Goal: Task Accomplishment & Management: Complete application form

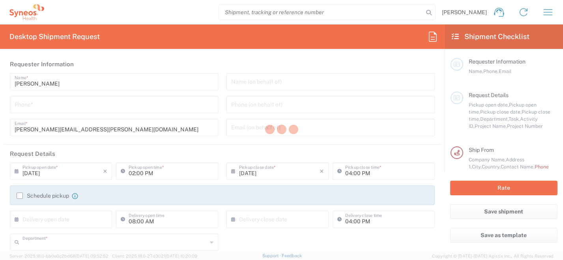
type input "8350"
type input "[GEOGRAPHIC_DATA]"
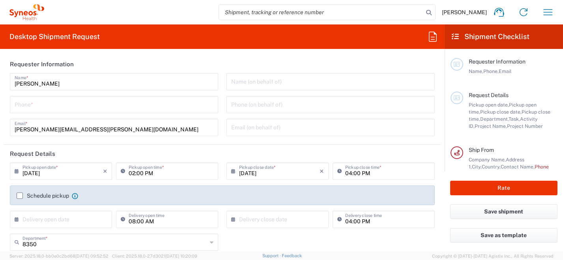
type input "Syneos Health [GEOGRAPHIC_DATA] SRL"
click at [75, 109] on input "tel" at bounding box center [114, 104] width 199 height 14
type input "0296199257"
type input "[PERSON_NAME][EMAIL_ADDRESS][PERSON_NAME][DOMAIN_NAME]"
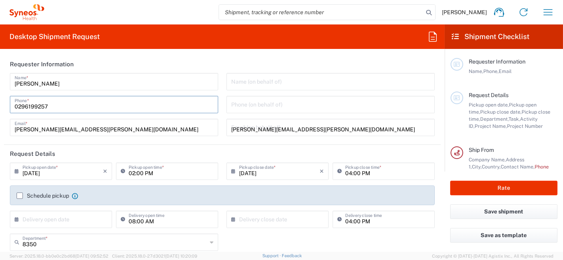
type input "[PERSON_NAME]"
type input "0296199257"
type input "SYNEOS HEALTH [GEOGRAPHIC_DATA] S.R.L."
type input "Syneos Health [GEOGRAPHIC_DATA], [STREET_ADDRESS]"
type input "[GEOGRAPHIC_DATA]"
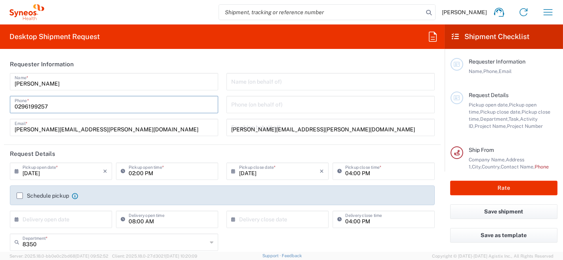
type input "[PERSON_NAME]"
type input "[GEOGRAPHIC_DATA]"
type input "20123"
type input "0296199257"
type input "[PERSON_NAME][EMAIL_ADDRESS][PERSON_NAME][DOMAIN_NAME]"
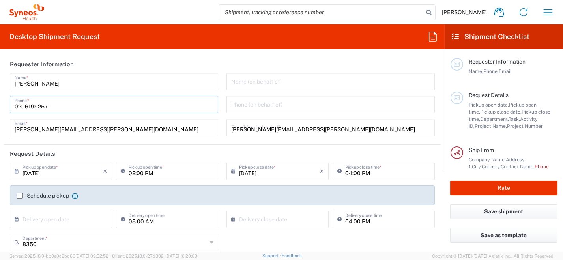
type input "[PERSON_NAME]"
click at [26, 170] on input "[DATE]" at bounding box center [62, 171] width 80 height 14
click at [18, 172] on icon at bounding box center [19, 171] width 8 height 13
click at [48, 170] on input "[DATE]" at bounding box center [62, 171] width 80 height 14
click at [84, 174] on input "[DATE]" at bounding box center [62, 171] width 80 height 14
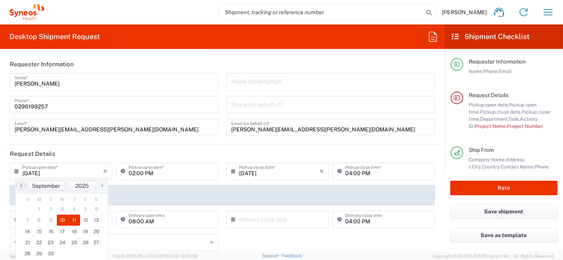
click at [75, 221] on span "11" at bounding box center [74, 220] width 12 height 11
type input "[DATE]"
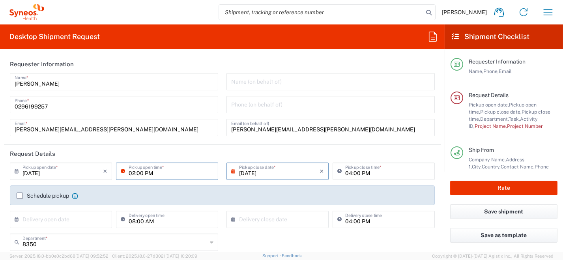
click at [161, 174] on input "02:00 PM" at bounding box center [171, 171] width 85 height 14
drag, startPoint x: 168, startPoint y: 170, endPoint x: 104, endPoint y: 165, distance: 64.2
click at [105, 170] on div "[DATE] × Pickup open date * Cancel Apply 02:00 PM Pickup open time *" at bounding box center [114, 174] width 212 height 23
type input "09:00 AM"
type input "[GEOGRAPHIC_DATA]"
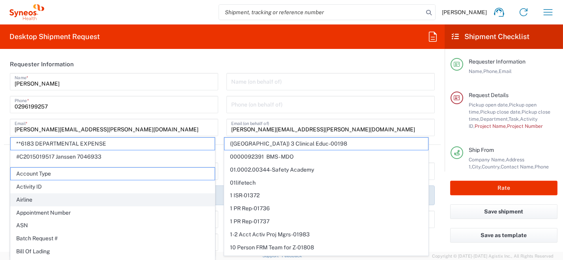
click at [21, 197] on span "Airline" at bounding box center [113, 200] width 204 height 12
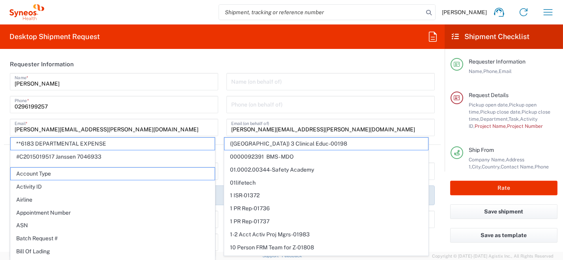
type input "Airline"
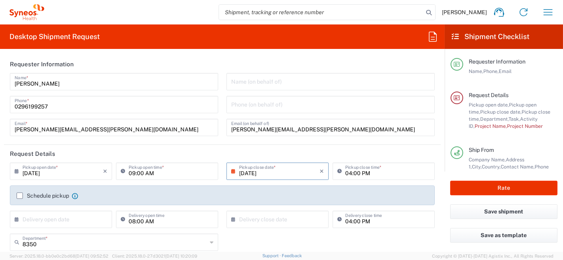
click at [22, 196] on label "Schedule pickup" at bounding box center [43, 196] width 52 height 6
click at [20, 196] on input "Schedule pickup" at bounding box center [20, 196] width 0 height 0
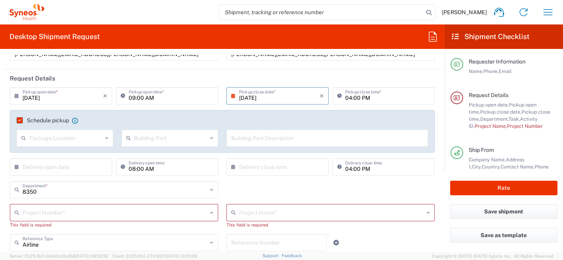
scroll to position [79, 0]
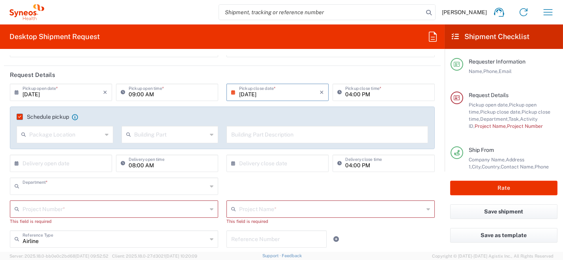
click at [80, 186] on input "text" at bounding box center [114, 186] width 185 height 14
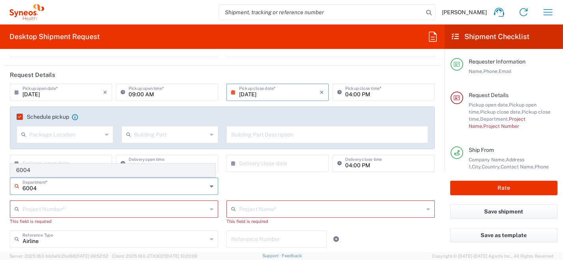
type input "6004"
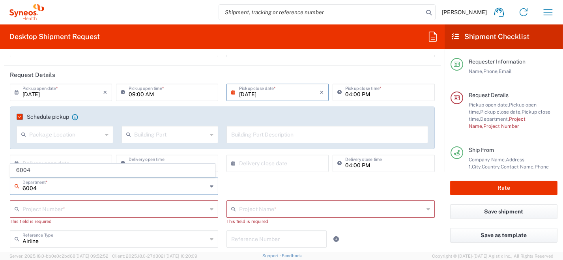
click at [26, 168] on span "6004" at bounding box center [113, 170] width 204 height 12
click at [39, 209] on input "text" at bounding box center [114, 209] width 185 height 14
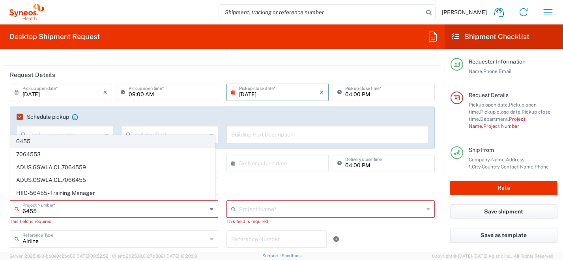
type input "6455"
click at [39, 143] on span "6455" at bounding box center [113, 141] width 204 height 12
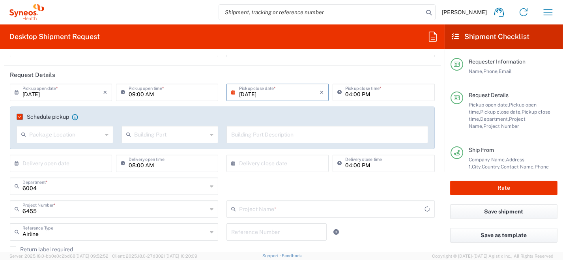
type input "ST-EUR - Idorsia [GEOGRAPHIC_DATA]"
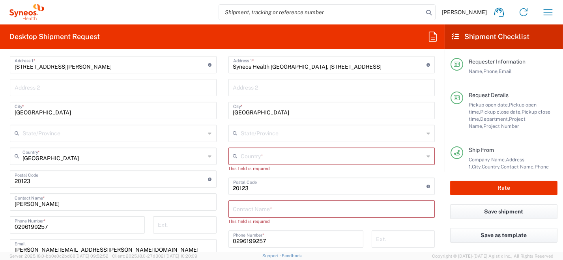
scroll to position [355, 0]
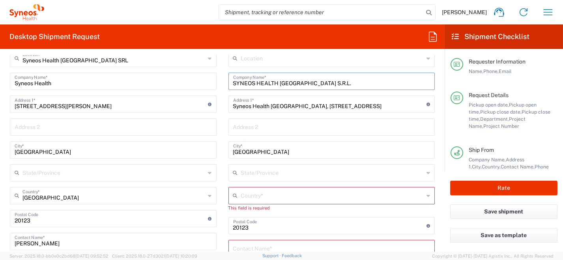
drag, startPoint x: 307, startPoint y: 79, endPoint x: 194, endPoint y: 75, distance: 112.9
click at [195, 75] on div "Ship From Syneos Health [GEOGRAPHIC_DATA] SRL Location Syneos Health [GEOGRAPHI…" at bounding box center [222, 231] width 437 height 398
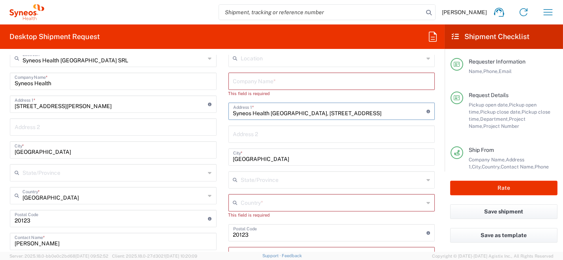
drag, startPoint x: 340, startPoint y: 112, endPoint x: 234, endPoint y: 123, distance: 105.8
click at [217, 114] on div "Ship From Syneos Health [GEOGRAPHIC_DATA] SRL Location Syneos Health [GEOGRAPHI…" at bounding box center [222, 231] width 437 height 398
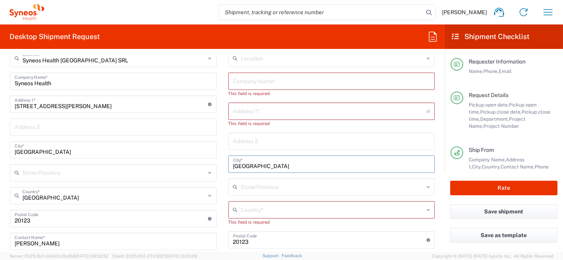
drag, startPoint x: 256, startPoint y: 166, endPoint x: 238, endPoint y: 180, distance: 23.4
click at [207, 170] on div "Ship From Syneos Health [GEOGRAPHIC_DATA] SRL Location Syneos Health [GEOGRAPHI…" at bounding box center [222, 231] width 437 height 398
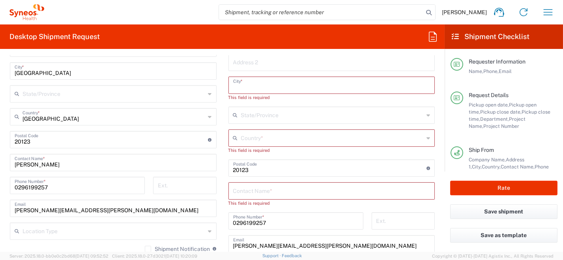
scroll to position [473, 0]
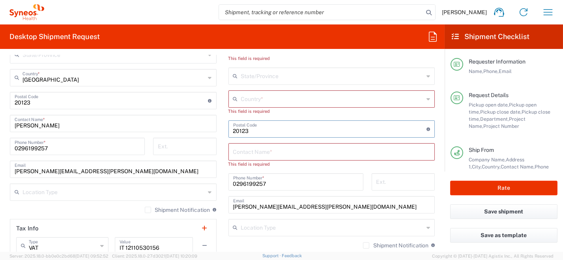
drag, startPoint x: 231, startPoint y: 131, endPoint x: 223, endPoint y: 135, distance: 8.8
click at [215, 131] on div "Ship From Syneos Health [GEOGRAPHIC_DATA] SRL Location Syneos Health [GEOGRAPHI…" at bounding box center [222, 113] width 437 height 398
drag, startPoint x: 235, startPoint y: 180, endPoint x: 229, endPoint y: 191, distance: 12.5
click at [190, 180] on div "Ship From Syneos Health [GEOGRAPHIC_DATA] SRL Location Syneos Health [GEOGRAPHI…" at bounding box center [222, 113] width 437 height 398
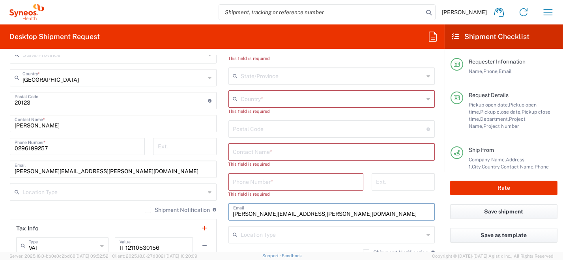
drag, startPoint x: 318, startPoint y: 214, endPoint x: 202, endPoint y: 209, distance: 116.1
click at [196, 207] on div "Ship From Syneos Health [GEOGRAPHIC_DATA] SRL Location Syneos Health [GEOGRAPHI…" at bounding box center [222, 113] width 437 height 398
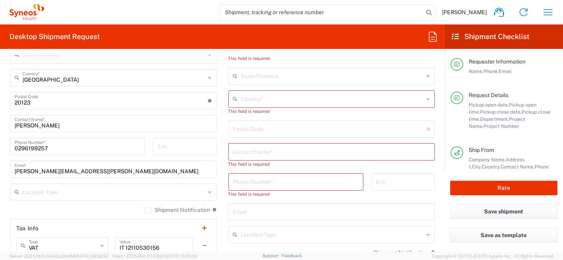
click at [427, 99] on icon at bounding box center [429, 99] width 4 height 13
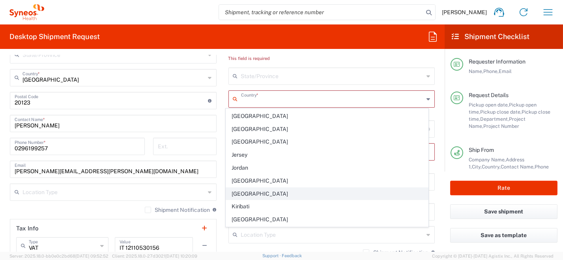
scroll to position [1381, 0]
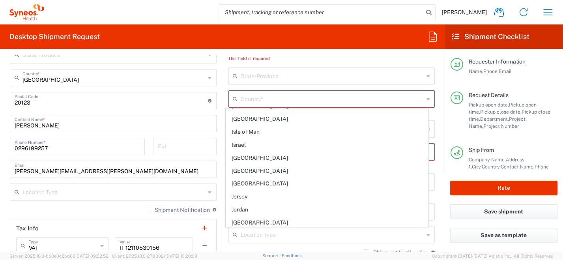
click at [268, 152] on span "[GEOGRAPHIC_DATA]" at bounding box center [327, 158] width 202 height 12
type input "[GEOGRAPHIC_DATA]"
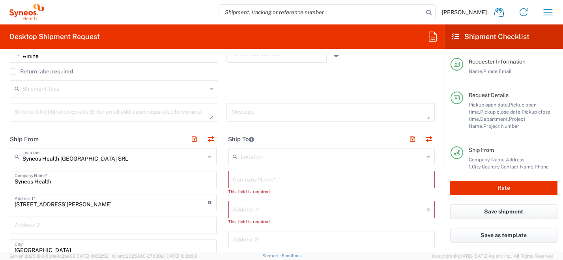
scroll to position [237, 0]
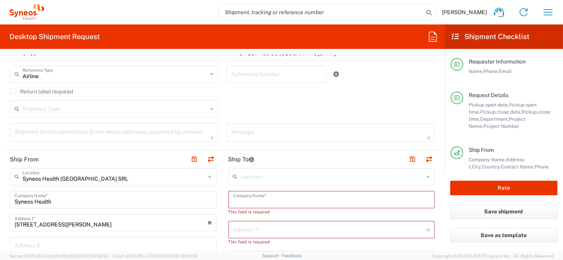
click at [269, 197] on input "text" at bounding box center [331, 199] width 197 height 14
paste input "[PERSON_NAME]"
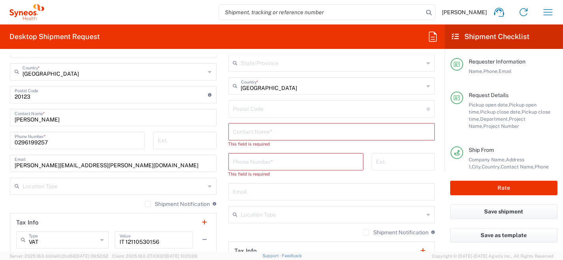
scroll to position [473, 0]
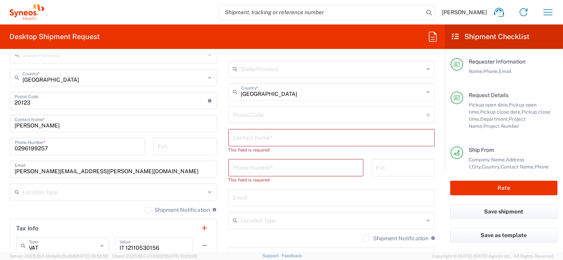
type input "[PERSON_NAME]"
click at [284, 137] on input "text" at bounding box center [331, 137] width 197 height 14
paste input "[PERSON_NAME]"
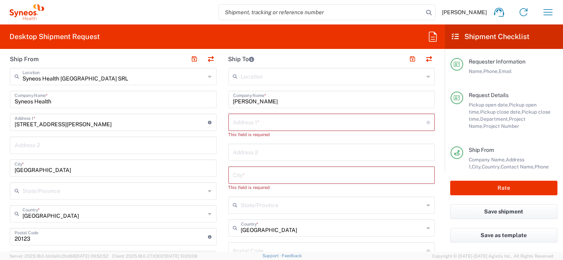
scroll to position [276, 0]
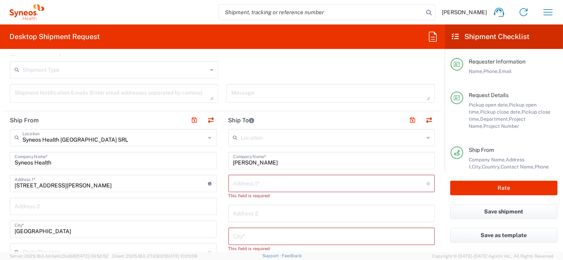
type input "[PERSON_NAME]"
click at [249, 184] on input "text" at bounding box center [330, 183] width 194 height 14
paste input "[STREET_ADDRESS] SANT'[PERSON_NAME]"
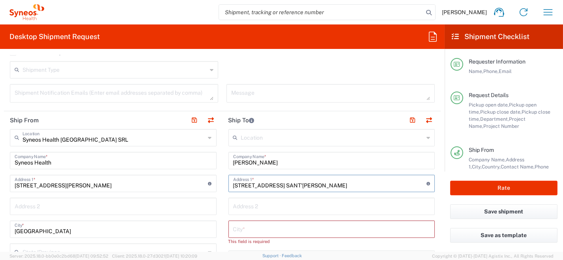
drag, startPoint x: 284, startPoint y: 184, endPoint x: 297, endPoint y: 186, distance: 12.7
click at [297, 186] on input "[STREET_ADDRESS] SANT'[PERSON_NAME]" at bounding box center [330, 183] width 194 height 14
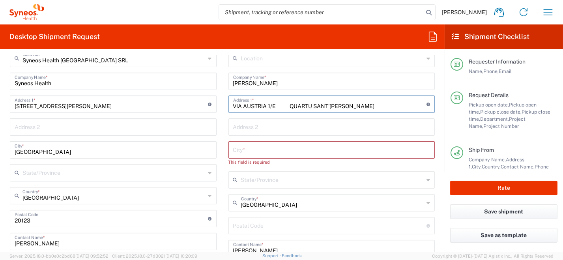
scroll to position [395, 0]
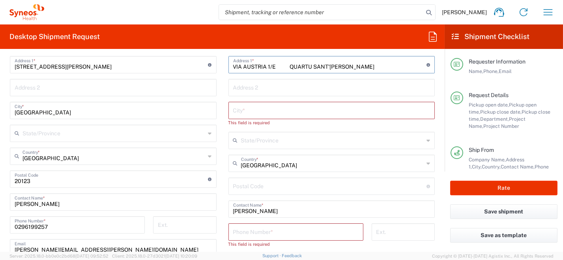
type input "VIA AUSTRIA 1/E QUARTU SANT'[PERSON_NAME]"
click at [239, 186] on input "undefined" at bounding box center [330, 186] width 194 height 14
paste input "9045"
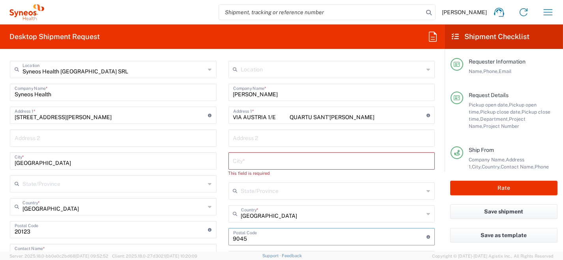
scroll to position [315, 0]
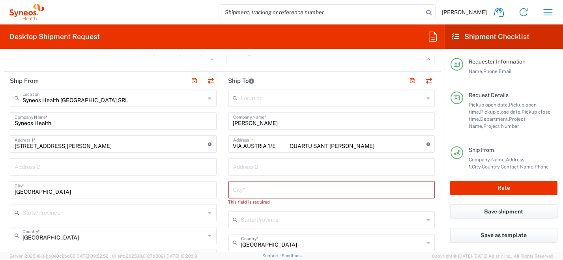
type input "9045"
drag, startPoint x: 356, startPoint y: 144, endPoint x: 295, endPoint y: 146, distance: 61.2
click at [295, 146] on input "VIA AUSTRIA 1/E QUARTU SANT'[PERSON_NAME]" at bounding box center [330, 144] width 194 height 14
type input "VIA AUSTRIA 1/E"
click at [256, 192] on input "text" at bounding box center [331, 189] width 197 height 14
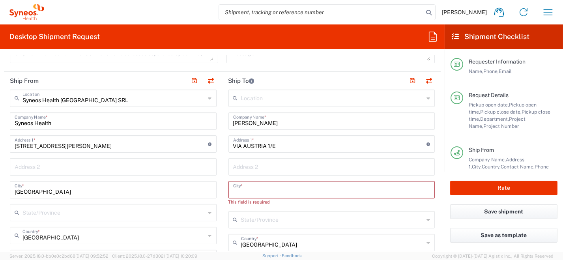
paste input "QUARTU SANT'[PERSON_NAME]"
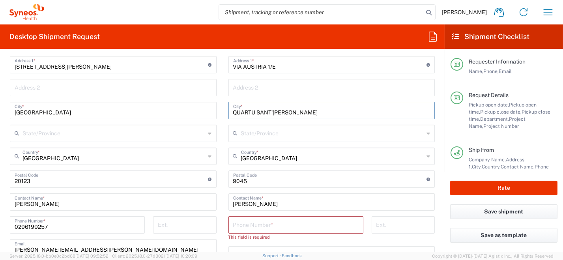
type input "QUARTU SANT'[PERSON_NAME]"
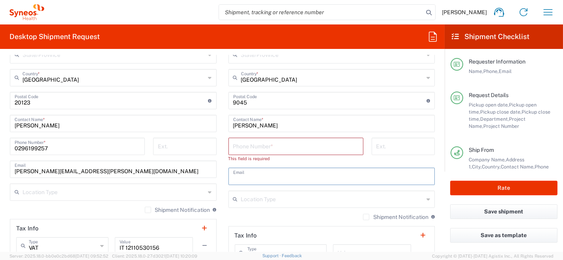
click at [235, 177] on input "text" at bounding box center [331, 176] width 197 height 14
paste input "[PHONE_NUMBER] [PERSON_NAME][EMAIL_ADDRESS][DOMAIN_NAME]"
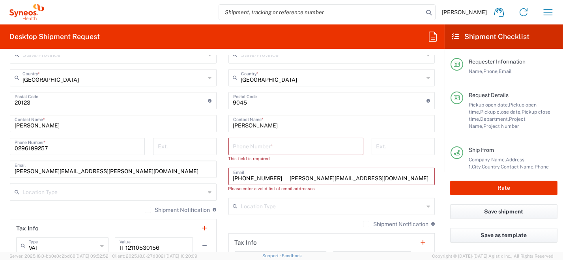
drag, startPoint x: 278, startPoint y: 178, endPoint x: 218, endPoint y: 176, distance: 60.0
click at [223, 175] on main "Location [PERSON_NAME] LLC-[GEOGRAPHIC_DATA] [GEOGRAPHIC_DATA] [GEOGRAPHIC_DATA…" at bounding box center [332, 105] width 219 height 346
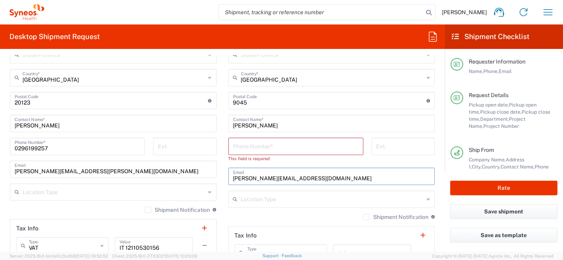
type input "[PERSON_NAME][EMAIL_ADDRESS][DOMAIN_NAME]"
click at [265, 147] on input "tel" at bounding box center [295, 146] width 125 height 14
paste input "[PHONE_NUMBER]"
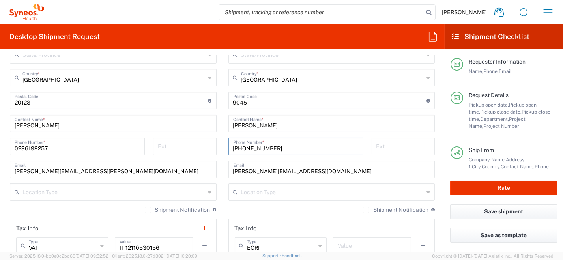
type input "[PHONE_NUMBER]"
click at [241, 171] on input "[PERSON_NAME][EMAIL_ADDRESS][DOMAIN_NAME]" at bounding box center [331, 169] width 197 height 14
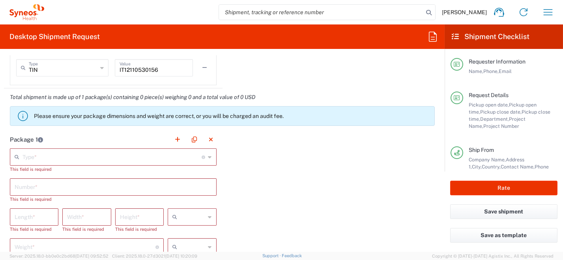
scroll to position [710, 0]
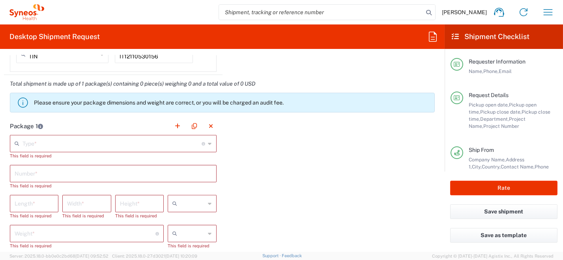
type input "[PERSON_NAME][EMAIL_ADDRESS][DOMAIN_NAME]"
click at [210, 144] on div "Type * Material used to package goods" at bounding box center [113, 143] width 207 height 17
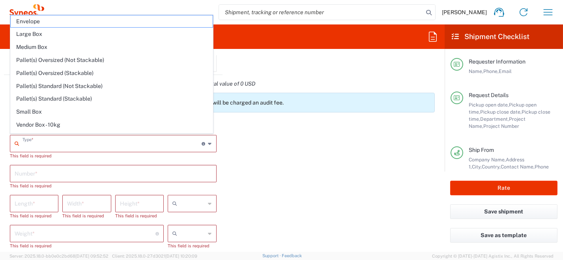
scroll to position [22, 0]
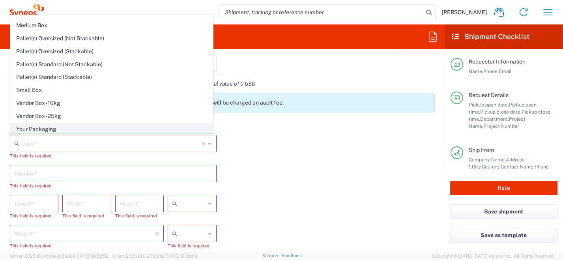
click at [125, 132] on span "Your Packaging" at bounding box center [112, 129] width 202 height 12
type input "Your Packaging"
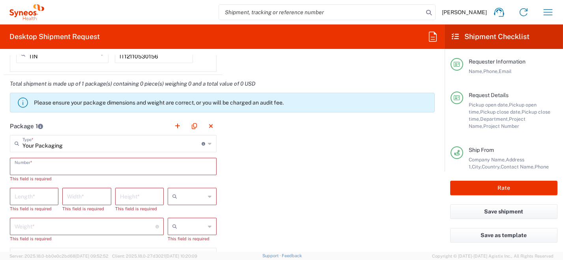
click at [114, 169] on input "text" at bounding box center [113, 166] width 197 height 14
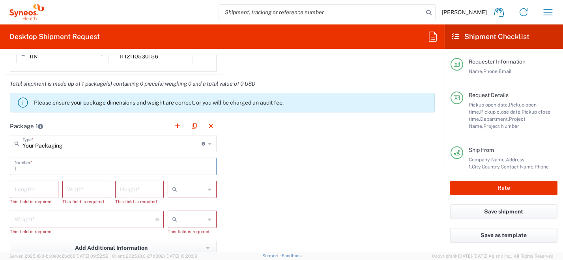
type input "1"
click at [209, 189] on div at bounding box center [192, 189] width 49 height 17
click at [194, 204] on span "cm" at bounding box center [189, 205] width 47 height 12
type input "cm"
click at [208, 219] on icon at bounding box center [210, 219] width 4 height 13
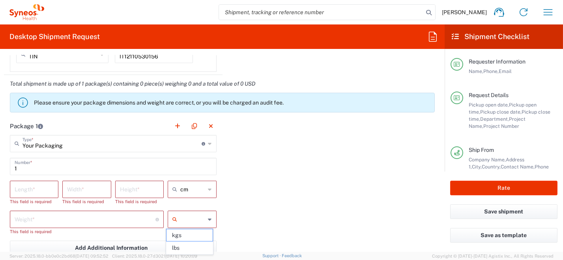
drag, startPoint x: 199, startPoint y: 233, endPoint x: 130, endPoint y: 206, distance: 74.7
click at [199, 233] on span "kgs" at bounding box center [189, 235] width 47 height 12
type input "kgs"
click at [28, 185] on input "number" at bounding box center [34, 189] width 39 height 14
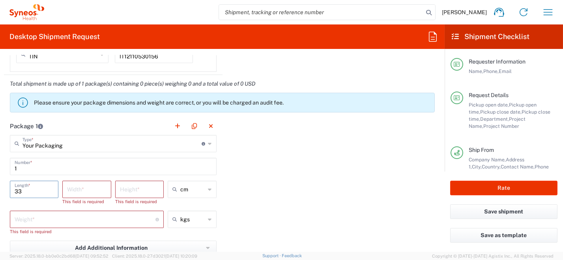
type input "33"
drag, startPoint x: 93, startPoint y: 189, endPoint x: 86, endPoint y: 187, distance: 6.9
click at [92, 189] on input "number" at bounding box center [86, 189] width 39 height 14
type input "23"
drag, startPoint x: 154, startPoint y: 189, endPoint x: 151, endPoint y: 183, distance: 6.7
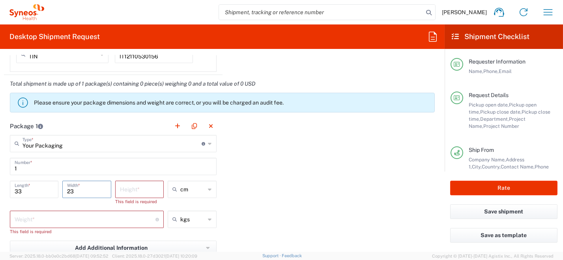
click at [154, 189] on input "number" at bounding box center [139, 189] width 39 height 14
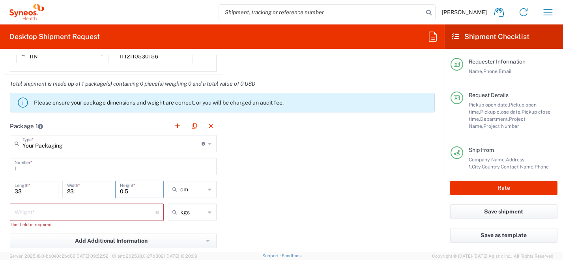
type input "0.5"
click at [109, 211] on input "number" at bounding box center [85, 212] width 141 height 14
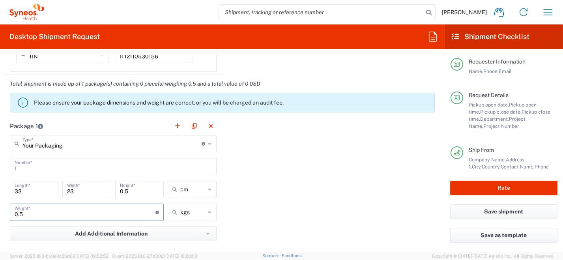
scroll to position [829, 0]
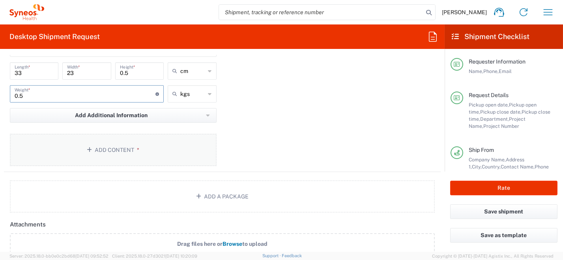
type input "0.5"
click at [135, 147] on span "*" at bounding box center [136, 150] width 5 height 6
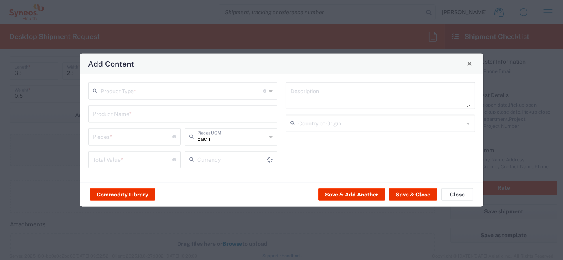
type input "US Dollar"
click at [273, 94] on div "Product Type * Document: Paper document generated internally by Syneos, a clien…" at bounding box center [182, 90] width 189 height 17
drag, startPoint x: 245, startPoint y: 109, endPoint x: 259, endPoint y: 114, distance: 14.7
click at [246, 109] on span "Documents" at bounding box center [183, 108] width 188 height 12
type input "Documents"
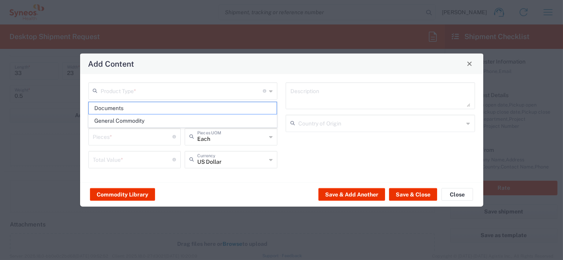
type input "Documents"
type input "1"
type textarea "Documents"
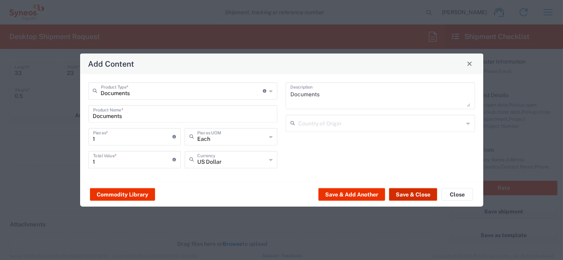
click at [406, 198] on button "Save & Close" at bounding box center [413, 194] width 48 height 13
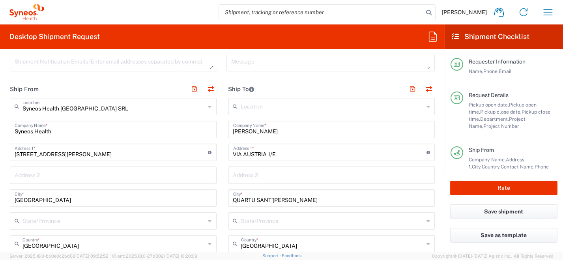
scroll to position [395, 0]
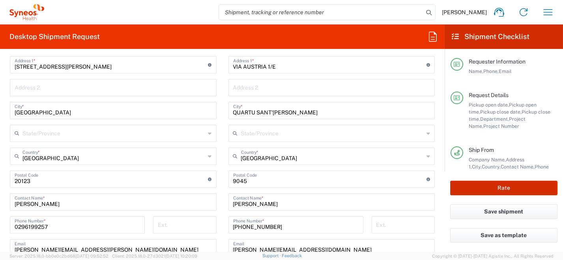
click at [510, 193] on button "Rate" at bounding box center [503, 188] width 107 height 15
type input "6455"
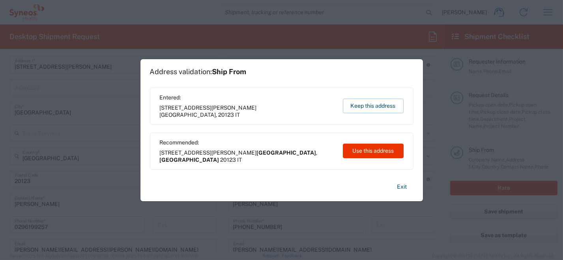
click at [379, 150] on button "Use this address" at bounding box center [373, 151] width 61 height 15
type input "[GEOGRAPHIC_DATA]"
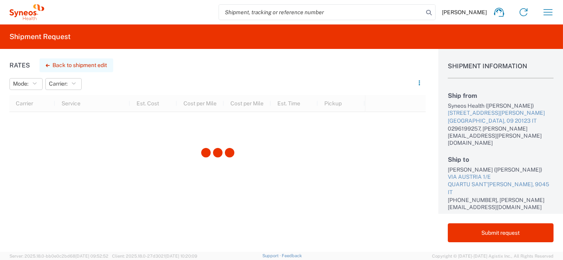
click at [59, 61] on button "Back to shipment edit" at bounding box center [76, 65] width 74 height 14
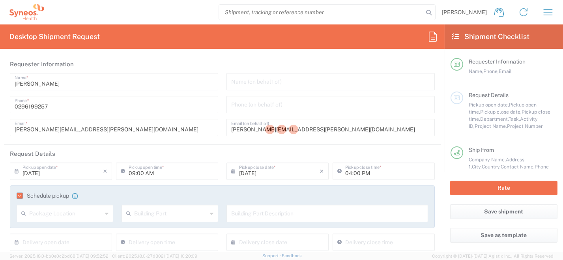
type input "[GEOGRAPHIC_DATA]"
type input "Your Packaging"
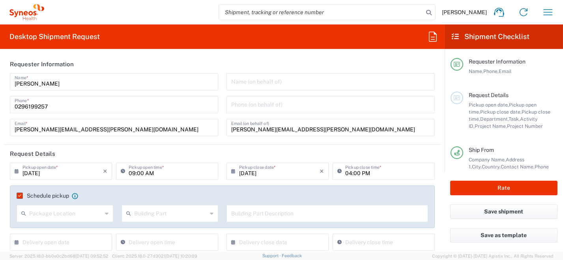
type input "6455"
type input "6004"
type input "ST-EUR - Idorsia [GEOGRAPHIC_DATA]"
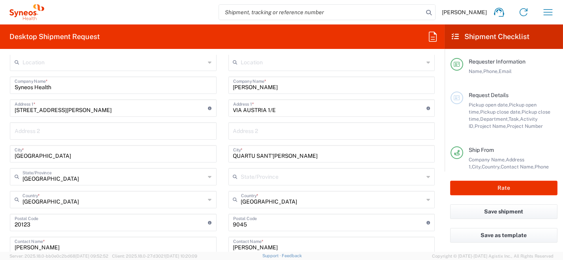
scroll to position [355, 0]
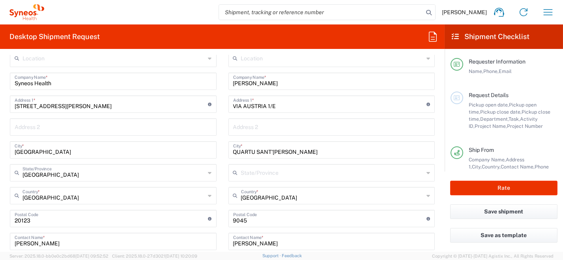
click at [308, 153] on input "QUARTU SANT'[PERSON_NAME]" at bounding box center [331, 149] width 197 height 14
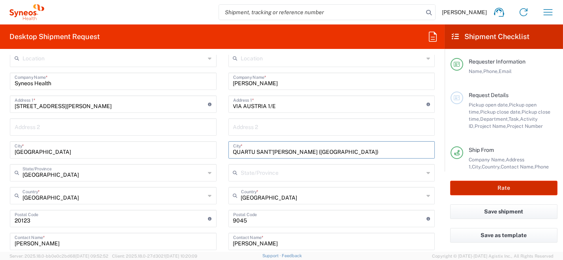
type input "QUARTU SANT'[PERSON_NAME] ([GEOGRAPHIC_DATA])"
click at [485, 187] on button "Rate" at bounding box center [503, 188] width 107 height 15
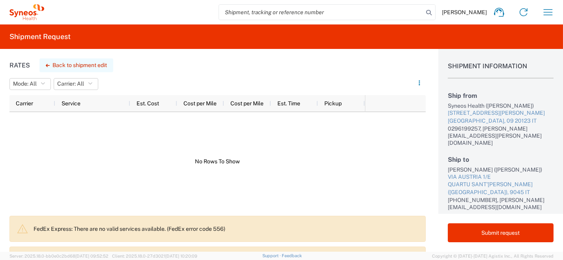
click at [67, 65] on button "Back to shipment edit" at bounding box center [76, 65] width 74 height 14
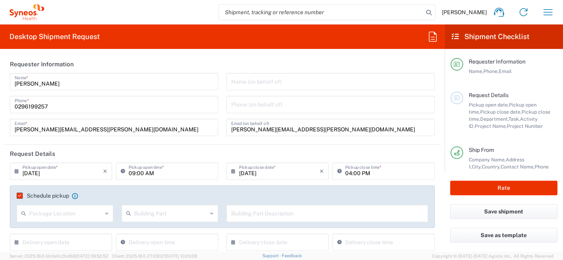
type input "6455"
type input "ST-EUR - Idorsia [GEOGRAPHIC_DATA]"
type input "[GEOGRAPHIC_DATA]"
type input "Your Packaging"
type input "6004"
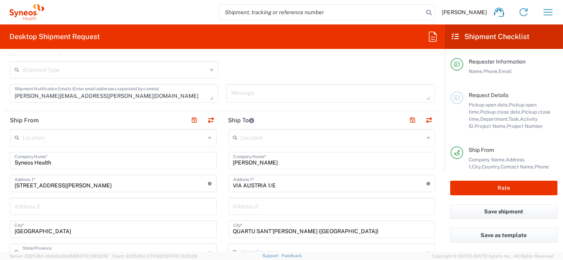
scroll to position [355, 0]
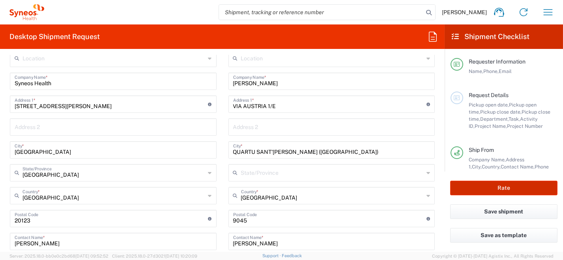
click at [479, 189] on button "Rate" at bounding box center [503, 188] width 107 height 15
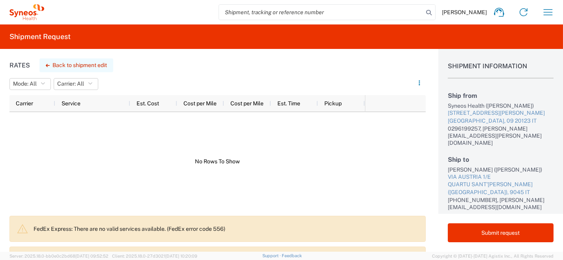
click at [57, 63] on button "Back to shipment edit" at bounding box center [76, 65] width 74 height 14
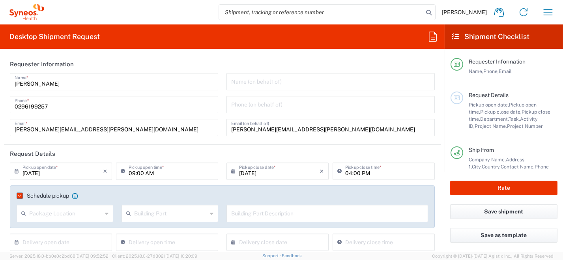
type input "6455"
type input "[GEOGRAPHIC_DATA]"
type input "Your Packaging"
type input "6004"
type input "ST-EUR - Idorsia [GEOGRAPHIC_DATA]"
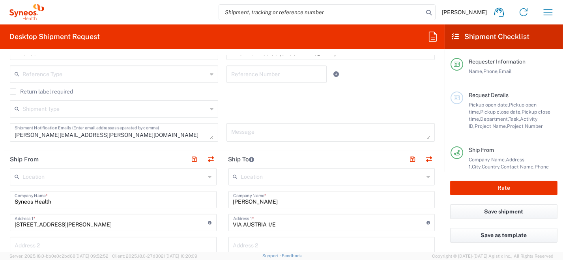
scroll to position [315, 0]
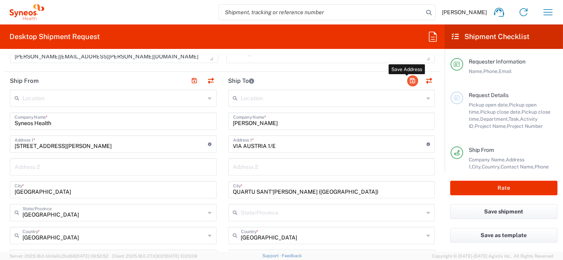
click at [407, 81] on button "button" at bounding box center [412, 80] width 11 height 11
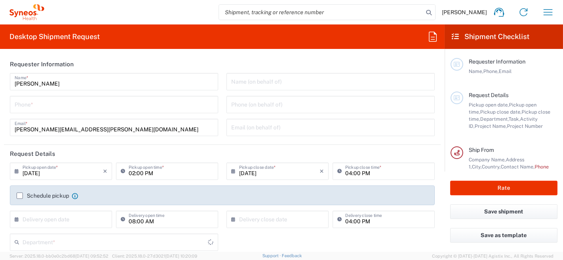
type input "8350"
type input "[GEOGRAPHIC_DATA]"
type input "Syneos Health [GEOGRAPHIC_DATA] SRL"
click at [112, 107] on input "tel" at bounding box center [114, 104] width 199 height 14
type input "0296199257"
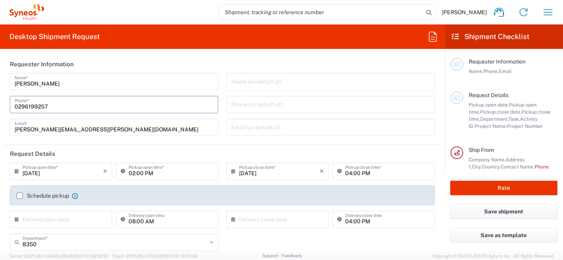
type input "[PERSON_NAME][EMAIL_ADDRESS][PERSON_NAME][DOMAIN_NAME]"
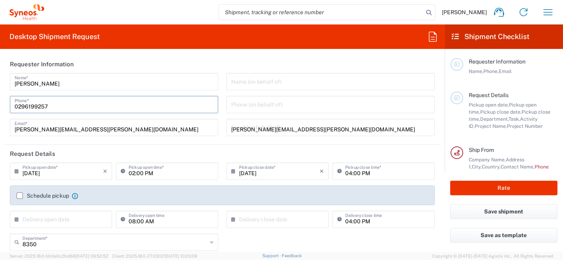
type input "[PERSON_NAME]"
type input "0296199257"
type input "SYNEOS HEALTH [GEOGRAPHIC_DATA] S.R.L."
type input "Syneos Health [GEOGRAPHIC_DATA], [STREET_ADDRESS]"
type input "[GEOGRAPHIC_DATA]"
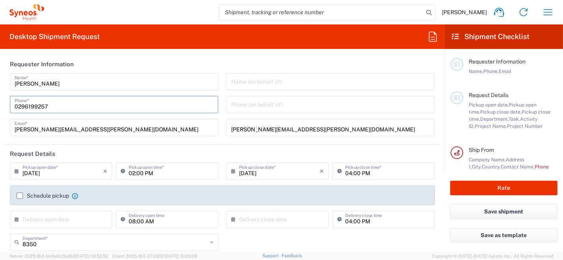
type input "[PERSON_NAME]"
type input "[GEOGRAPHIC_DATA]"
type input "20123"
type input "0296199257"
type input "[PERSON_NAME][EMAIL_ADDRESS][PERSON_NAME][DOMAIN_NAME]"
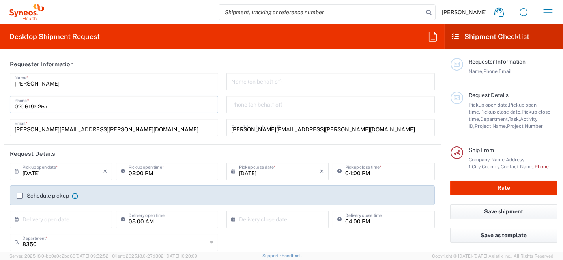
type input "[PERSON_NAME]"
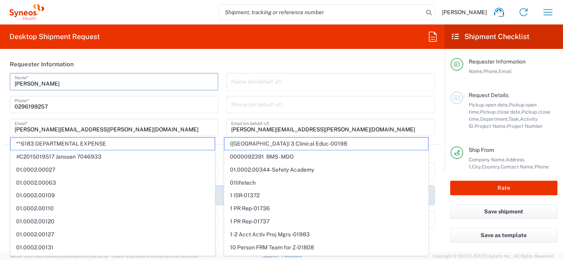
click at [189, 80] on input "[PERSON_NAME]" at bounding box center [114, 81] width 199 height 14
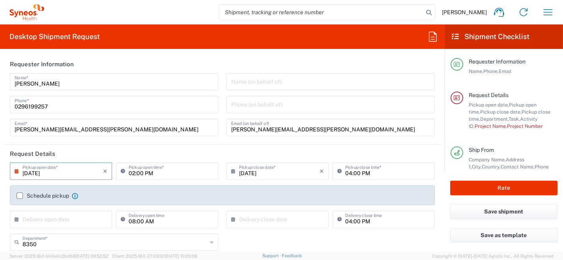
click at [43, 171] on input "[DATE]" at bounding box center [62, 171] width 80 height 14
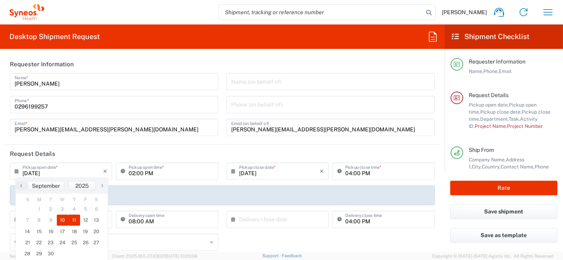
click at [74, 220] on span "11" at bounding box center [74, 220] width 12 height 11
type input "[DATE]"
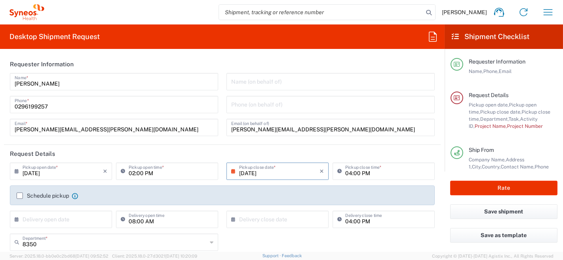
click at [163, 174] on input "02:00 PM" at bounding box center [171, 171] width 85 height 14
drag, startPoint x: 171, startPoint y: 171, endPoint x: 84, endPoint y: 152, distance: 88.8
click at [88, 163] on div "[DATE] × Pickup open date * Cancel Apply 02:00 PM Pickup open time *" at bounding box center [114, 174] width 212 height 23
type input "09:00 AM"
type input "[GEOGRAPHIC_DATA]"
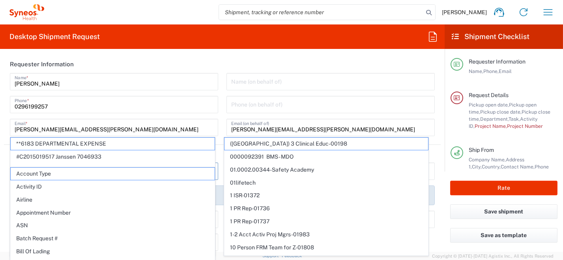
click at [153, 103] on input "0296199257" at bounding box center [114, 104] width 199 height 14
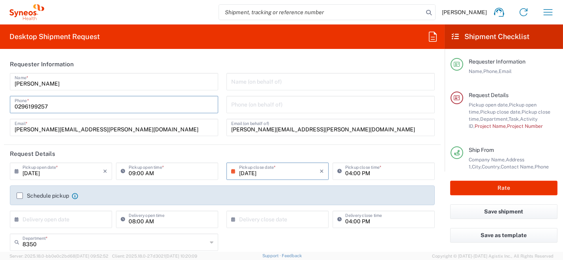
click at [21, 198] on label "Schedule pickup" at bounding box center [43, 196] width 52 height 6
click at [20, 196] on input "Schedule pickup" at bounding box center [20, 196] width 0 height 0
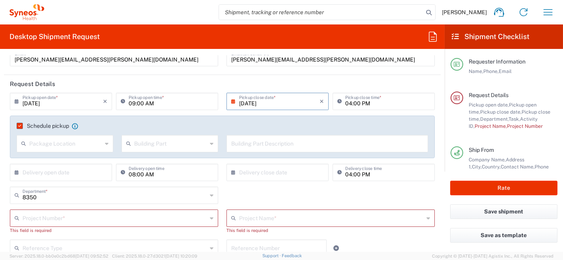
scroll to position [79, 0]
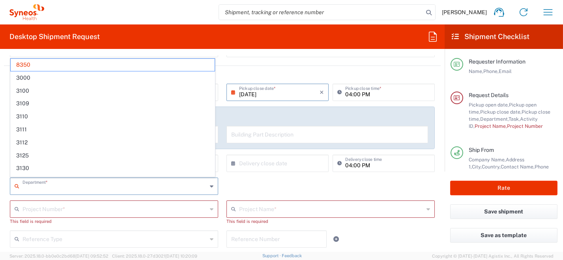
click at [76, 187] on input "text" at bounding box center [114, 186] width 185 height 14
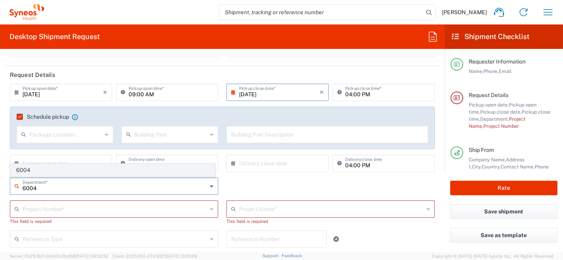
type input "6004"
click at [28, 170] on span "6004" at bounding box center [113, 170] width 204 height 12
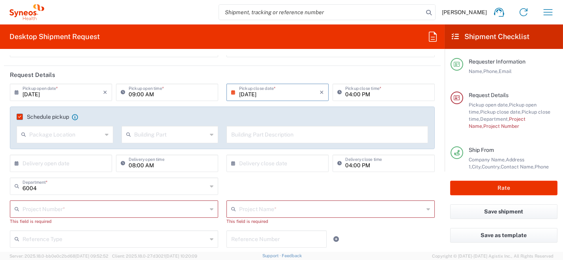
click at [48, 211] on input "text" at bounding box center [114, 209] width 185 height 14
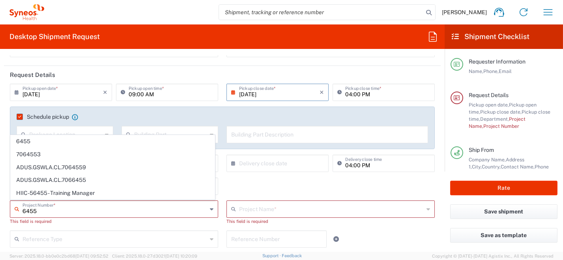
type input "6455"
click at [47, 144] on span "6455" at bounding box center [113, 141] width 204 height 12
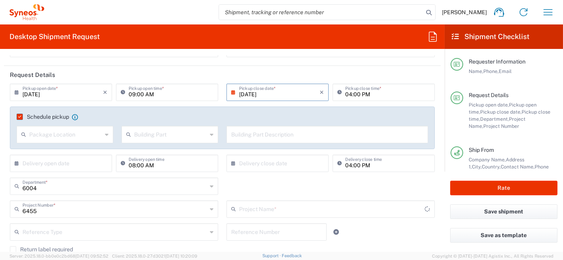
type input "ST-EUR - Idorsia [GEOGRAPHIC_DATA]"
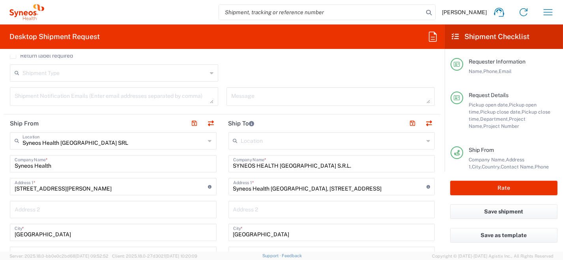
scroll to position [276, 0]
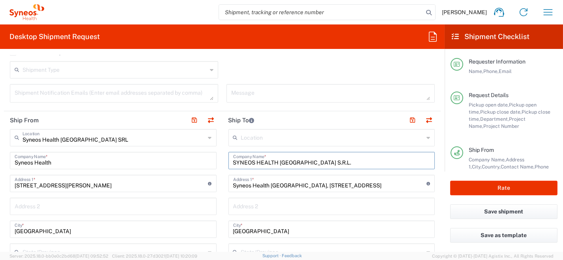
drag, startPoint x: 313, startPoint y: 160, endPoint x: 208, endPoint y: 158, distance: 105.8
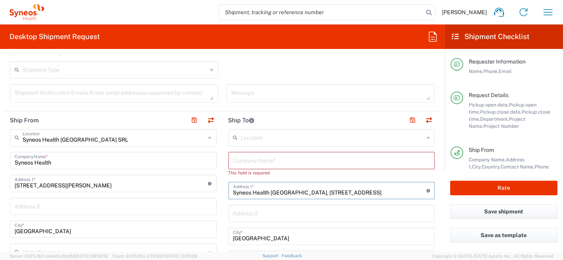
drag, startPoint x: 331, startPoint y: 186, endPoint x: 180, endPoint y: 177, distance: 152.2
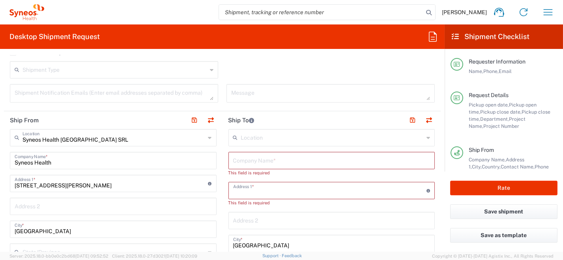
scroll to position [355, 0]
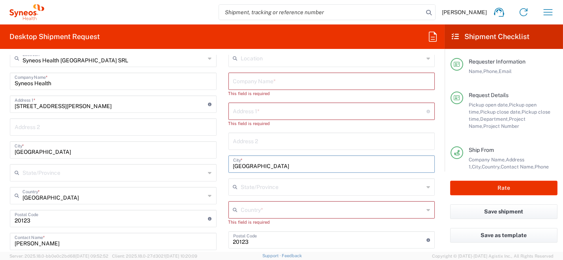
drag, startPoint x: 246, startPoint y: 160, endPoint x: 238, endPoint y: 175, distance: 16.4
click at [207, 157] on div "Ship From Syneos Health [GEOGRAPHIC_DATA] SRL Location Syneos Health [GEOGRAPHI…" at bounding box center [222, 231] width 437 height 398
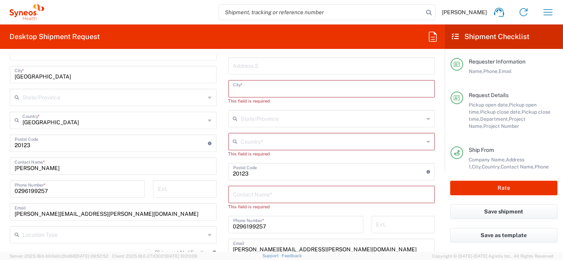
scroll to position [434, 0]
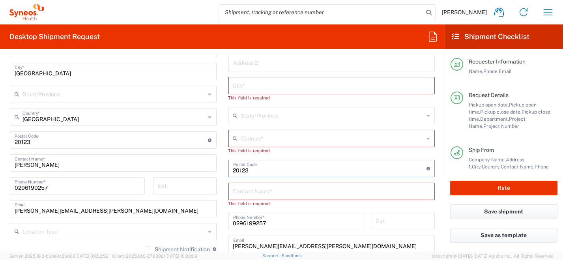
drag, startPoint x: 267, startPoint y: 168, endPoint x: 240, endPoint y: 185, distance: 31.3
click at [188, 161] on div "Ship From Syneos Health [GEOGRAPHIC_DATA] SRL Location Syneos Health [GEOGRAPHI…" at bounding box center [222, 152] width 437 height 398
drag, startPoint x: 292, startPoint y: 224, endPoint x: 265, endPoint y: 232, distance: 28.2
click at [217, 221] on div "Ship From Syneos Health [GEOGRAPHIC_DATA] SRL Location Syneos Health [GEOGRAPHI…" at bounding box center [222, 152] width 437 height 398
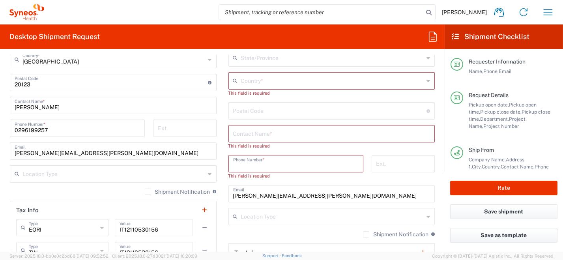
scroll to position [513, 0]
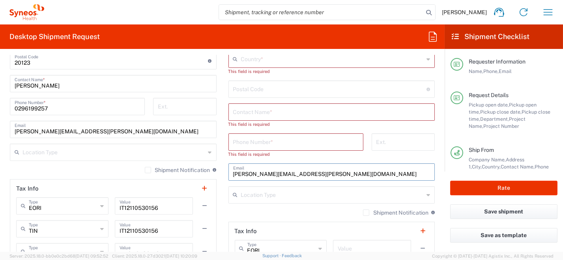
drag, startPoint x: 232, startPoint y: 174, endPoint x: 169, endPoint y: 178, distance: 63.6
click at [166, 176] on div "Ship From Syneos Health [GEOGRAPHIC_DATA] SRL Location Syneos Health [GEOGRAPHI…" at bounding box center [222, 73] width 437 height 398
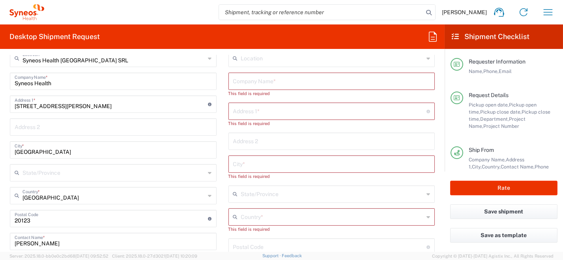
scroll to position [276, 0]
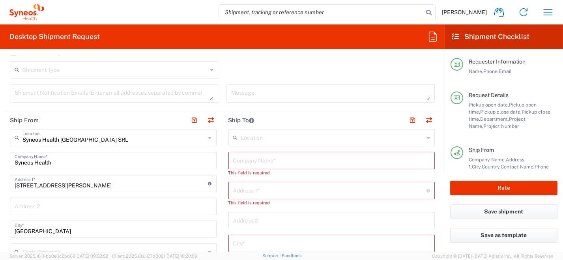
click at [254, 163] on input "text" at bounding box center [331, 160] width 197 height 14
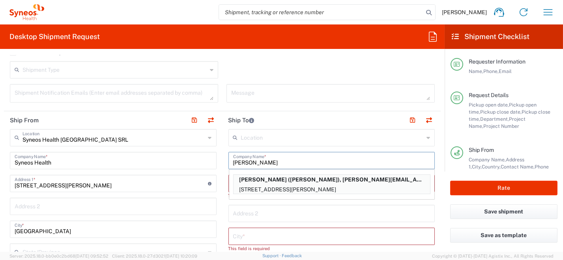
click at [279, 185] on p "VIA AUSTRIA 1/E, QUARTU SANT'ELENA (CA), 9045, IT" at bounding box center [332, 190] width 196 height 10
type input "[PERSON_NAME]"
type input "VIA AUSTRIA 1/E"
type input "QUARTU SANT'[PERSON_NAME] ([GEOGRAPHIC_DATA])"
type input "[GEOGRAPHIC_DATA]"
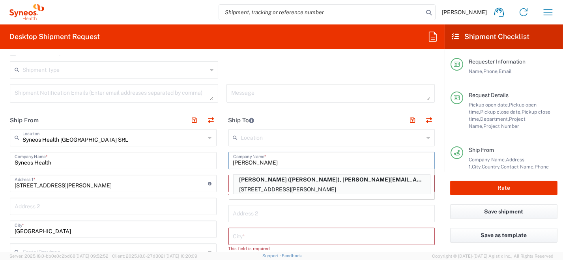
type input "9045"
type input "[PERSON_NAME]"
type input "[PHONE_NUMBER]"
type input "[PERSON_NAME][EMAIL_ADDRESS][DOMAIN_NAME]"
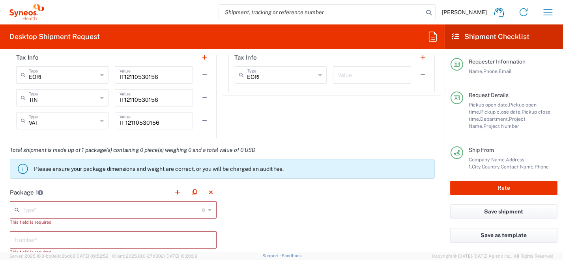
scroll to position [671, 0]
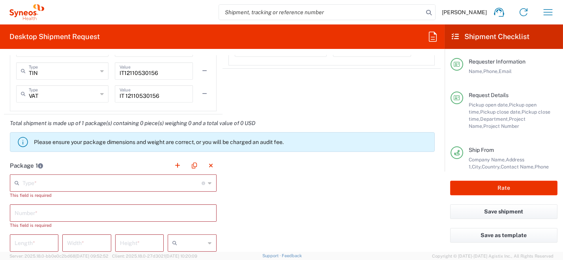
click at [208, 181] on icon at bounding box center [210, 183] width 4 height 13
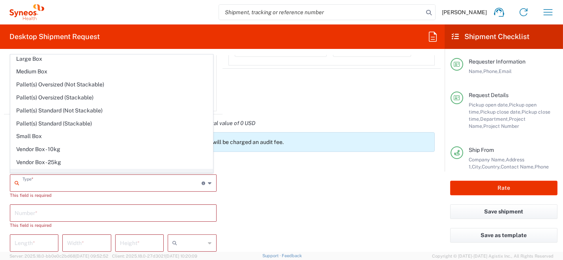
scroll to position [22, 0]
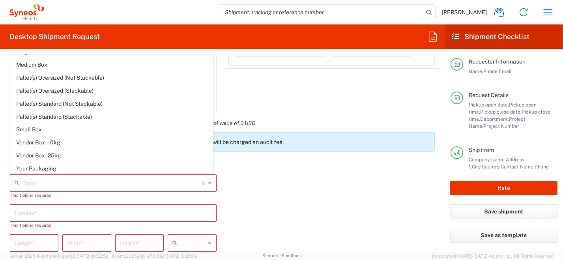
click at [132, 168] on span "Your Packaging" at bounding box center [112, 169] width 202 height 12
type input "Your Packaging"
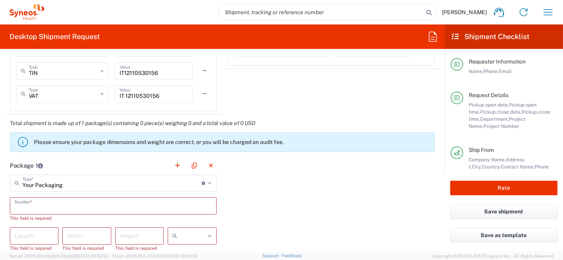
click at [96, 204] on input "text" at bounding box center [113, 205] width 197 height 14
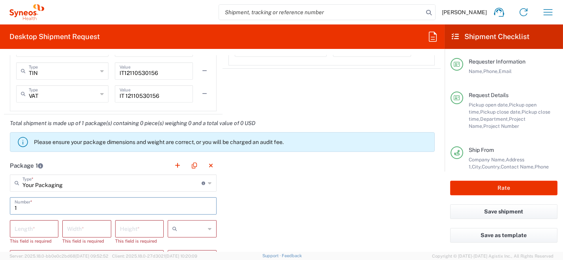
type input "1"
click at [53, 232] on div "Length *" at bounding box center [34, 228] width 49 height 17
click at [47, 229] on input "number" at bounding box center [34, 228] width 39 height 14
type input "33"
click at [84, 230] on input "number" at bounding box center [86, 228] width 39 height 14
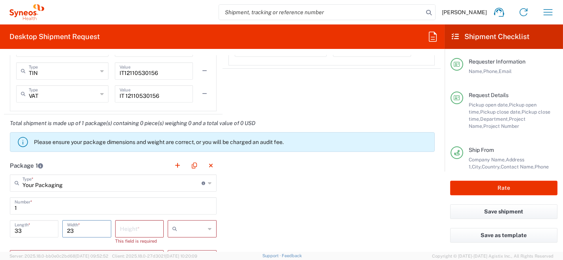
type input "23"
click at [121, 227] on input "number" at bounding box center [139, 228] width 39 height 14
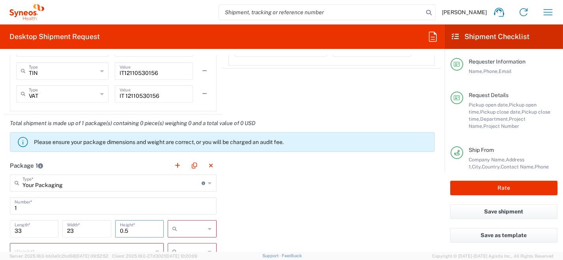
type input "0.5"
click at [209, 230] on div at bounding box center [192, 228] width 49 height 17
click at [196, 188] on span "cm" at bounding box center [189, 186] width 47 height 12
type input "cm"
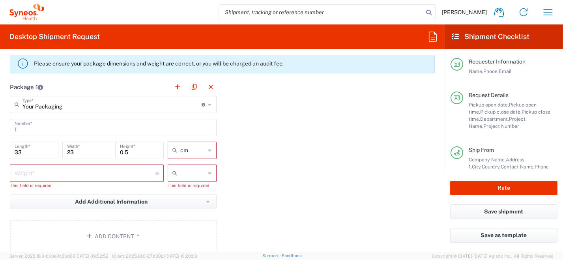
click at [208, 172] on icon at bounding box center [210, 173] width 4 height 13
drag, startPoint x: 202, startPoint y: 188, endPoint x: 159, endPoint y: 181, distance: 43.9
click at [202, 188] on span "kgs" at bounding box center [189, 189] width 47 height 12
type input "kgs"
click at [95, 176] on input "number" at bounding box center [85, 173] width 141 height 14
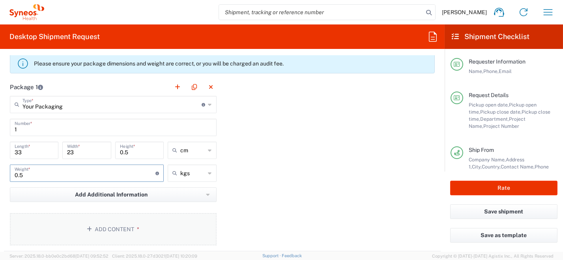
type input "0.5"
click at [101, 231] on button "Add Content *" at bounding box center [113, 229] width 207 height 32
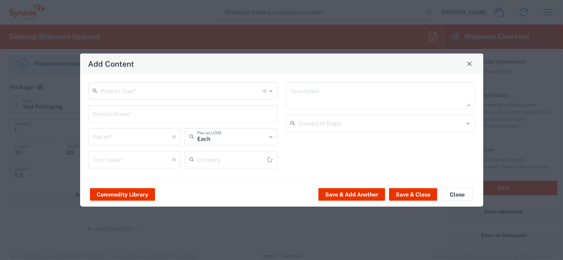
type input "US Dollar"
click at [271, 92] on icon at bounding box center [271, 90] width 4 height 13
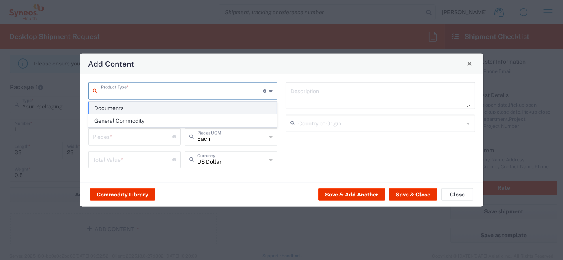
click at [230, 108] on span "Documents" at bounding box center [183, 108] width 188 height 12
type input "Documents"
type input "1"
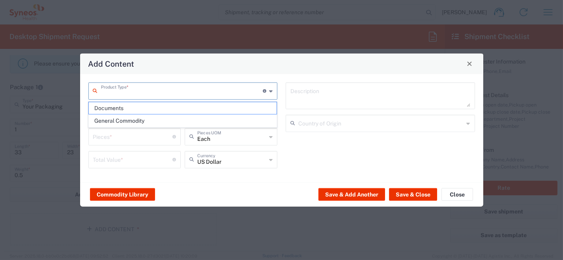
type textarea "Documents"
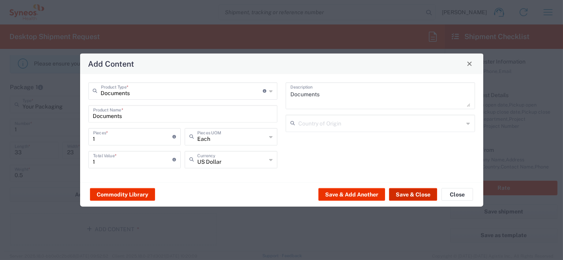
click at [397, 193] on button "Save & Close" at bounding box center [413, 194] width 48 height 13
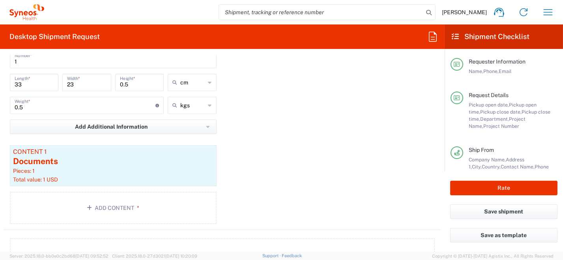
scroll to position [829, 0]
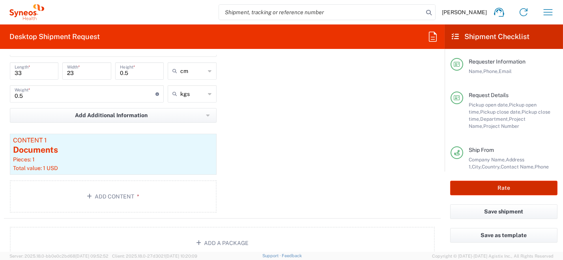
click at [475, 188] on button "Rate" at bounding box center [503, 188] width 107 height 15
type input "6455"
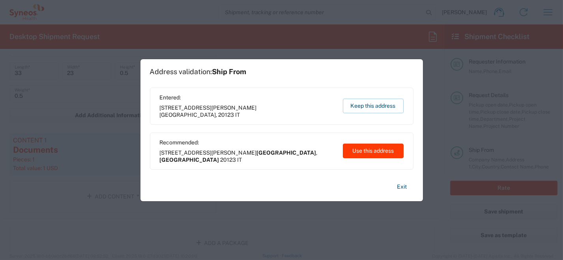
click at [361, 151] on button "Use this address" at bounding box center [373, 151] width 61 height 15
type input "[GEOGRAPHIC_DATA]"
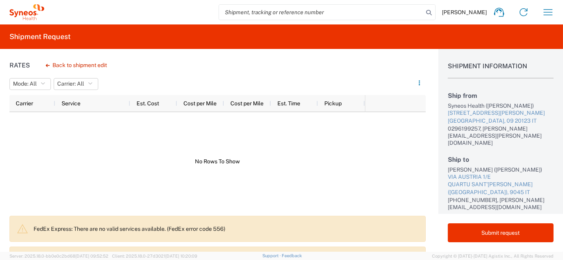
scroll to position [25, 0]
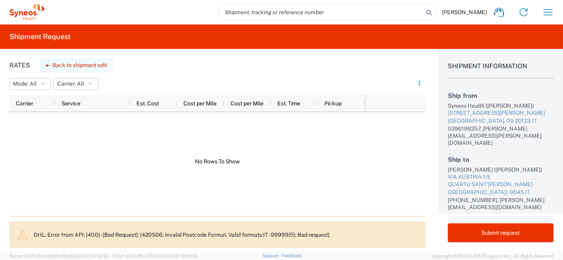
click at [69, 64] on button "Back to shipment edit" at bounding box center [76, 65] width 74 height 14
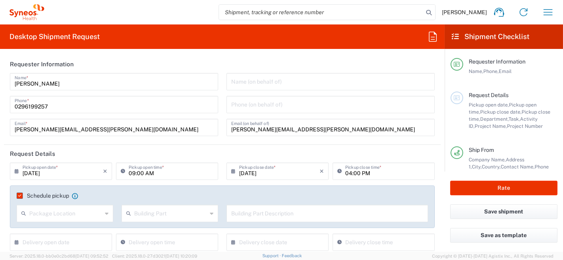
type input "Your Packaging"
type input "ST-EUR - Idorsia [GEOGRAPHIC_DATA]"
type input "6004"
type input "6455"
type input "[GEOGRAPHIC_DATA]"
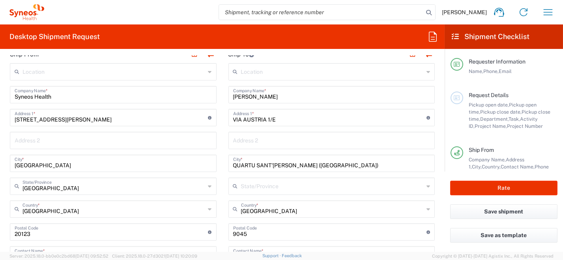
scroll to position [355, 0]
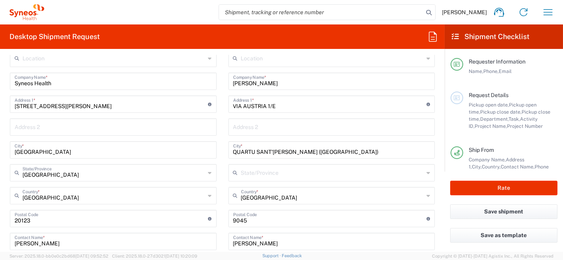
click at [233, 219] on input "undefined" at bounding box center [330, 218] width 194 height 14
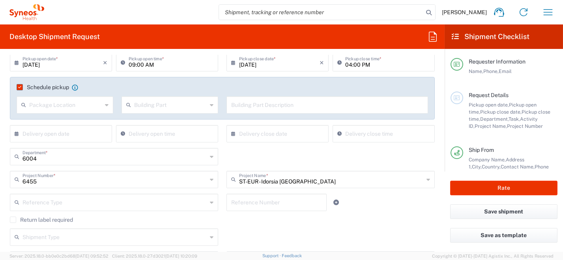
scroll to position [118, 0]
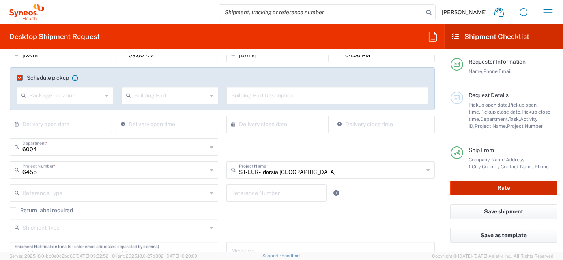
type input "09045"
click at [467, 187] on button "Rate" at bounding box center [503, 188] width 107 height 15
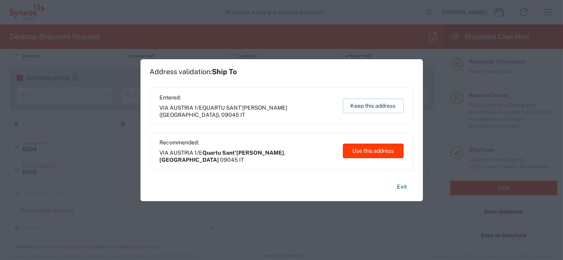
click at [357, 150] on button "Use this address" at bounding box center [373, 151] width 61 height 15
type input "Quartu Sant'Elena"
type input "[GEOGRAPHIC_DATA]"
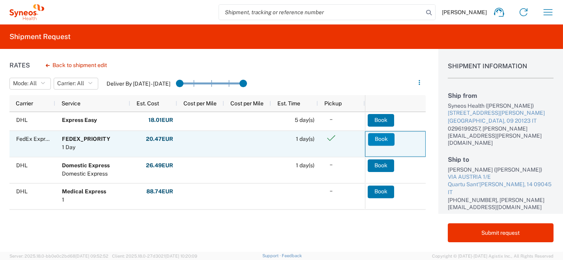
click at [378, 140] on button "Book" at bounding box center [381, 139] width 26 height 13
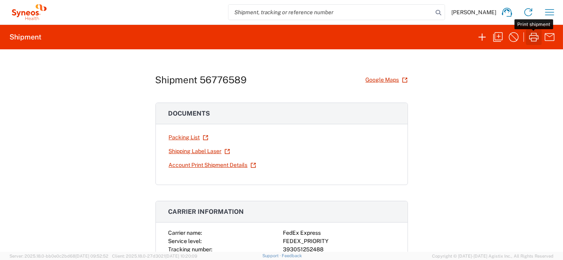
click at [535, 37] on icon "button" at bounding box center [534, 37] width 13 height 13
click at [532, 38] on icon "button" at bounding box center [533, 37] width 9 height 9
click at [478, 36] on icon "button" at bounding box center [482, 37] width 13 height 13
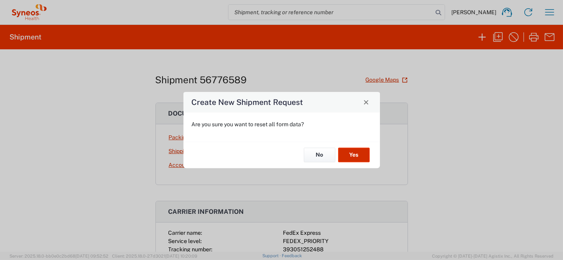
click at [346, 155] on button "Yes" at bounding box center [354, 155] width 32 height 15
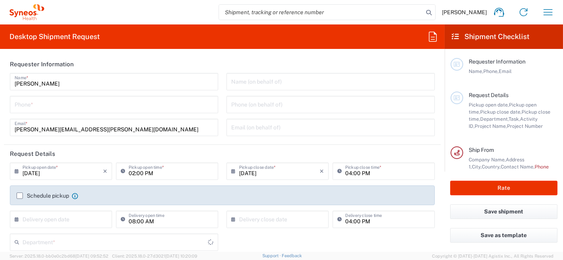
type input "8350"
click at [93, 110] on input "tel" at bounding box center [114, 104] width 199 height 14
type input "0296199257"
type input "[PERSON_NAME][EMAIL_ADDRESS][PERSON_NAME][DOMAIN_NAME]"
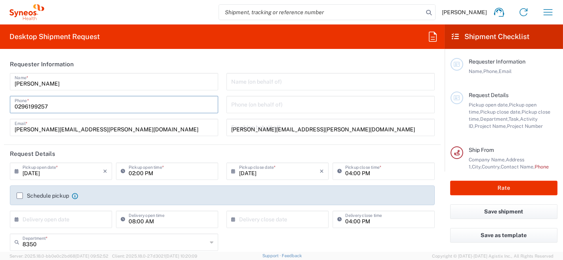
type input "[PERSON_NAME]"
type input "0296199257"
type input "SYNEOS HEALTH [GEOGRAPHIC_DATA] S.R.L."
type input "Syneos Health [GEOGRAPHIC_DATA], [STREET_ADDRESS]"
type input "[GEOGRAPHIC_DATA]"
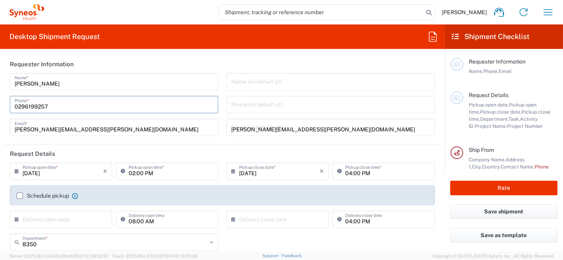
type input "[PERSON_NAME]"
type input "[GEOGRAPHIC_DATA]"
type input "20123"
type input "0296199257"
type input "[PERSON_NAME][EMAIL_ADDRESS][PERSON_NAME][DOMAIN_NAME]"
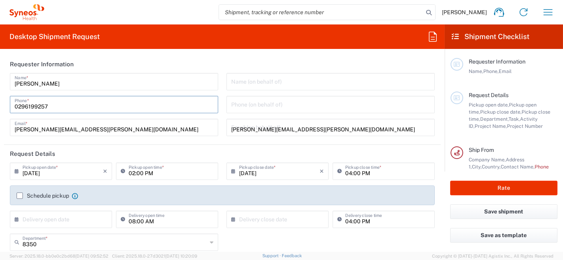
type input "[PERSON_NAME]"
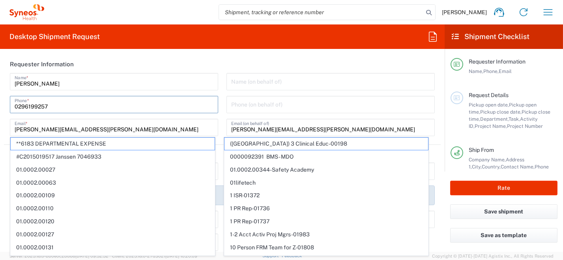
click at [30, 172] on span "01.0002.00027" at bounding box center [113, 170] width 204 height 12
type input "01.0002.00027"
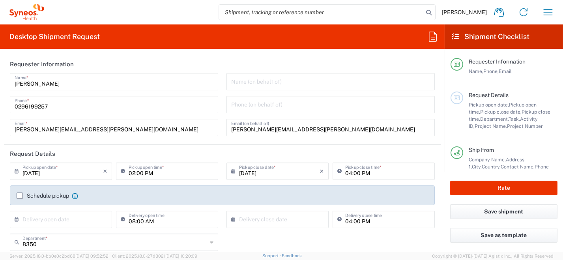
type input "Global Site Head Activities"
click at [19, 169] on icon at bounding box center [19, 171] width 8 height 13
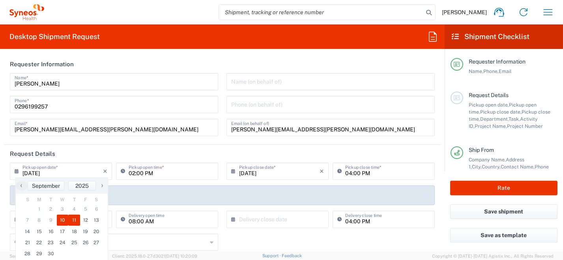
click at [75, 221] on span "11" at bounding box center [74, 220] width 12 height 11
type input "[DATE]"
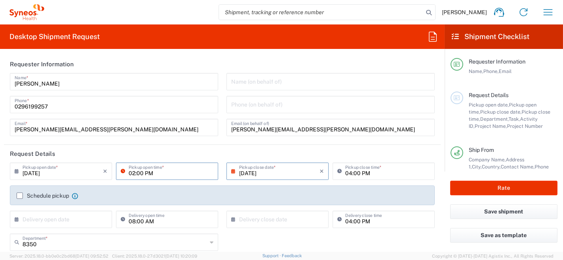
click at [165, 170] on input "02:00 PM" at bounding box center [171, 171] width 85 height 14
drag, startPoint x: 168, startPoint y: 172, endPoint x: 93, endPoint y: 118, distance: 92.4
click at [85, 165] on div "[DATE] × Pickup open date * Cancel Apply 02:00 PM Pickup open time *" at bounding box center [114, 174] width 212 height 23
type input "09:00 AM"
type input "[GEOGRAPHIC_DATA]"
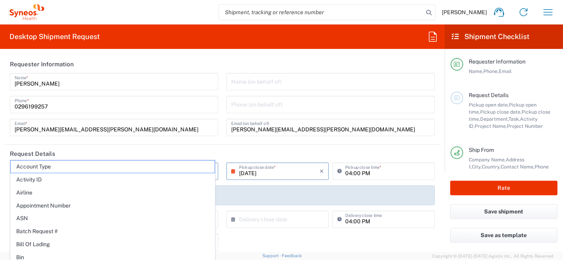
click at [22, 194] on span "Airline" at bounding box center [113, 193] width 204 height 12
type input "Airline"
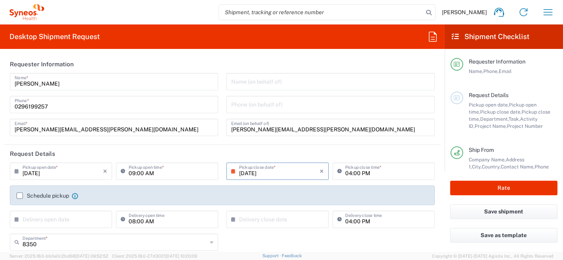
click at [24, 195] on label "Schedule pickup" at bounding box center [43, 196] width 52 height 6
click at [20, 196] on input "Schedule pickup" at bounding box center [20, 196] width 0 height 0
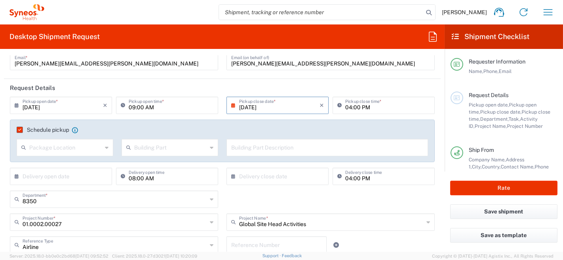
scroll to position [79, 0]
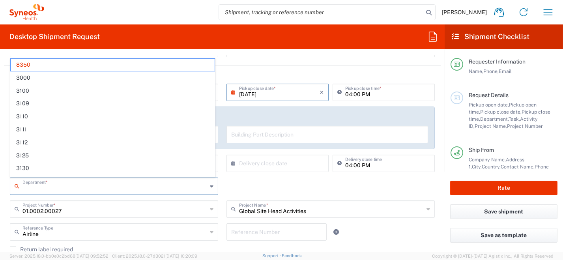
click at [71, 187] on input "text" at bounding box center [114, 186] width 185 height 14
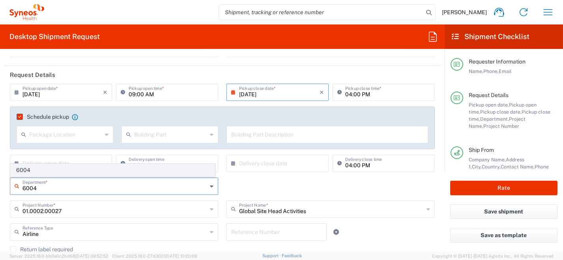
type input "6004"
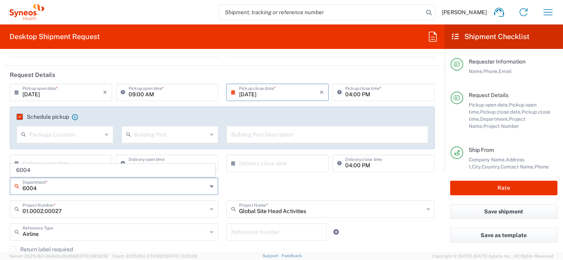
click at [39, 169] on span "6004" at bounding box center [113, 170] width 204 height 12
click at [78, 211] on input "01.0002.00027" at bounding box center [114, 209] width 185 height 14
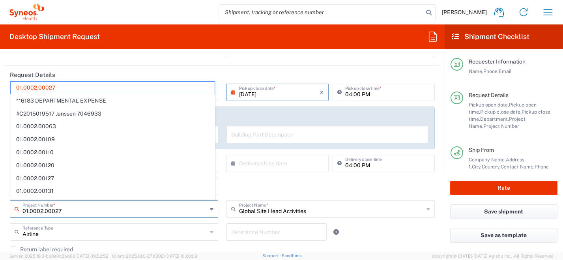
drag, startPoint x: 71, startPoint y: 211, endPoint x: 9, endPoint y: 191, distance: 65.1
click at [0, 188] on html "Roberta Barberis Home Shipment estimator Shipment tracking Desktop shipment req…" at bounding box center [281, 130] width 563 height 260
type input "6455"
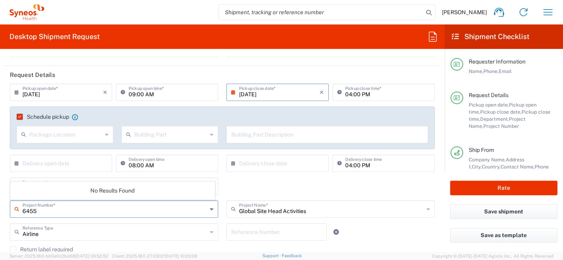
click at [37, 211] on input "6455" at bounding box center [114, 209] width 185 height 14
drag, startPoint x: 24, startPoint y: 203, endPoint x: 35, endPoint y: 193, distance: 14.5
click at [0, 185] on html "Roberta Barberis Home Shipment estimator Shipment tracking Desktop shipment req…" at bounding box center [281, 130] width 563 height 260
type input "6455"
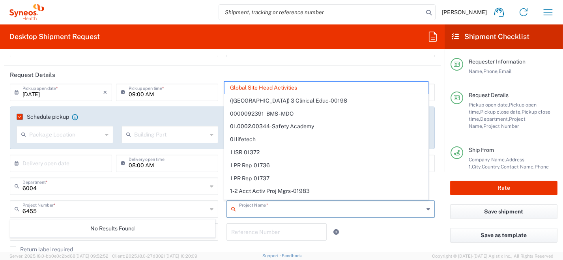
drag, startPoint x: 290, startPoint y: 210, endPoint x: 177, endPoint y: 194, distance: 114.3
click at [177, 194] on agx-shipment-cost-centers-widget "6004 Department * 6004 6455 Project Number * No Results Found Project Name * Gl…" at bounding box center [222, 201] width 433 height 46
type input "Global Site Head Activities"
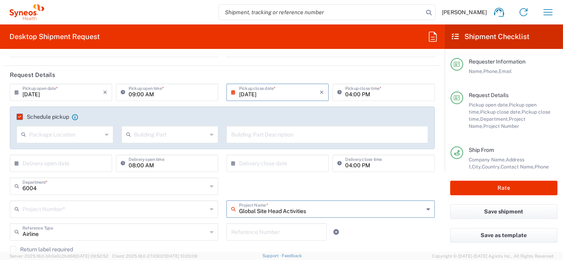
drag, startPoint x: 310, startPoint y: 212, endPoint x: 206, endPoint y: 209, distance: 103.4
click at [206, 209] on div "Project Number * No Results Found Global Site Head Activities Project Name * Gl…" at bounding box center [222, 211] width 433 height 23
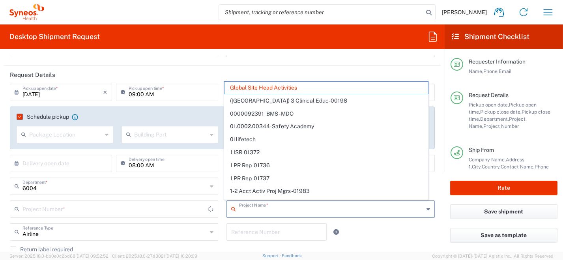
type input "01.0002.00027"
click at [91, 203] on input "text" at bounding box center [114, 209] width 185 height 14
type input "Global Site Head Activities"
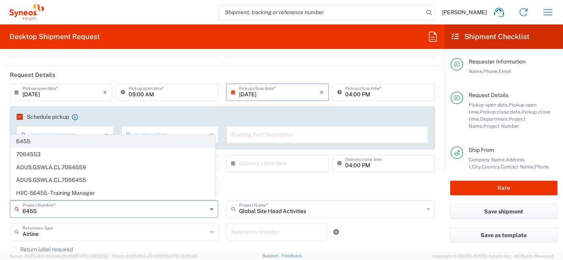
type input "6455"
click at [32, 147] on span "6455" at bounding box center [113, 141] width 204 height 12
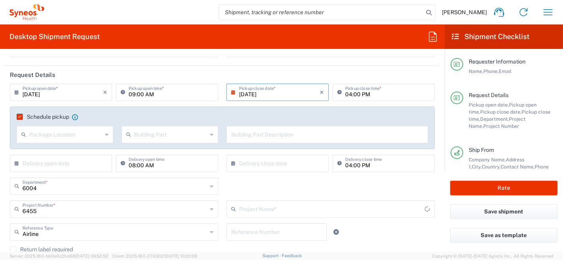
type input "ST-EUR - Idorsia [GEOGRAPHIC_DATA]"
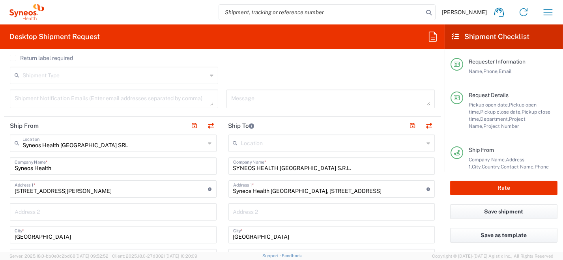
scroll to position [276, 0]
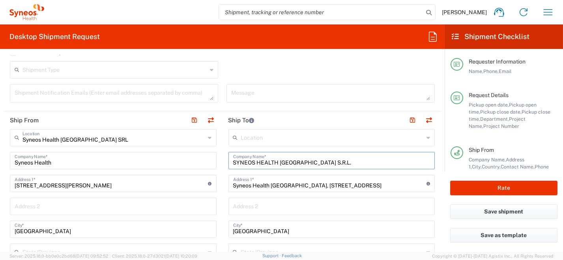
drag, startPoint x: 326, startPoint y: 160, endPoint x: 150, endPoint y: 148, distance: 176.8
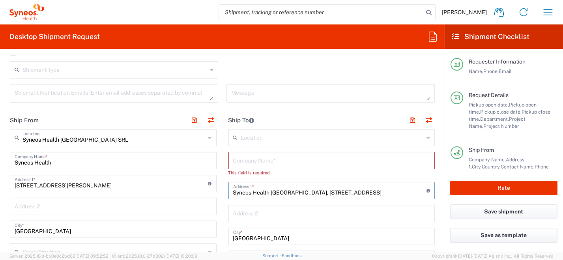
drag, startPoint x: 240, startPoint y: 193, endPoint x: 175, endPoint y: 191, distance: 65.1
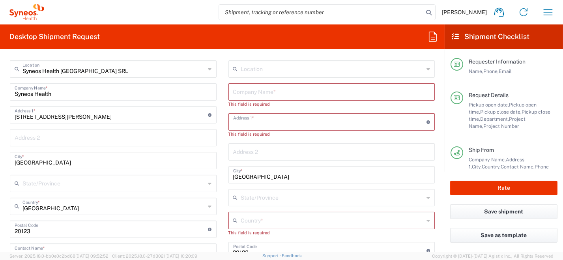
scroll to position [355, 0]
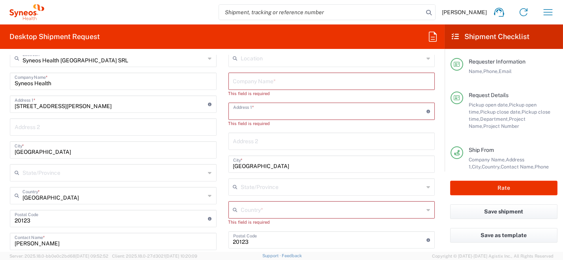
drag, startPoint x: 203, startPoint y: 160, endPoint x: 201, endPoint y: 164, distance: 4.4
click at [192, 161] on div "Ship From Syneos Health [GEOGRAPHIC_DATA] SRL Location Syneos Health [GEOGRAPHI…" at bounding box center [222, 231] width 437 height 398
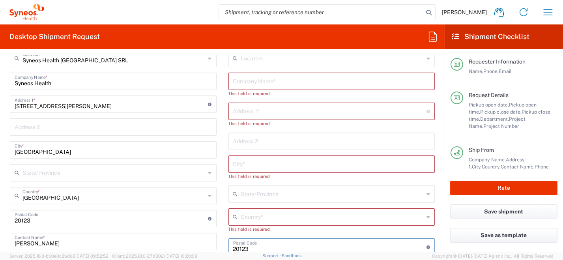
drag, startPoint x: 265, startPoint y: 245, endPoint x: 220, endPoint y: 240, distance: 45.2
click at [209, 240] on div "Ship From Syneos Health [GEOGRAPHIC_DATA] SRL Location Syneos Health [GEOGRAPHI…" at bounding box center [222, 231] width 437 height 398
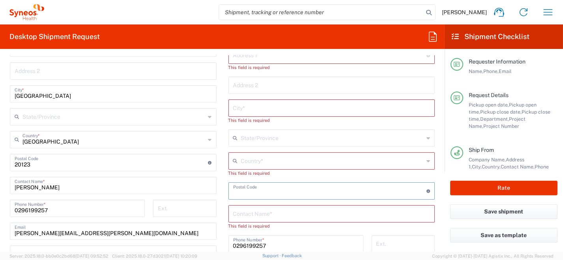
scroll to position [473, 0]
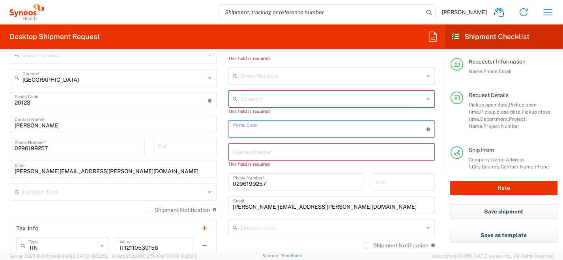
drag, startPoint x: 290, startPoint y: 185, endPoint x: 176, endPoint y: 176, distance: 114.4
click at [171, 174] on div "Ship From Syneos Health [GEOGRAPHIC_DATA] SRL Location Syneos Health [GEOGRAPHI…" at bounding box center [222, 113] width 437 height 398
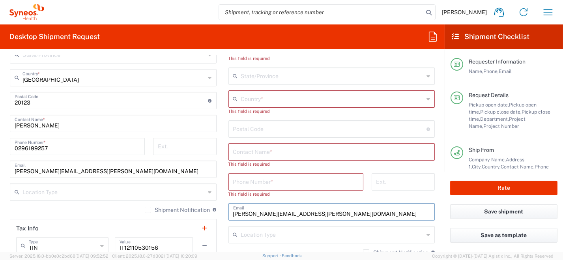
drag, startPoint x: 242, startPoint y: 208, endPoint x: 150, endPoint y: 204, distance: 91.6
click at [148, 203] on div "Ship From Syneos Health [GEOGRAPHIC_DATA] SRL Location Syneos Health [GEOGRAPHI…" at bounding box center [222, 113] width 437 height 398
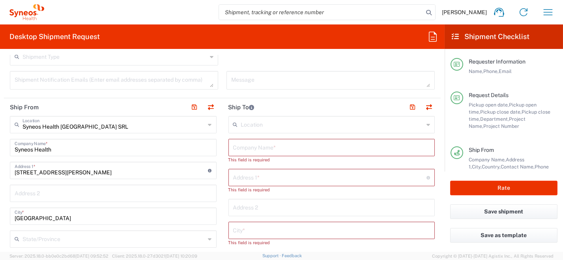
scroll to position [276, 0]
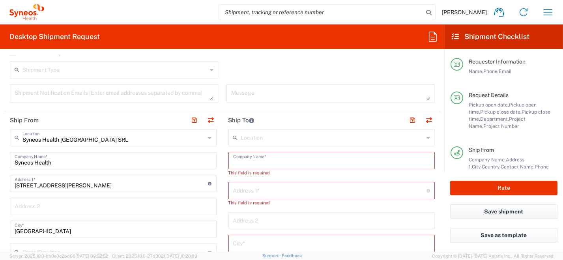
click at [253, 160] on input "text" at bounding box center [331, 160] width 197 height 14
paste input "Milena MONTELLA"
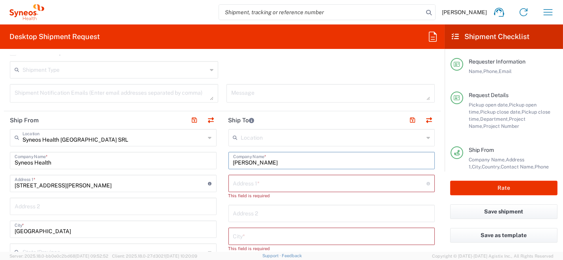
drag, startPoint x: 248, startPoint y: 162, endPoint x: 199, endPoint y: 162, distance: 48.5
drag, startPoint x: 256, startPoint y: 161, endPoint x: 213, endPoint y: 159, distance: 42.3
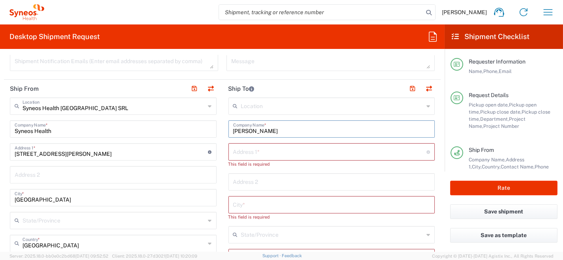
scroll to position [395, 0]
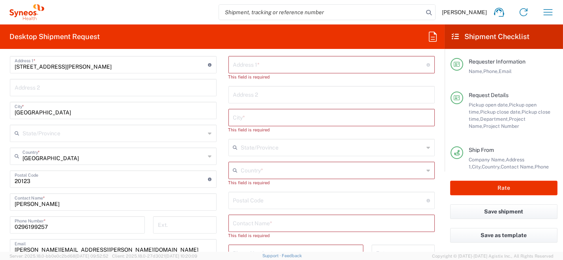
type input "MILENA MONTELLA"
click at [292, 224] on input "text" at bounding box center [331, 223] width 197 height 14
paste input "MILENA MONTELLA"
type input "MILENA MONTELLA"
click at [427, 170] on icon at bounding box center [429, 170] width 4 height 13
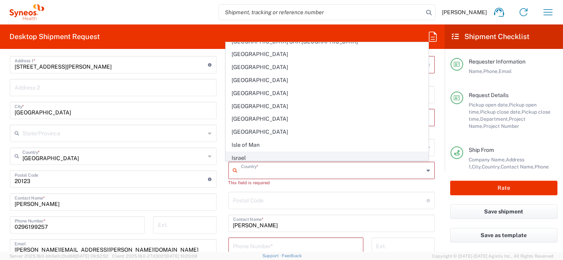
scroll to position [1302, 0]
click at [282, 164] on span "[GEOGRAPHIC_DATA]" at bounding box center [327, 170] width 202 height 12
type input "[GEOGRAPHIC_DATA]"
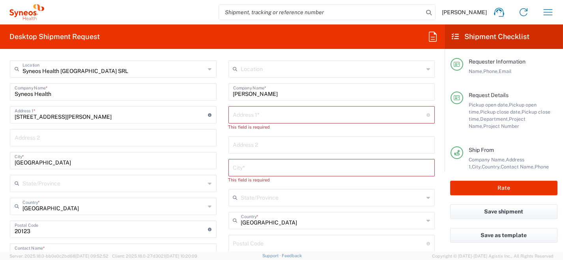
scroll to position [315, 0]
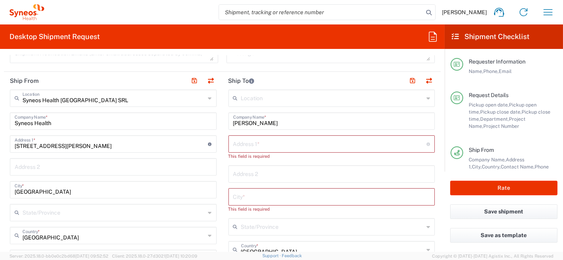
click at [271, 143] on input "text" at bounding box center [330, 144] width 194 height 14
paste input "Via Enrico Glori 30 137 ROMA"
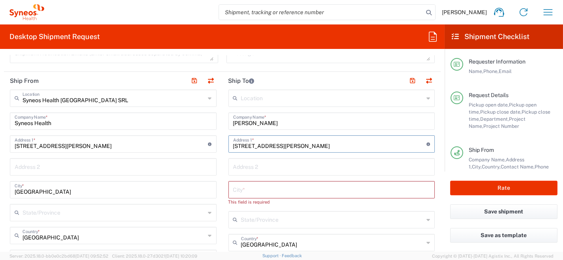
drag, startPoint x: 285, startPoint y: 144, endPoint x: 290, endPoint y: 146, distance: 5.9
click at [294, 146] on input "Via Enrico Glori 30 137 ROMA" at bounding box center [330, 144] width 194 height 14
click at [284, 145] on input "Via Enrico Glori 30 137 ROMA" at bounding box center [330, 144] width 194 height 14
drag, startPoint x: 300, startPoint y: 145, endPoint x: 285, endPoint y: 145, distance: 15.0
click at [285, 146] on input "Via Enrico Glori 30 00137 ROMA" at bounding box center [330, 144] width 194 height 14
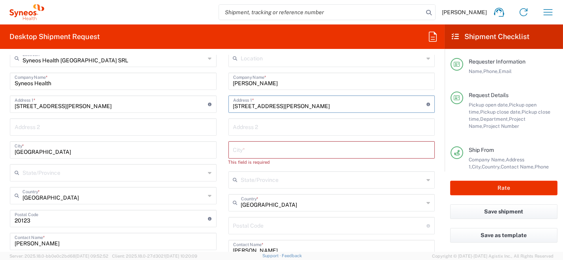
scroll to position [395, 0]
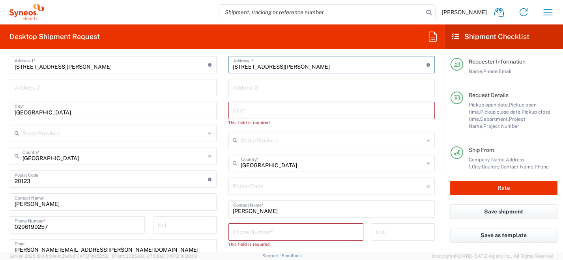
type input "Via Enrico Glori 30 ROMA"
click at [286, 188] on input "undefined" at bounding box center [330, 186] width 194 height 14
paste input "00137"
type input "00137"
click at [250, 109] on input "text" at bounding box center [331, 110] width 197 height 14
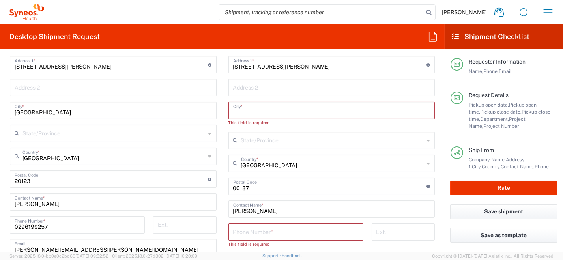
scroll to position [355, 0]
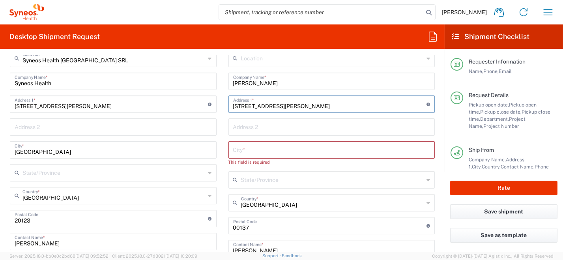
drag, startPoint x: 314, startPoint y: 104, endPoint x: 294, endPoint y: 105, distance: 21.0
click at [294, 105] on input "Via Enrico Glori 30 ROMA" at bounding box center [330, 104] width 194 height 14
type input "Via Enrico Glori 30"
click at [266, 149] on input "text" at bounding box center [331, 149] width 197 height 14
paste input "ROMA"
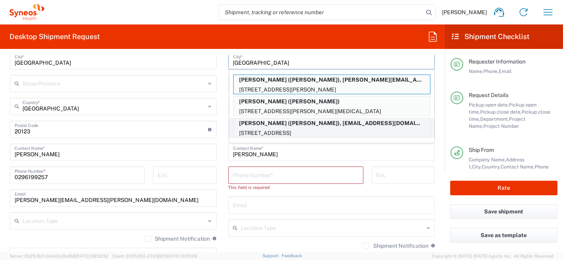
scroll to position [473, 0]
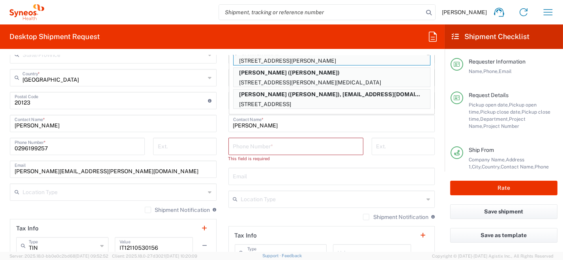
type input "ROMA"
click at [240, 174] on input "text" at bounding box center [331, 176] width 197 height 14
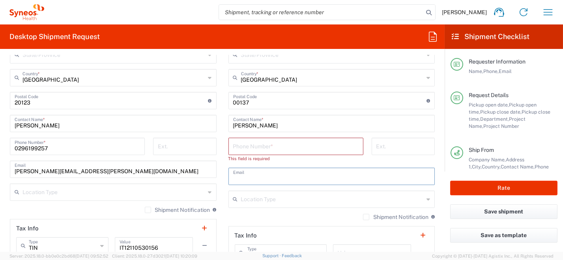
paste input "+39 349 0561437 milena.montella@syneoshealth.com"
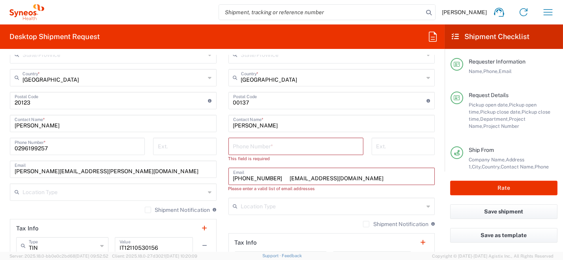
drag, startPoint x: 283, startPoint y: 178, endPoint x: 380, endPoint y: 185, distance: 97.3
click at [380, 185] on agx-input-control "+39 349 0561437 milena.montella@syneoshealth.com Email Please enter a valid lis…" at bounding box center [331, 180] width 207 height 24
paste input "milena.montella@syneoshealth.com"
drag, startPoint x: 281, startPoint y: 176, endPoint x: 232, endPoint y: 173, distance: 49.0
click at [223, 172] on main "Location [PERSON_NAME] LLC-[GEOGRAPHIC_DATA] [GEOGRAPHIC_DATA] [GEOGRAPHIC_DATA…" at bounding box center [332, 105] width 219 height 346
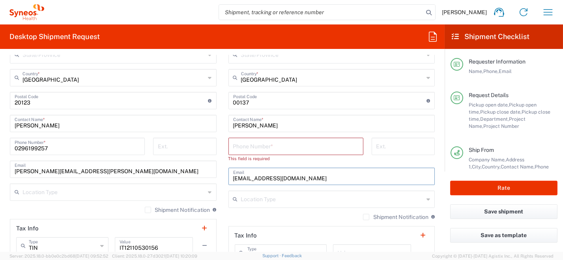
type input "milena.montella@syneoshealth.com"
click at [233, 145] on input "tel" at bounding box center [295, 146] width 125 height 14
paste input "+39 349 0561437"
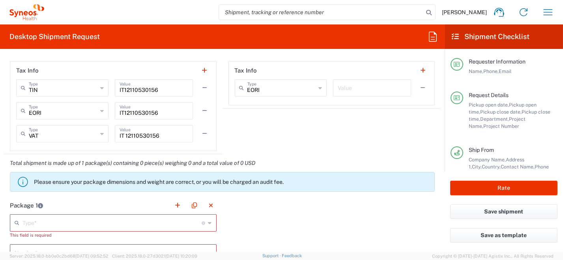
scroll to position [710, 0]
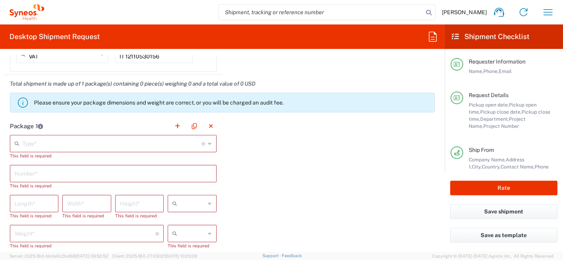
type input "+39 349 0561437"
click at [208, 144] on icon at bounding box center [210, 143] width 4 height 13
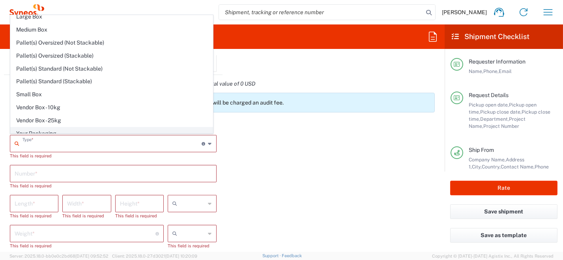
scroll to position [22, 0]
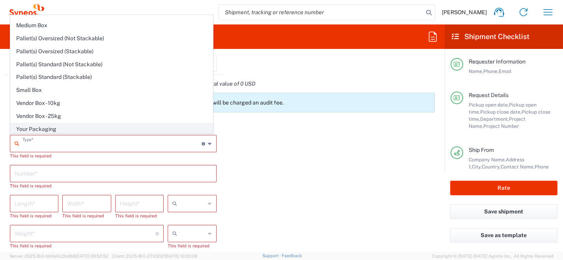
click at [88, 126] on span "Your Packaging" at bounding box center [112, 129] width 202 height 12
type input "Your Packaging"
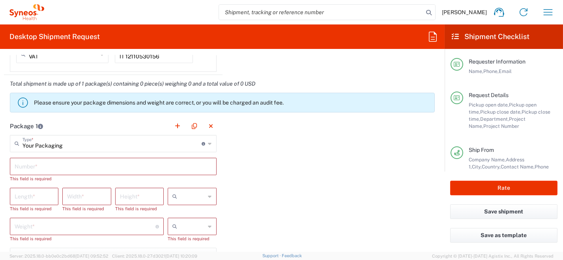
click at [65, 166] on input "text" at bounding box center [113, 166] width 197 height 14
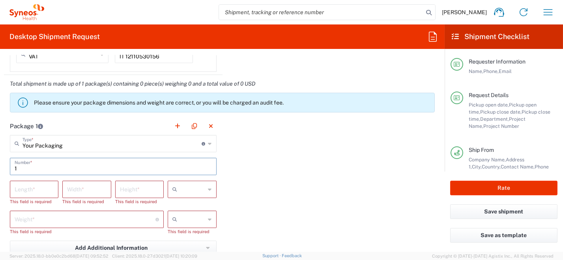
type input "1"
click at [208, 189] on icon at bounding box center [210, 189] width 4 height 13
click at [206, 206] on span "cm" at bounding box center [189, 205] width 47 height 12
type input "cm"
click at [209, 219] on div at bounding box center [192, 219] width 49 height 17
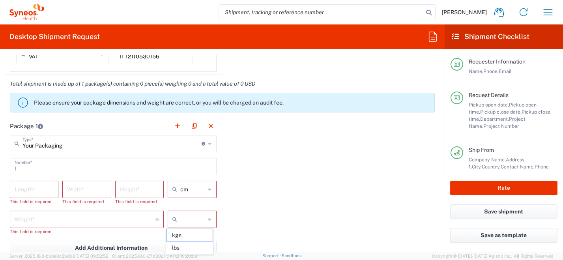
drag, startPoint x: 198, startPoint y: 236, endPoint x: 104, endPoint y: 209, distance: 98.0
click at [197, 236] on span "kgs" at bounding box center [189, 235] width 47 height 12
type input "kgs"
click at [41, 192] on input "number" at bounding box center [34, 189] width 39 height 14
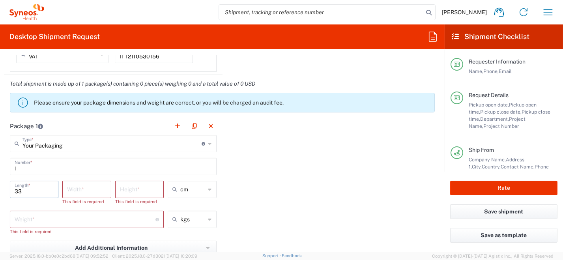
type input "33"
click at [80, 189] on input "number" at bounding box center [86, 189] width 39 height 14
type input "23"
click at [128, 189] on input "number" at bounding box center [139, 189] width 39 height 14
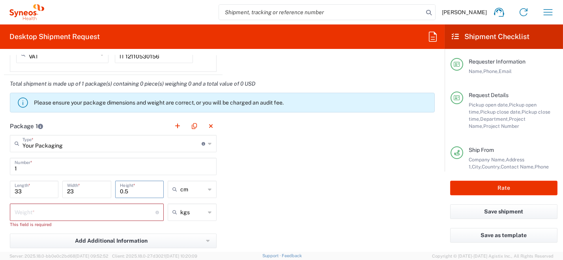
type input "0.5"
drag, startPoint x: 72, startPoint y: 211, endPoint x: 62, endPoint y: 206, distance: 11.5
click at [71, 211] on input "number" at bounding box center [85, 212] width 141 height 14
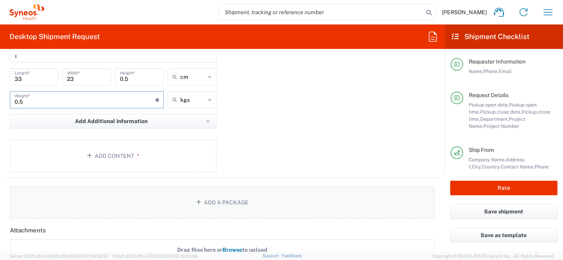
scroll to position [829, 0]
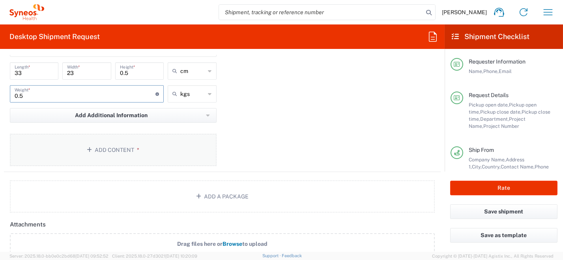
type input "0.5"
click at [145, 149] on button "Add Content *" at bounding box center [113, 150] width 207 height 32
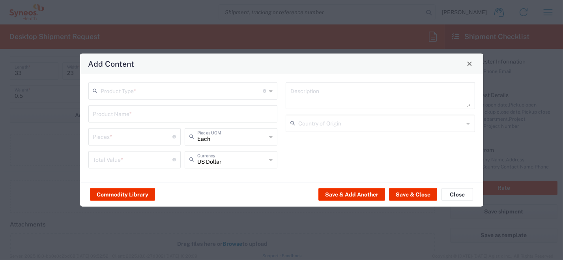
click at [270, 90] on icon at bounding box center [271, 90] width 4 height 13
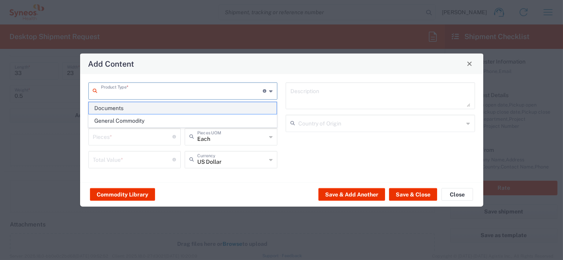
click at [241, 105] on span "Documents" at bounding box center [183, 108] width 188 height 12
type input "Documents"
type input "1"
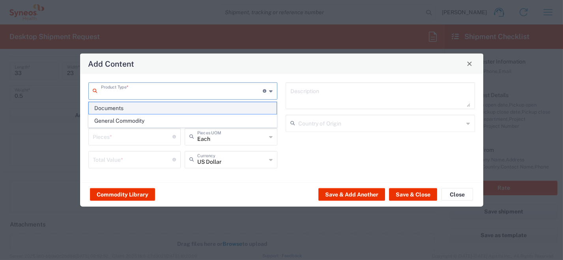
type textarea "Documents"
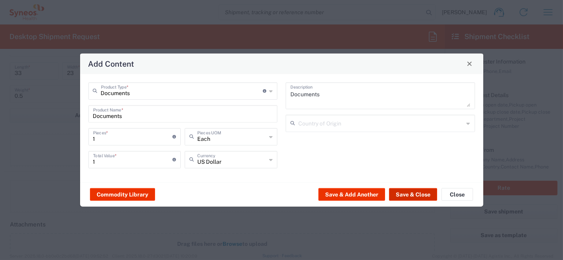
click at [401, 191] on button "Save & Close" at bounding box center [413, 194] width 48 height 13
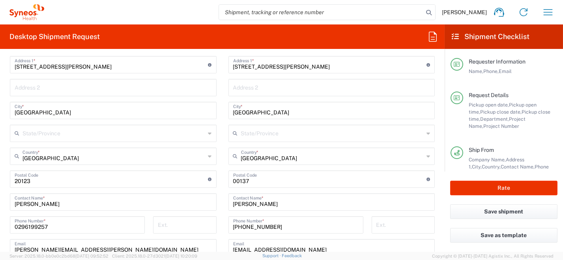
scroll to position [513, 0]
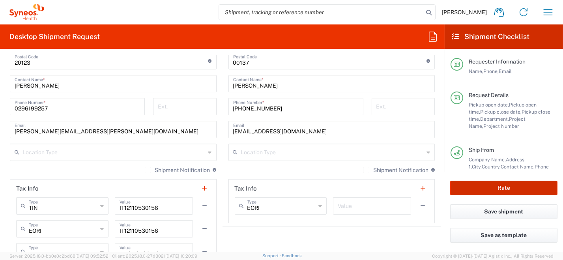
click at [487, 190] on button "Rate" at bounding box center [503, 188] width 107 height 15
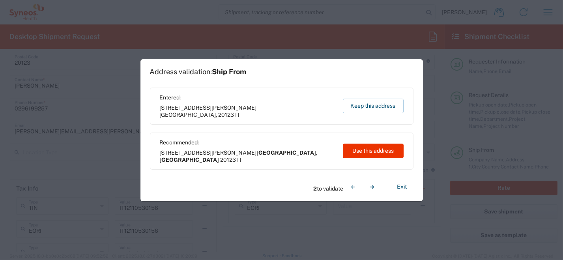
type input "6455"
click at [375, 152] on button "Use this address" at bounding box center [373, 151] width 61 height 15
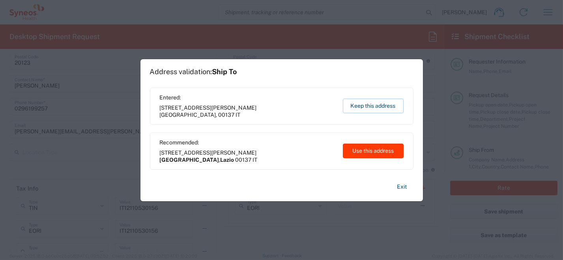
click at [380, 151] on button "Use this address" at bounding box center [373, 151] width 61 height 15
type input "[GEOGRAPHIC_DATA]"
type input "Roma"
type input "Lazio"
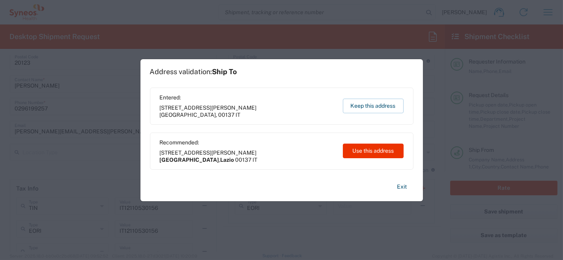
type input "[GEOGRAPHIC_DATA]"
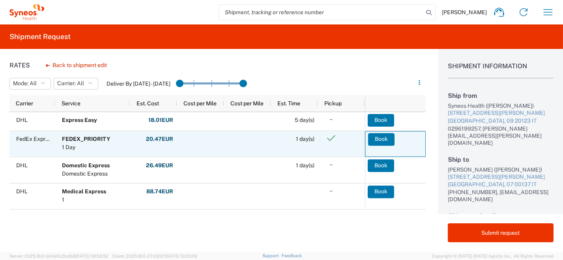
click at [378, 137] on button "Book" at bounding box center [381, 139] width 26 height 13
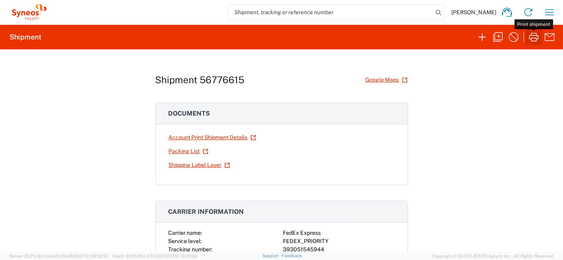
click at [533, 39] on icon "button" at bounding box center [534, 37] width 13 height 13
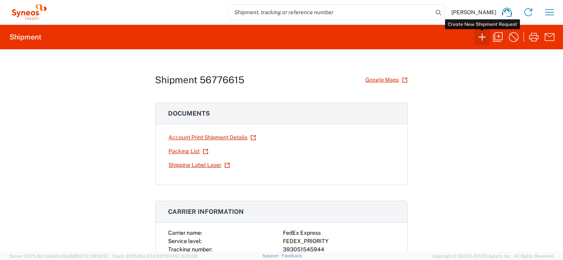
click at [483, 39] on icon "button" at bounding box center [482, 37] width 13 height 13
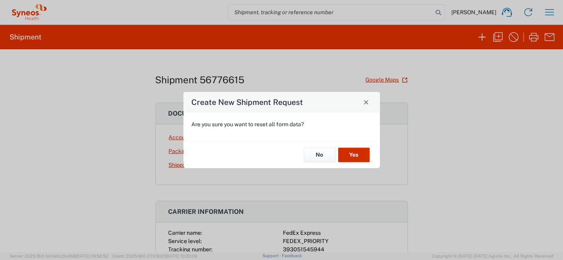
click at [349, 155] on button "Yes" at bounding box center [354, 155] width 32 height 15
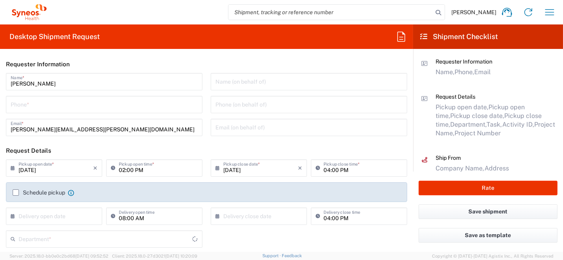
type input "8350"
click at [47, 105] on input "tel" at bounding box center [104, 104] width 187 height 14
type input "0296199257"
type input "[PERSON_NAME][EMAIL_ADDRESS][PERSON_NAME][DOMAIN_NAME]"
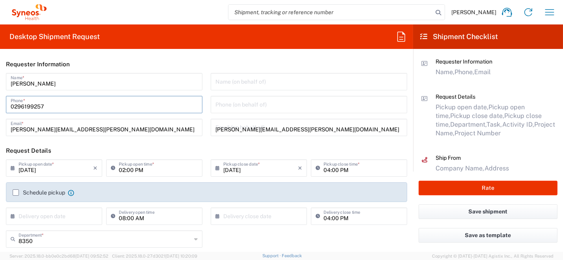
type input "[PERSON_NAME]"
type input "0296199257"
type input "SYNEOS HEALTH [GEOGRAPHIC_DATA] S.R.L."
type input "Syneos Health [GEOGRAPHIC_DATA], [STREET_ADDRESS]"
type input "[GEOGRAPHIC_DATA]"
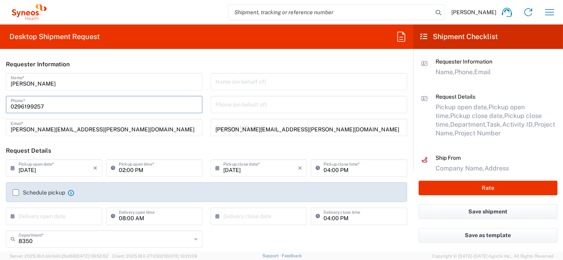
type input "[PERSON_NAME]"
type input "[GEOGRAPHIC_DATA]"
type input "20123"
type input "0296199257"
type input "[PERSON_NAME][EMAIL_ADDRESS][PERSON_NAME][DOMAIN_NAME]"
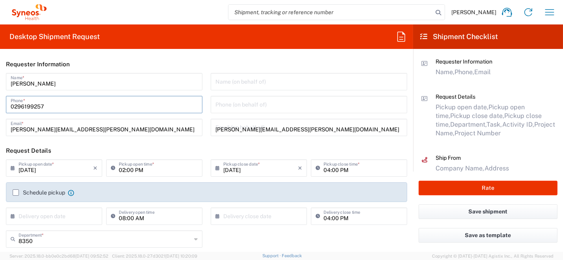
type input "[PERSON_NAME]"
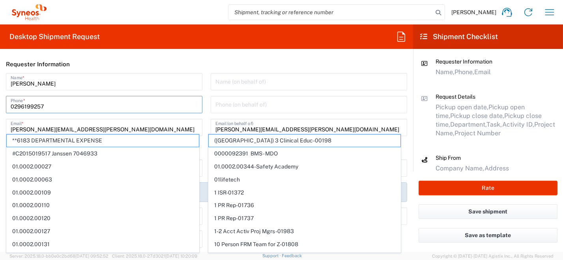
click at [169, 84] on input "[PERSON_NAME]" at bounding box center [104, 81] width 187 height 14
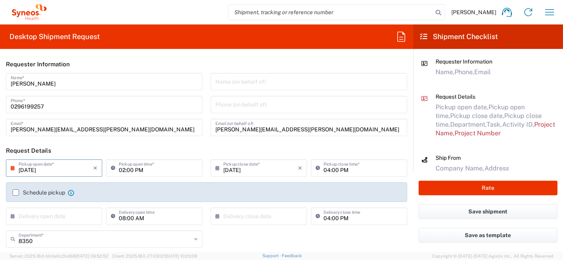
click at [58, 171] on input "[DATE]" at bounding box center [56, 168] width 75 height 14
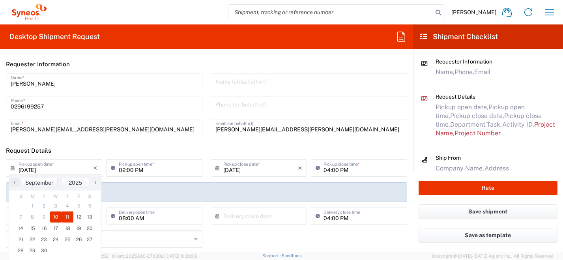
click at [69, 219] on span "11" at bounding box center [68, 216] width 12 height 11
type input "[DATE]"
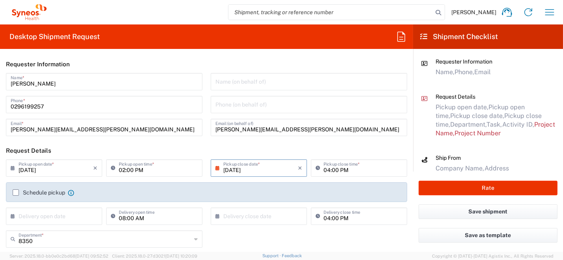
click at [153, 170] on input "02:00 PM" at bounding box center [158, 168] width 79 height 14
drag, startPoint x: 165, startPoint y: 170, endPoint x: 83, endPoint y: 129, distance: 91.0
click at [78, 166] on div "[DATE] × Pickup open date * Cancel Apply 02:00 PM Pickup open time *" at bounding box center [104, 170] width 200 height 23
type input "09:00 AM"
type input "[GEOGRAPHIC_DATA]"
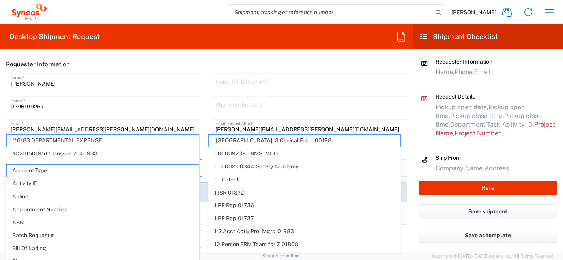
click at [121, 127] on input "[PERSON_NAME][EMAIL_ADDRESS][PERSON_NAME][DOMAIN_NAME]" at bounding box center [104, 127] width 187 height 14
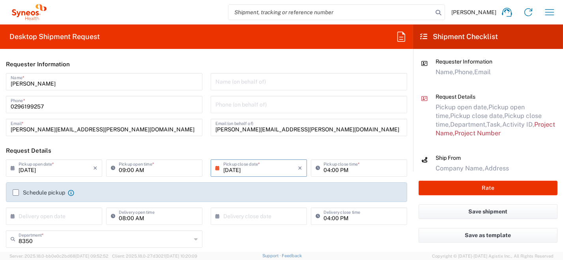
click at [15, 194] on label "Schedule pickup" at bounding box center [39, 192] width 52 height 6
click at [16, 193] on input "Schedule pickup" at bounding box center [16, 193] width 0 height 0
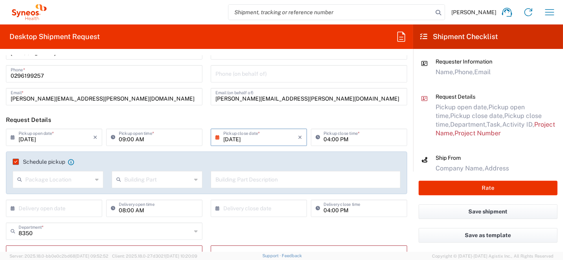
scroll to position [79, 0]
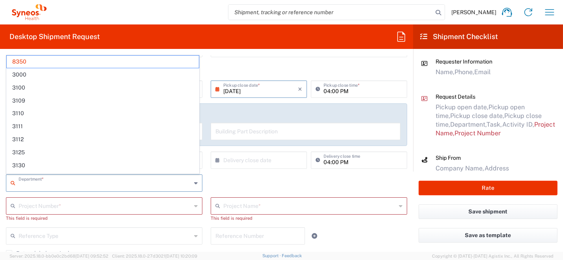
click at [82, 183] on input "text" at bounding box center [105, 183] width 173 height 14
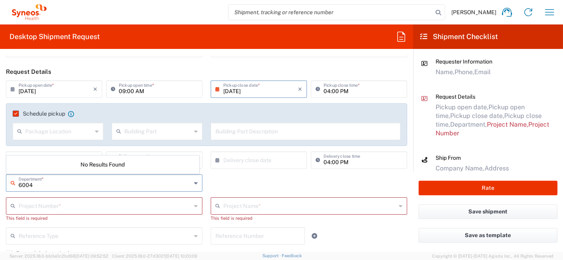
type input "6004"
click at [36, 206] on input "text" at bounding box center [105, 205] width 173 height 14
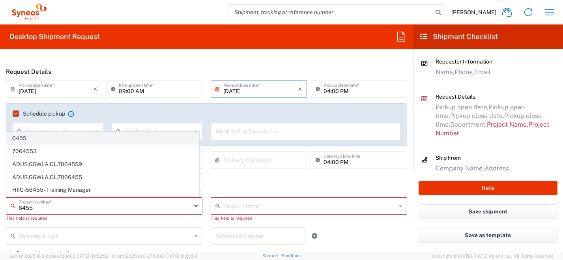
type input "6455"
click at [49, 143] on span "6455" at bounding box center [103, 138] width 192 height 12
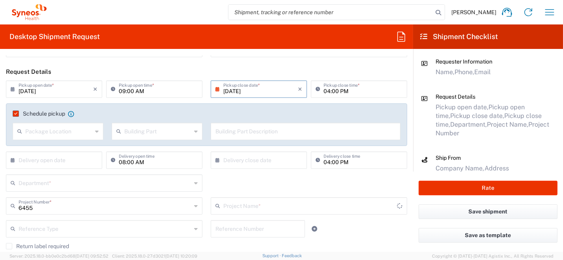
type input "ST-EUR - Idorsia [GEOGRAPHIC_DATA]"
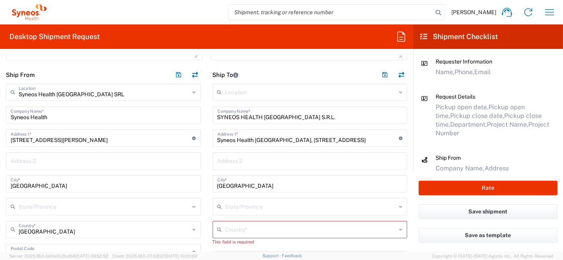
scroll to position [315, 0]
drag, startPoint x: 298, startPoint y: 116, endPoint x: 115, endPoint y: 85, distance: 185.6
click at [113, 84] on div "Ship From Syneos Health [GEOGRAPHIC_DATA] SRL Location Syneos Health [GEOGRAPHI…" at bounding box center [206, 260] width 413 height 391
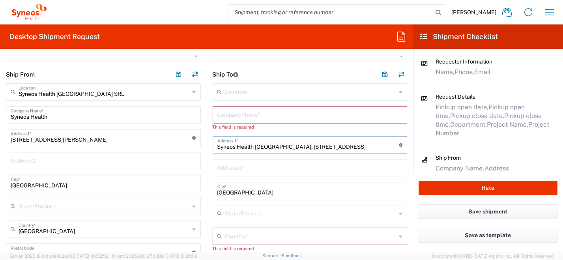
drag, startPoint x: 317, startPoint y: 146, endPoint x: 206, endPoint y: 152, distance: 110.6
click at [174, 136] on div "Ship From Syneos Health [GEOGRAPHIC_DATA] SRL Location Syneos Health [GEOGRAPHI…" at bounding box center [206, 260] width 413 height 391
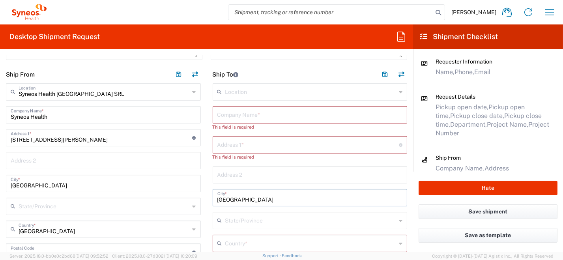
drag, startPoint x: 239, startPoint y: 200, endPoint x: 202, endPoint y: 195, distance: 37.8
click at [196, 194] on div "Ship From Syneos Health [GEOGRAPHIC_DATA] SRL Location Syneos Health [GEOGRAPHI…" at bounding box center [206, 260] width 413 height 391
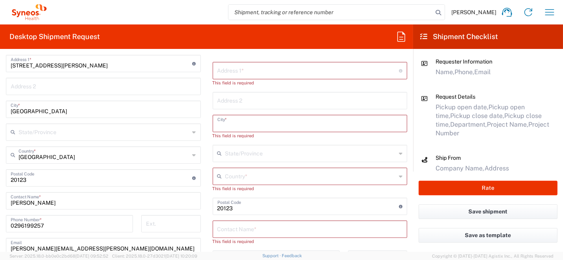
scroll to position [434, 0]
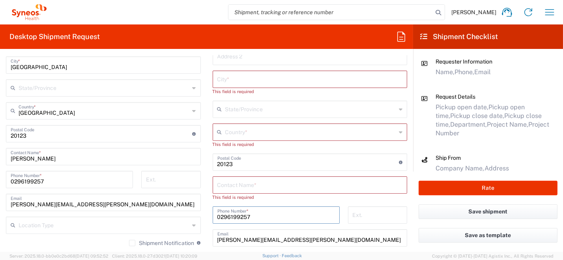
drag, startPoint x: 273, startPoint y: 217, endPoint x: 236, endPoint y: 217, distance: 37.9
click at [169, 208] on div "Ship From Syneos Health [GEOGRAPHIC_DATA] SRL Location Syneos Health [GEOGRAPHI…" at bounding box center [206, 142] width 413 height 391
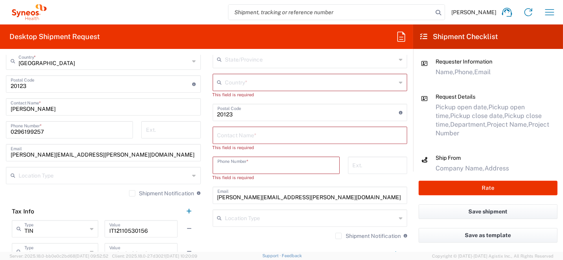
scroll to position [513, 0]
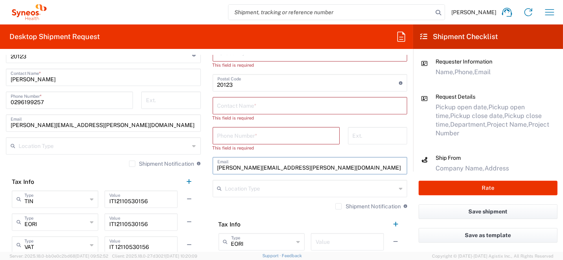
drag, startPoint x: 317, startPoint y: 169, endPoint x: 148, endPoint y: 168, distance: 169.7
click at [148, 168] on div "Ship From Syneos Health [GEOGRAPHIC_DATA] SRL Location Syneos Health [GEOGRAPHI…" at bounding box center [206, 63] width 413 height 391
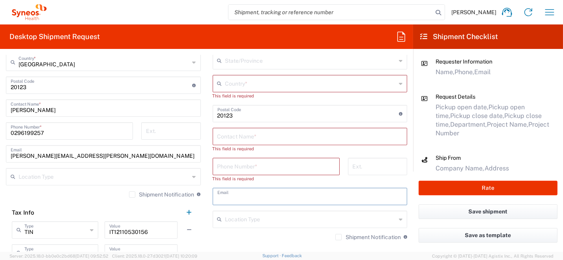
scroll to position [473, 0]
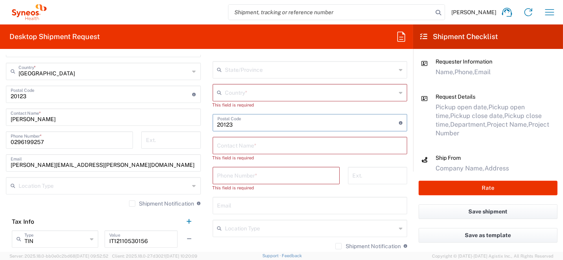
drag, startPoint x: 230, startPoint y: 122, endPoint x: 179, endPoint y: 118, distance: 51.8
click at [178, 118] on div "Ship From Syneos Health [GEOGRAPHIC_DATA] SRL Location Syneos Health [GEOGRAPHI…" at bounding box center [206, 103] width 413 height 391
click at [399, 94] on icon at bounding box center [401, 92] width 4 height 13
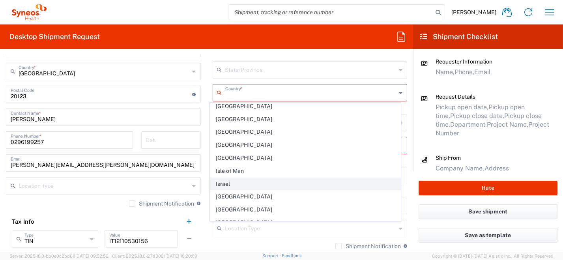
scroll to position [1341, 0]
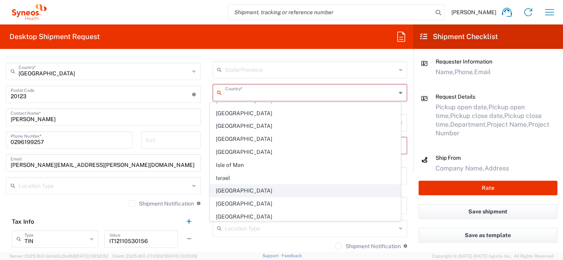
click at [281, 185] on span "[GEOGRAPHIC_DATA]" at bounding box center [305, 191] width 190 height 12
type input "[GEOGRAPHIC_DATA]"
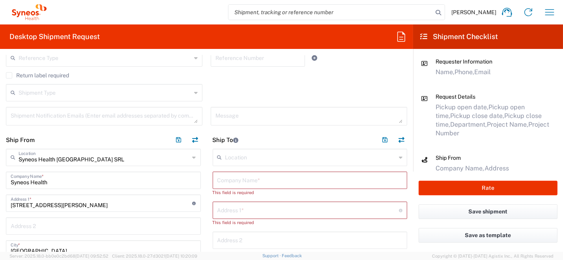
scroll to position [237, 0]
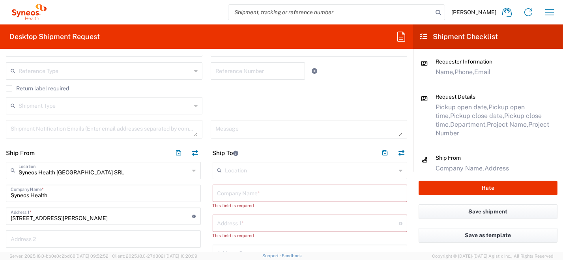
click at [239, 174] on input "text" at bounding box center [310, 170] width 171 height 14
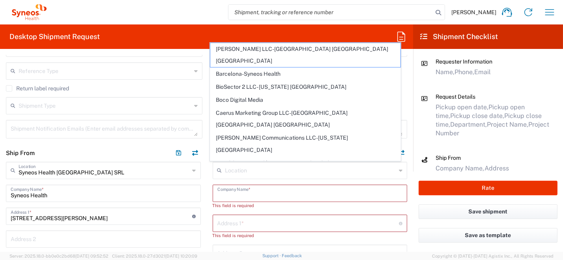
click at [237, 192] on input "text" at bounding box center [309, 193] width 185 height 14
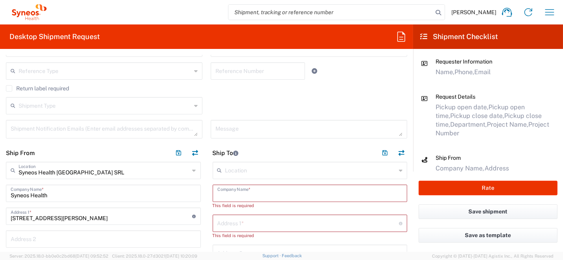
paste input "Paolo Livingstone"
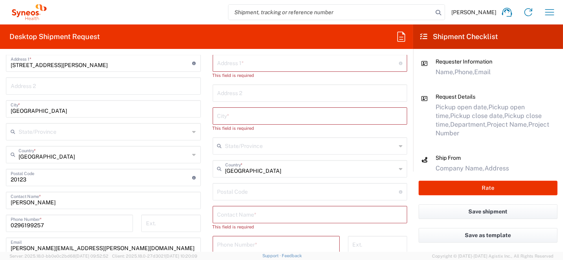
scroll to position [395, 0]
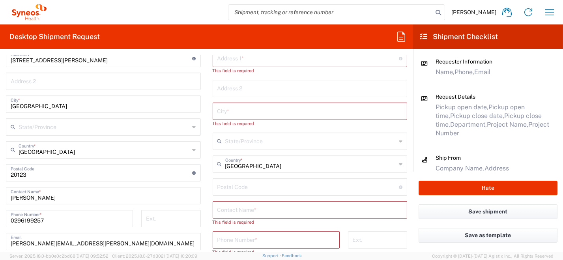
type input "Paolo Livingstone"
click at [254, 210] on input "text" at bounding box center [309, 209] width 185 height 14
paste input "Paolo Livingstone"
type input "Paolo Livingstone"
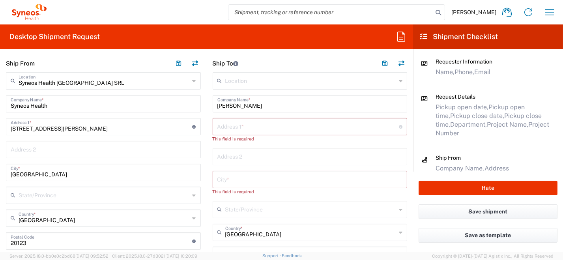
scroll to position [315, 0]
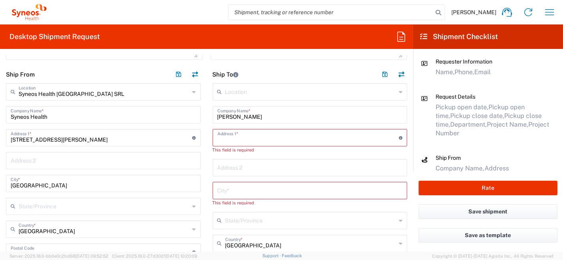
click at [235, 140] on input "text" at bounding box center [308, 137] width 182 height 14
paste input "VIA CESARE VINAJ, 10 10 CUNEO"
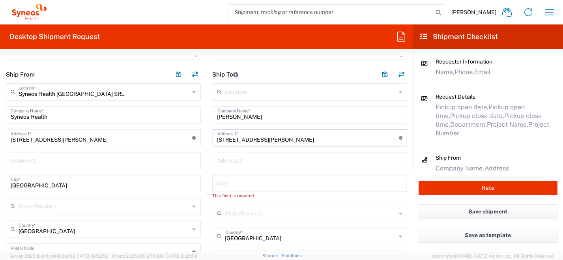
drag, startPoint x: 290, startPoint y: 140, endPoint x: 304, endPoint y: 140, distance: 13.8
click at [318, 143] on input "VIA CESARE VINAJ, 10 10 CUNEO" at bounding box center [308, 137] width 182 height 14
type input "VIA CESARE VINAJ, 10 10"
click at [245, 180] on input "text" at bounding box center [309, 183] width 185 height 14
paste input "CUNEO"
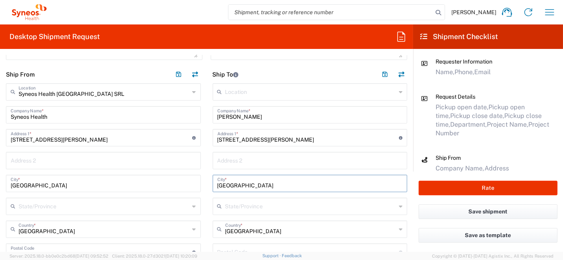
type input "CUNEO"
drag, startPoint x: 285, startPoint y: 136, endPoint x: 276, endPoint y: 138, distance: 9.2
click at [276, 138] on input "VIA CESARE VINAJ, 10 10" at bounding box center [308, 137] width 182 height 14
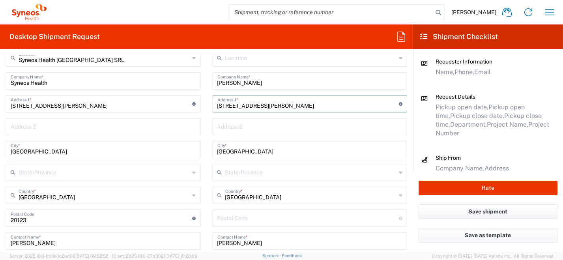
scroll to position [355, 0]
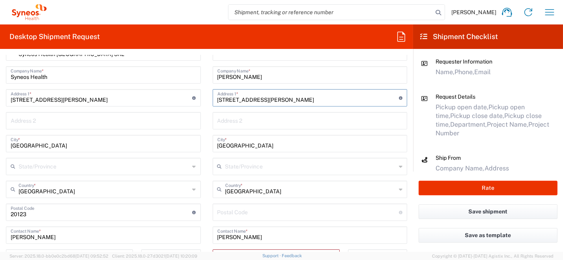
type input "VIA CESARE VINAJ, 10"
click at [232, 214] on input "undefined" at bounding box center [308, 212] width 182 height 14
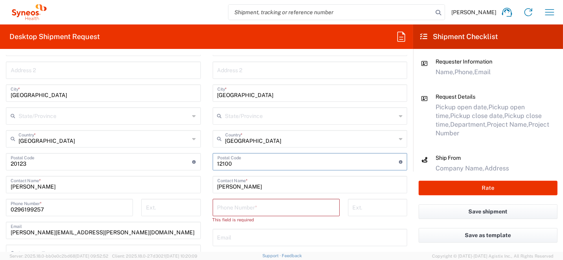
scroll to position [434, 0]
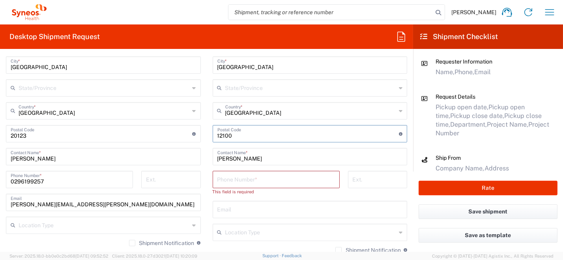
type input "12100"
click at [235, 208] on input "text" at bounding box center [309, 209] width 185 height 14
paste input "+39 349 2886548 paolo.livingstone@syneoshealth.com"
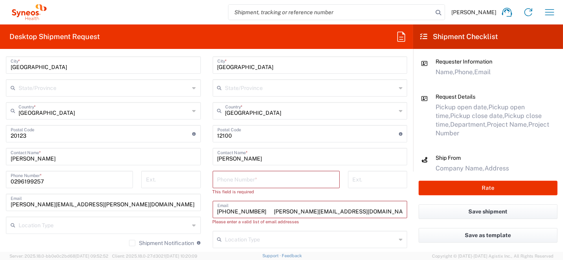
drag, startPoint x: 267, startPoint y: 210, endPoint x: 202, endPoint y: 209, distance: 65.1
click at [202, 209] on div "Ship From Syneos Health [GEOGRAPHIC_DATA] SRL Location Syneos Health [GEOGRAPHI…" at bounding box center [206, 142] width 413 height 391
type input "paolo.livingstone@syneoshealth.com"
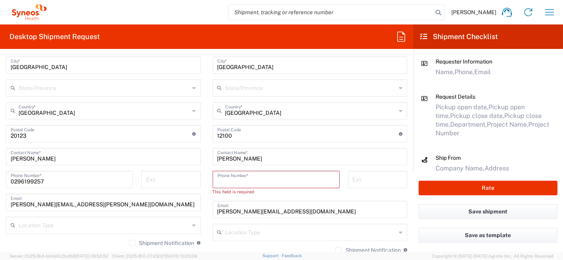
click at [230, 178] on input "tel" at bounding box center [276, 179] width 118 height 14
paste input "+39 349 2886548"
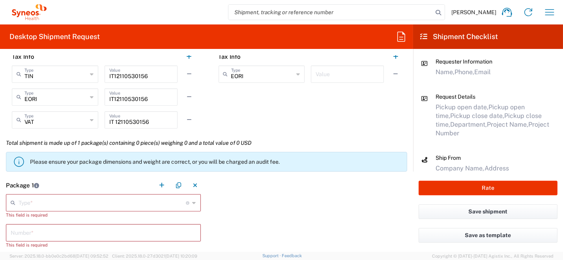
scroll to position [671, 0]
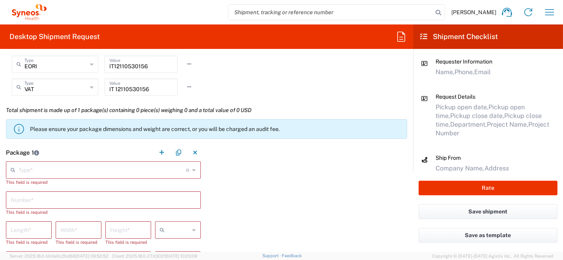
type input "+39 349 2886548"
click at [193, 170] on icon at bounding box center [195, 170] width 4 height 13
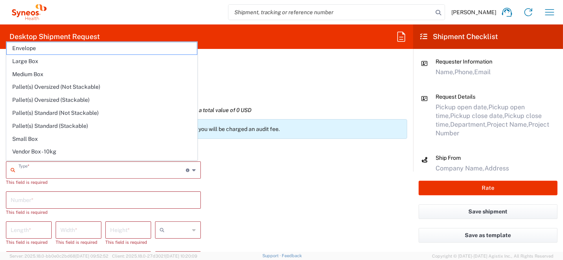
scroll to position [22, 0]
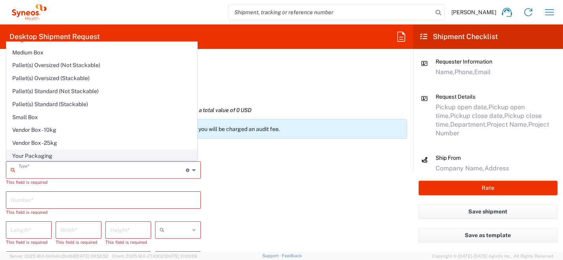
click at [154, 159] on span "Your Packaging" at bounding box center [102, 156] width 190 height 12
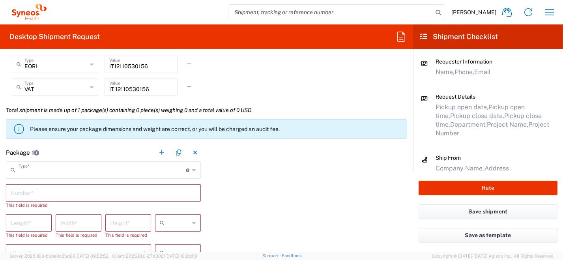
type input "Your Packaging"
click at [173, 195] on input "text" at bounding box center [103, 192] width 185 height 14
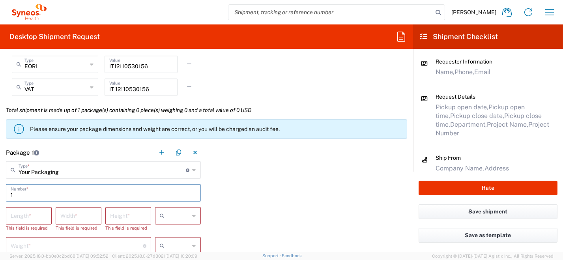
type input "1"
click at [193, 216] on icon at bounding box center [195, 216] width 4 height 13
click at [187, 175] on span "cm" at bounding box center [174, 174] width 43 height 12
type input "cm"
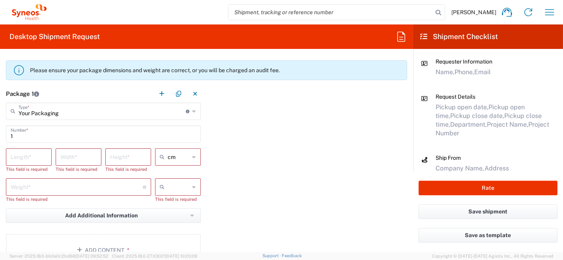
scroll to position [749, 0]
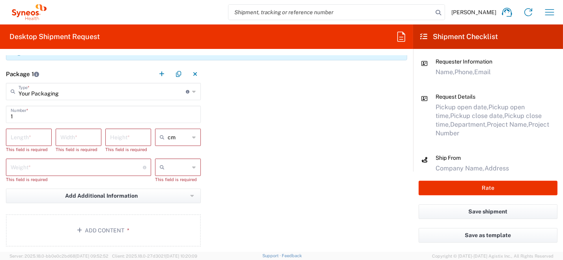
click at [193, 167] on icon at bounding box center [195, 167] width 4 height 13
drag, startPoint x: 183, startPoint y: 185, endPoint x: 149, endPoint y: 169, distance: 37.1
click at [183, 185] on span "kgs" at bounding box center [174, 183] width 43 height 12
type input "kgs"
click at [29, 134] on input "number" at bounding box center [29, 137] width 36 height 14
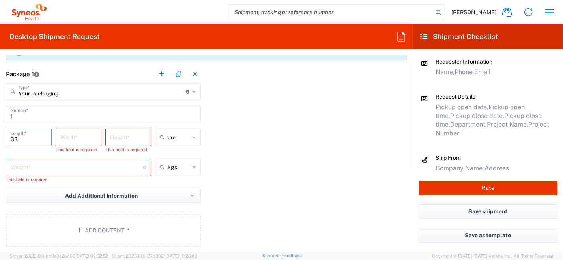
type input "33"
drag, startPoint x: 62, startPoint y: 138, endPoint x: 50, endPoint y: 136, distance: 12.5
click at [63, 138] on input "number" at bounding box center [78, 137] width 36 height 14
type input "23"
click at [117, 138] on input "number" at bounding box center [128, 137] width 36 height 14
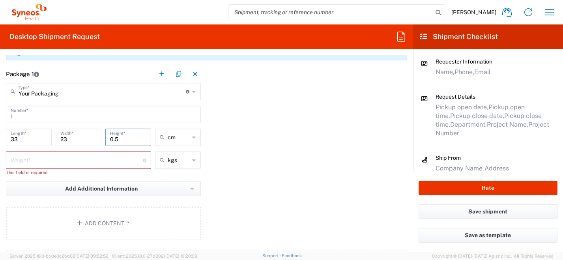
type input "0.5"
click at [58, 159] on input "number" at bounding box center [77, 160] width 132 height 14
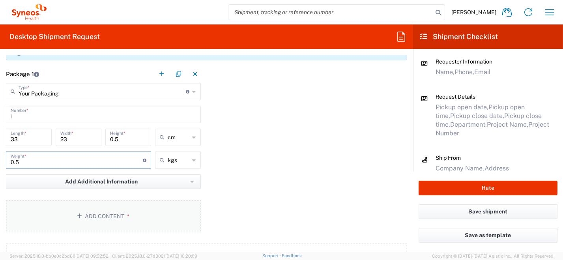
type input "0.5"
click at [94, 213] on button "Add Content *" at bounding box center [103, 216] width 195 height 32
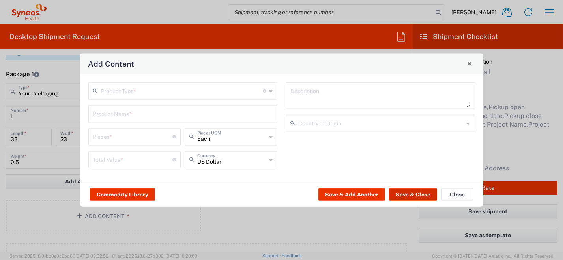
click at [420, 198] on button "Save & Close" at bounding box center [413, 194] width 48 height 13
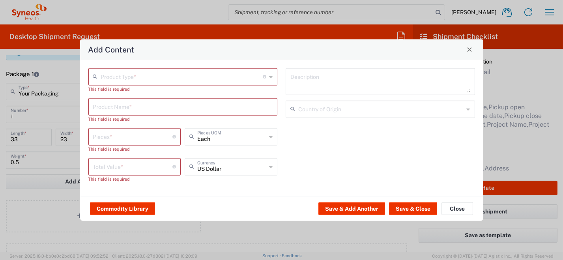
click at [271, 78] on icon at bounding box center [271, 76] width 4 height 13
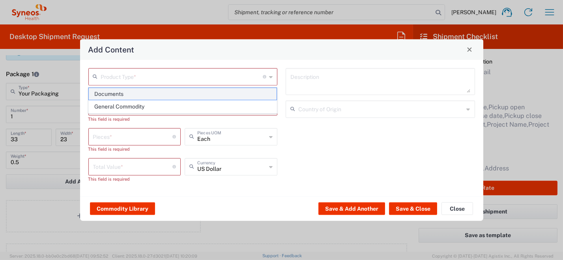
click at [236, 88] on span "Documents" at bounding box center [183, 94] width 188 height 12
type input "Documents"
type input "1"
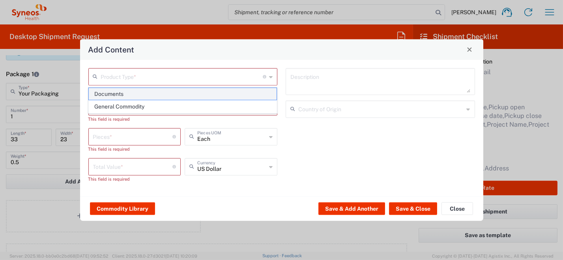
type textarea "Documents"
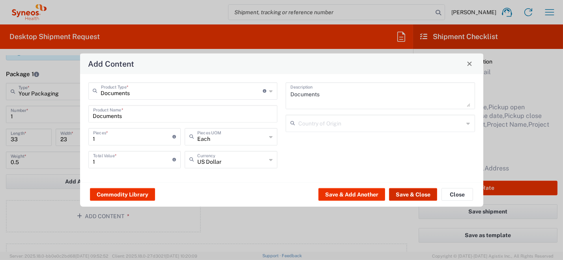
click at [417, 195] on button "Save & Close" at bounding box center [413, 194] width 48 height 13
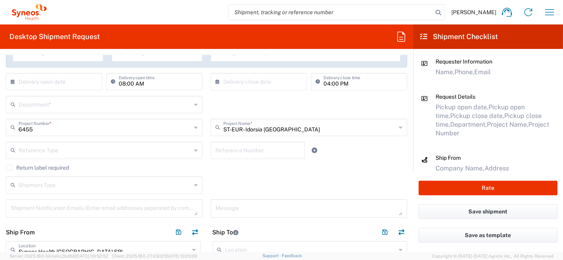
scroll to position [118, 0]
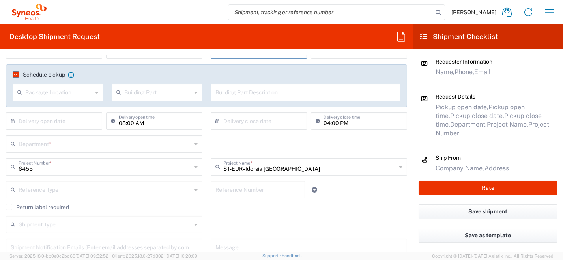
click at [130, 145] on input "text" at bounding box center [105, 144] width 173 height 14
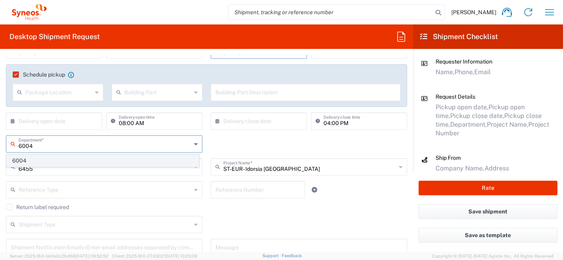
type input "6004"
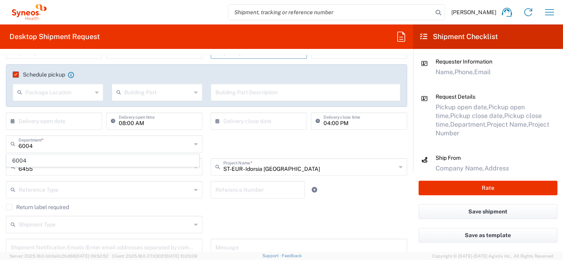
click at [21, 160] on span "6004" at bounding box center [103, 161] width 192 height 12
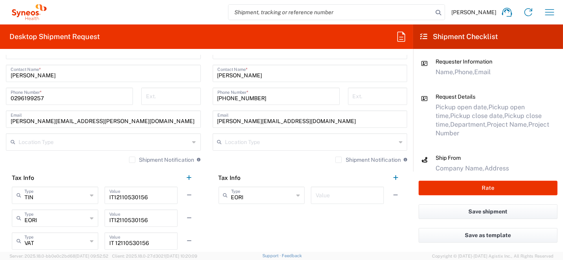
scroll to position [552, 0]
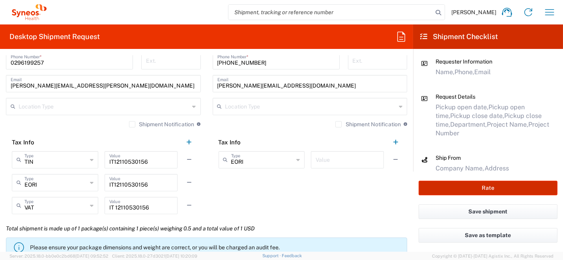
click at [470, 189] on button "Rate" at bounding box center [488, 188] width 139 height 15
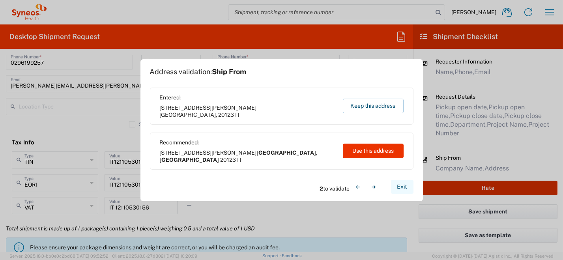
type input "6455"
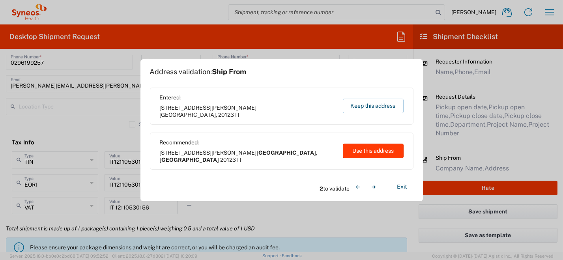
click at [377, 153] on button "Use this address" at bounding box center [373, 151] width 61 height 15
click at [378, 151] on button "Use this address" at bounding box center [373, 151] width 61 height 15
type input "[GEOGRAPHIC_DATA]"
type input "Cuneo"
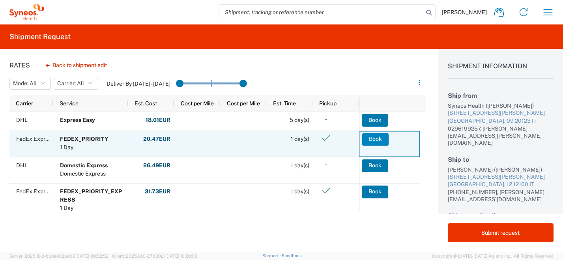
click at [380, 140] on button "Book" at bounding box center [375, 139] width 26 height 13
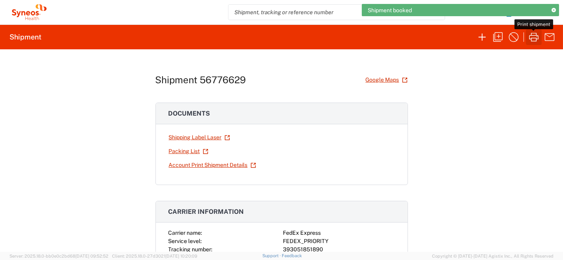
click at [535, 38] on icon "button" at bounding box center [533, 37] width 9 height 9
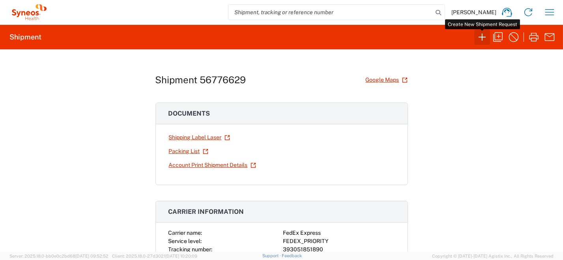
click at [482, 40] on icon "button" at bounding box center [482, 37] width 13 height 13
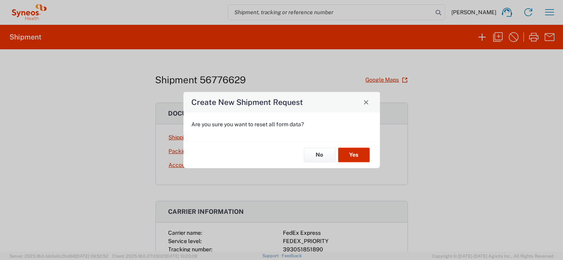
click at [351, 156] on button "Yes" at bounding box center [354, 155] width 32 height 15
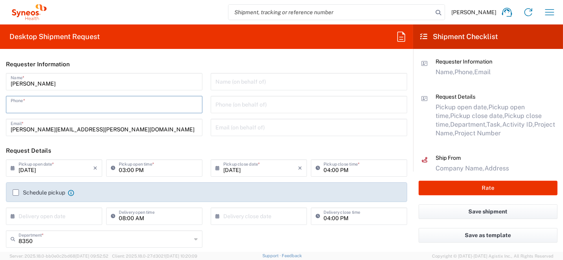
click at [103, 107] on input "tel" at bounding box center [104, 104] width 187 height 14
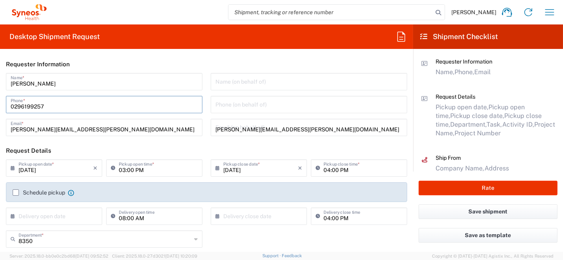
click at [0, 0] on span "01.0002.00027" at bounding box center [0, 0] width 0 height 0
click at [35, 169] on input "[DATE]" at bounding box center [56, 168] width 75 height 14
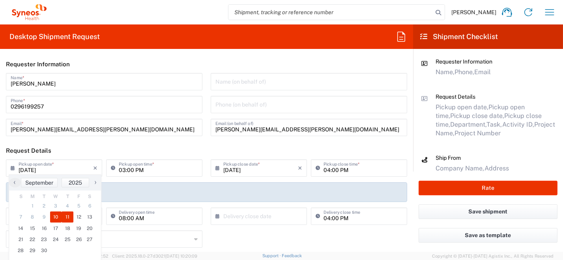
click at [66, 217] on span "11" at bounding box center [68, 216] width 12 height 11
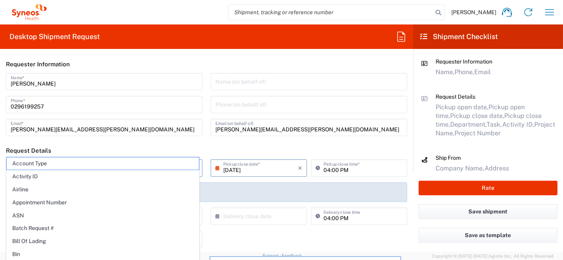
click at [15, 192] on span "Airline" at bounding box center [103, 189] width 192 height 12
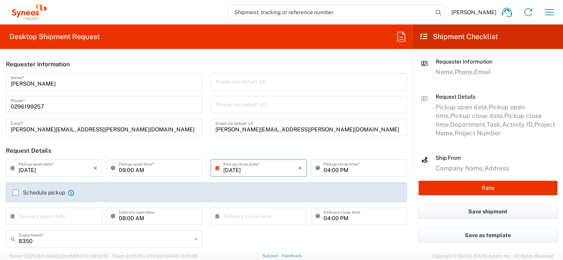
click at [14, 193] on label "Schedule pickup" at bounding box center [39, 192] width 52 height 6
click at [16, 193] on input "Schedule pickup" at bounding box center [16, 193] width 0 height 0
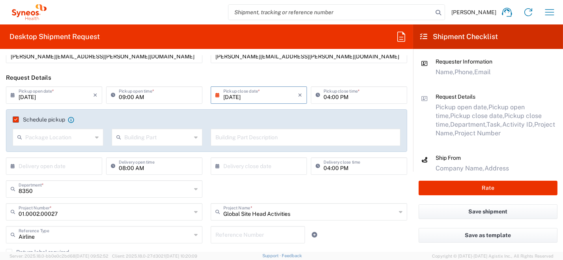
scroll to position [79, 0]
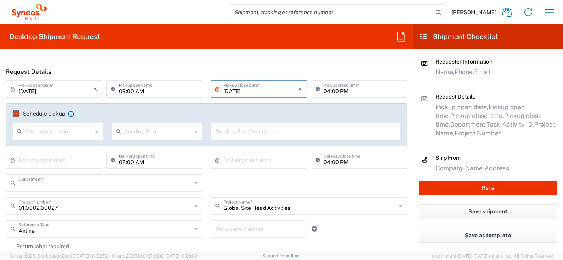
click at [90, 185] on input "text" at bounding box center [105, 183] width 173 height 14
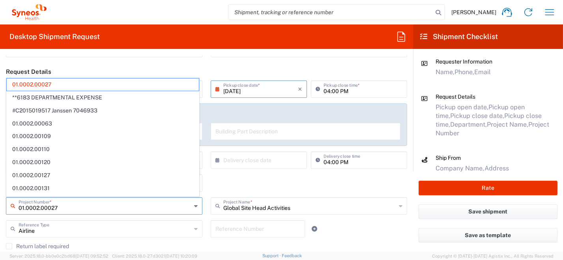
click at [147, 206] on input "01.0002.00027" at bounding box center [105, 205] width 173 height 14
drag, startPoint x: 56, startPoint y: 206, endPoint x: 2, endPoint y: 195, distance: 55.7
click at [0, 196] on html "Roberta Barberis Home Shipment estimator Shipment tracking Desktop shipment req…" at bounding box center [281, 130] width 563 height 260
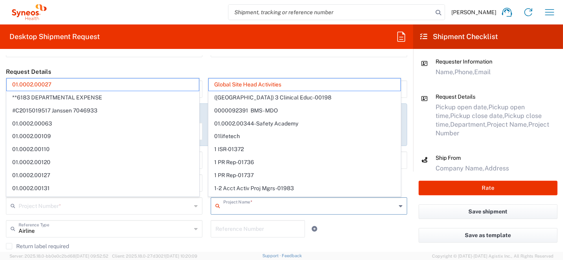
drag, startPoint x: 297, startPoint y: 209, endPoint x: 167, endPoint y: 211, distance: 130.2
click at [164, 211] on div "Project Number * 01.0002.00027 **6183 DEPARTMENTAL EXPENSE #C2015019517 Janssen…" at bounding box center [207, 208] width 410 height 23
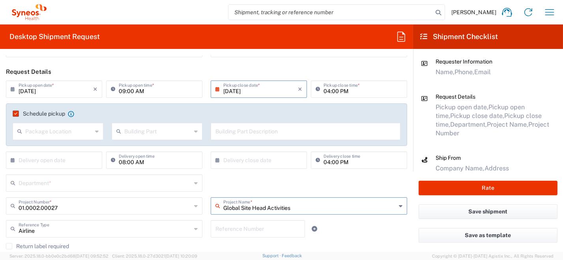
drag, startPoint x: 219, startPoint y: 204, endPoint x: 189, endPoint y: 208, distance: 30.2
click at [189, 208] on div "01.0002.00027 Project Number * 01.0002.00027 **6183 DEPARTMENTAL EXPENSE #C2015…" at bounding box center [207, 208] width 410 height 23
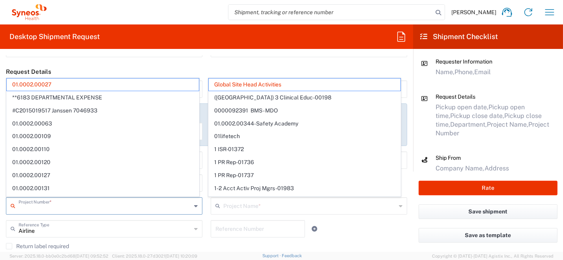
drag, startPoint x: 92, startPoint y: 207, endPoint x: 19, endPoint y: 203, distance: 72.7
click at [18, 204] on div "Project Number *" at bounding box center [104, 205] width 196 height 17
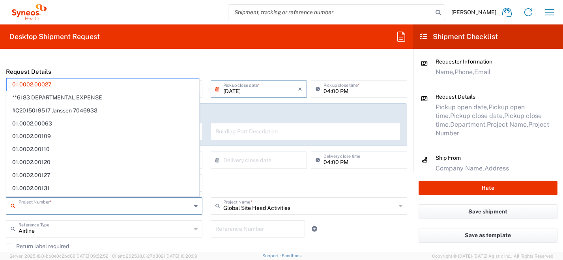
click at [64, 211] on input "text" at bounding box center [105, 205] width 173 height 14
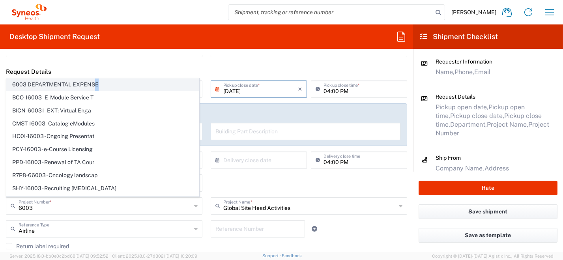
click at [96, 86] on span "6003 DEPARTMENTAL EXPENSE" at bounding box center [103, 85] width 192 height 12
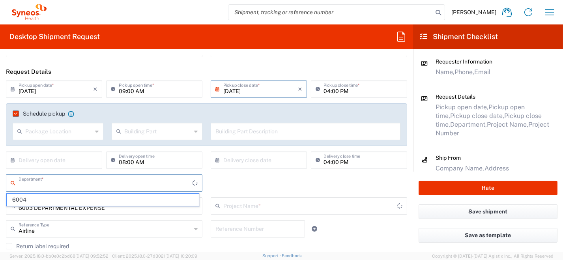
click at [40, 185] on input "text" at bounding box center [106, 183] width 174 height 14
click at [22, 196] on span "6003" at bounding box center [103, 200] width 192 height 12
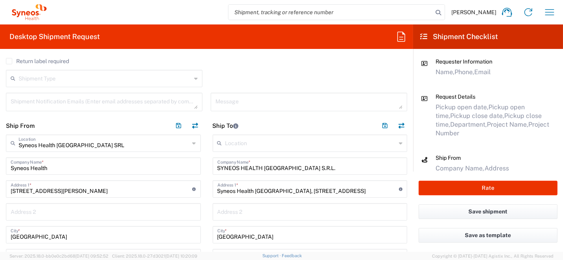
scroll to position [276, 0]
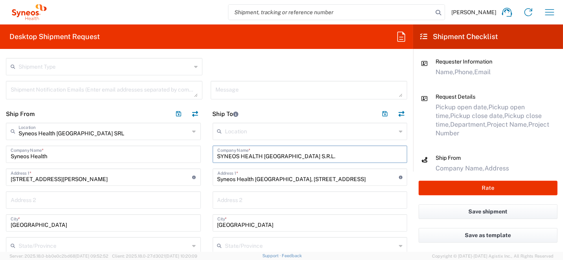
drag, startPoint x: 298, startPoint y: 155, endPoint x: 146, endPoint y: 140, distance: 153.4
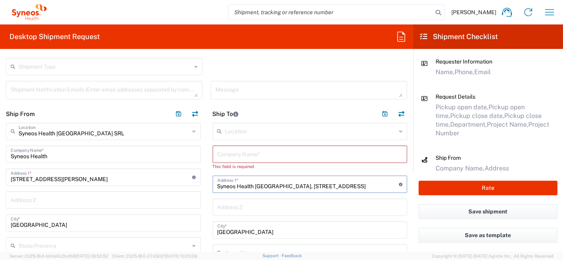
drag, startPoint x: 290, startPoint y: 189, endPoint x: 219, endPoint y: 200, distance: 71.5
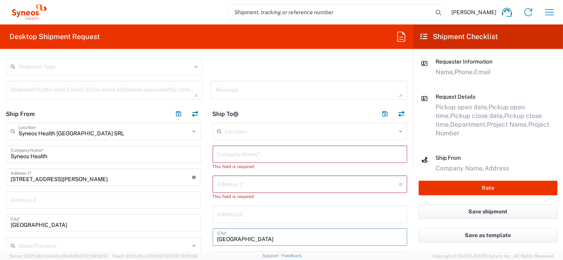
drag, startPoint x: 236, startPoint y: 235, endPoint x: 216, endPoint y: 230, distance: 20.3
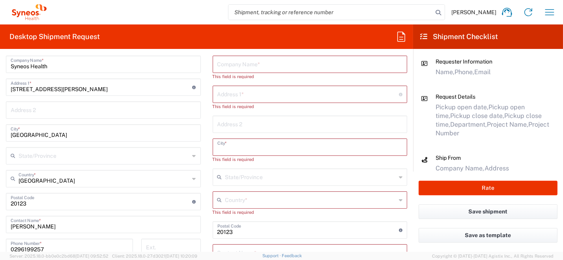
scroll to position [395, 0]
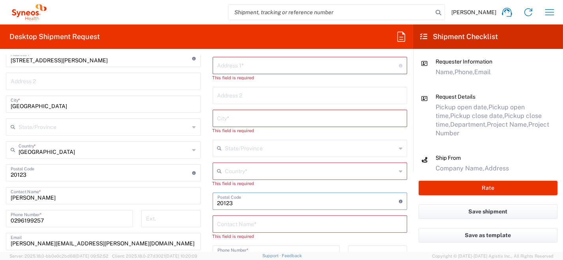
drag, startPoint x: 260, startPoint y: 204, endPoint x: 216, endPoint y: 204, distance: 43.4
click at [197, 203] on div "Ship From Syneos Health [GEOGRAPHIC_DATA] SRL Location Syneos Health [GEOGRAPHI…" at bounding box center [206, 181] width 413 height 391
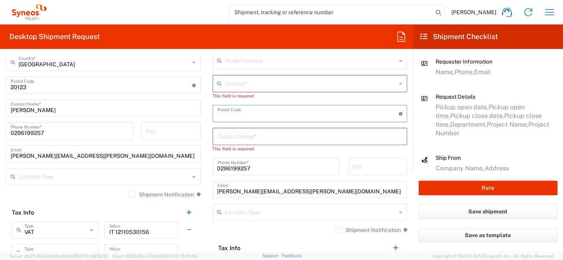
scroll to position [513, 0]
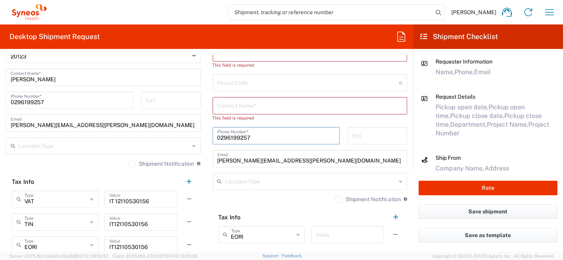
drag, startPoint x: 267, startPoint y: 137, endPoint x: 198, endPoint y: 136, distance: 69.4
click at [165, 130] on div "Ship From Syneos Health [GEOGRAPHIC_DATA] SRL Location Syneos Health [GEOGRAPHI…" at bounding box center [206, 63] width 413 height 391
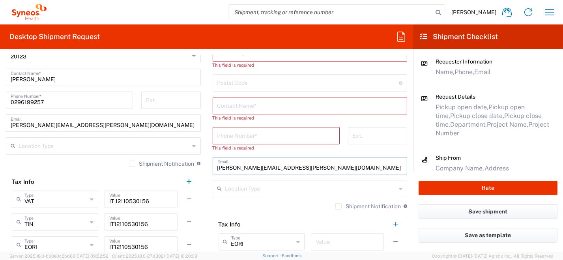
drag, startPoint x: 303, startPoint y: 165, endPoint x: 185, endPoint y: 161, distance: 118.0
click at [181, 161] on div "Ship From Syneos Health [GEOGRAPHIC_DATA] SRL Location Syneos Health [GEOGRAPHI…" at bounding box center [206, 63] width 413 height 391
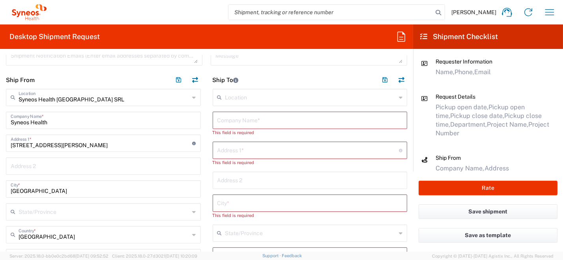
scroll to position [276, 0]
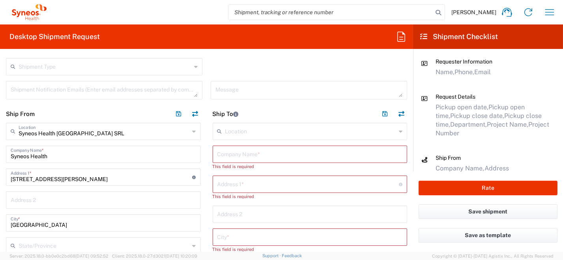
click at [256, 152] on input "text" at bounding box center [309, 154] width 185 height 14
click at [243, 149] on input "text" at bounding box center [309, 154] width 185 height 14
paste input "+39 349 2886548"
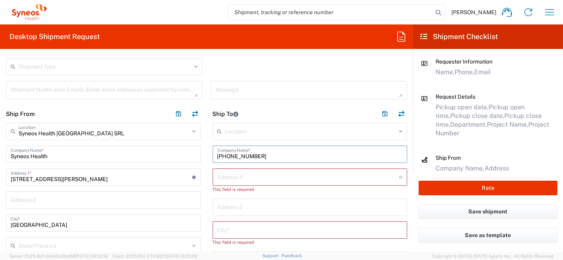
drag, startPoint x: 245, startPoint y: 153, endPoint x: 148, endPoint y: 136, distance: 98.9
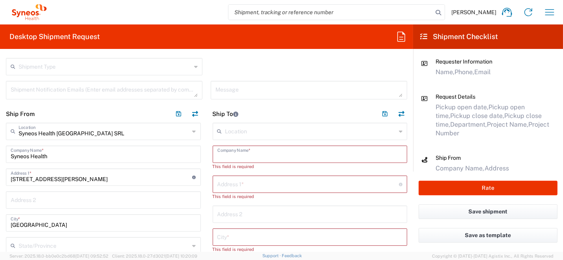
click at [228, 153] on input "text" at bounding box center [309, 154] width 185 height 14
paste input "Pierluca Pasini"
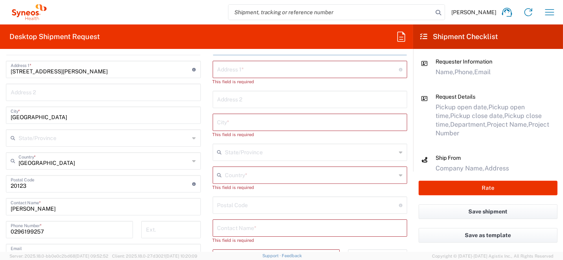
scroll to position [395, 0]
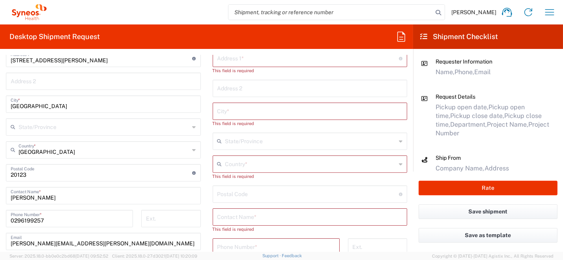
click at [281, 218] on input "text" at bounding box center [309, 217] width 185 height 14
paste input "Pierluca Pasini"
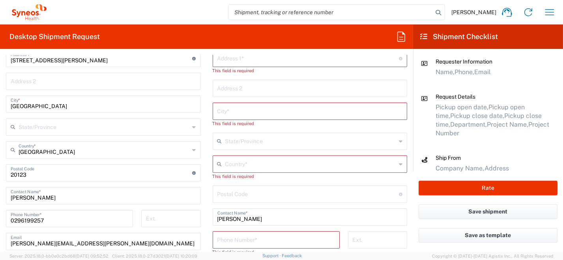
click at [399, 166] on icon at bounding box center [401, 164] width 4 height 13
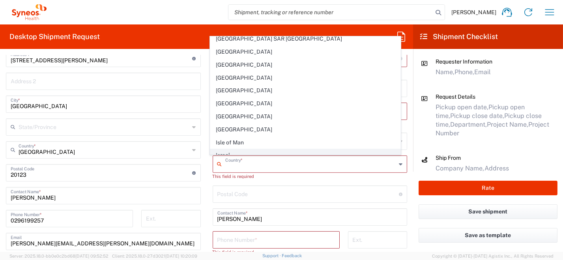
scroll to position [1302, 0]
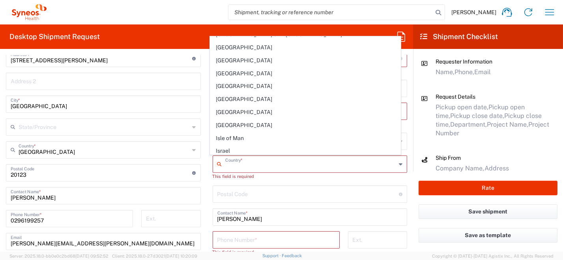
click at [281, 158] on span "[GEOGRAPHIC_DATA]" at bounding box center [305, 164] width 190 height 12
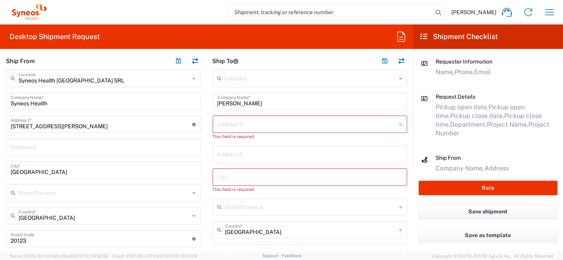
scroll to position [315, 0]
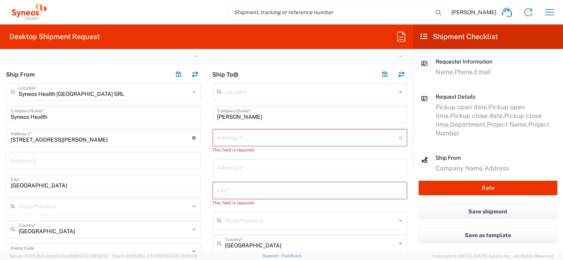
click at [234, 138] on input "text" at bounding box center [308, 137] width 182 height 14
paste input "Viale Italia, 10 60018 Montemarciano"
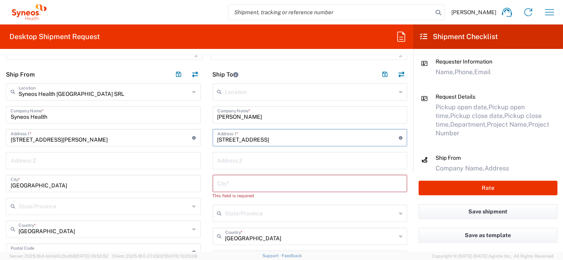
drag, startPoint x: 256, startPoint y: 140, endPoint x: 273, endPoint y: 141, distance: 17.0
click at [273, 141] on input "Viale Italia, 10 60018 Montemarciano" at bounding box center [308, 137] width 182 height 14
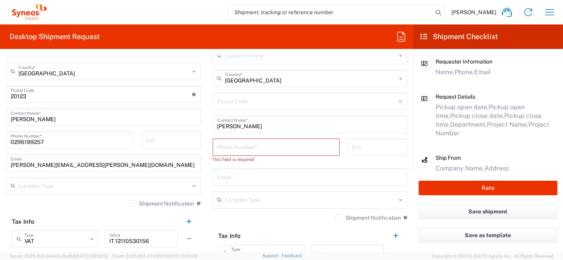
scroll to position [434, 0]
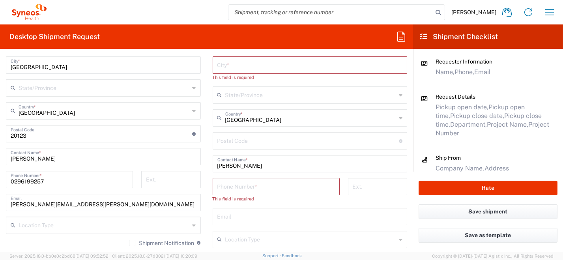
click at [265, 143] on input "undefined" at bounding box center [308, 140] width 182 height 14
paste input "60018"
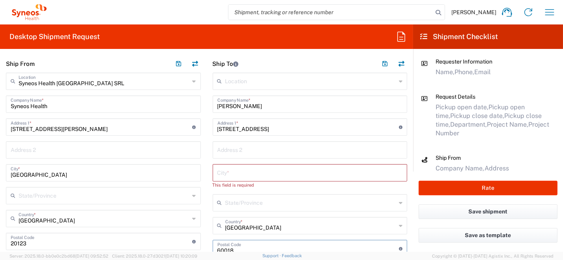
scroll to position [315, 0]
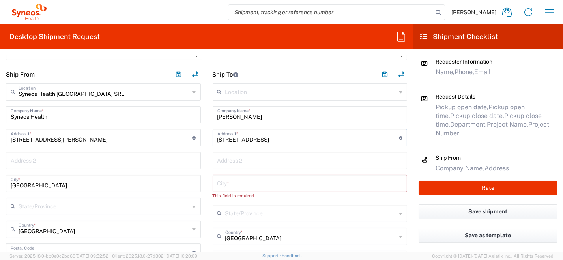
drag, startPoint x: 268, startPoint y: 139, endPoint x: 310, endPoint y: 139, distance: 41.8
click at [310, 139] on input "Viale Italia, 10 Montemarciano" at bounding box center [308, 137] width 182 height 14
click at [243, 185] on input "text" at bounding box center [309, 183] width 185 height 14
paste input "Montemarciano"
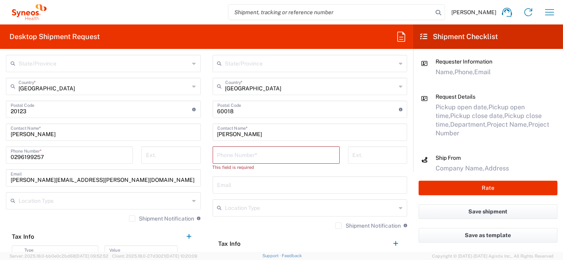
scroll to position [473, 0]
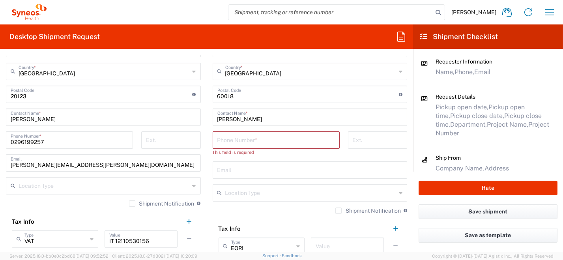
click at [236, 172] on input "text" at bounding box center [309, 170] width 185 height 14
paste input "+39 3471422131 pierluca.pasini@syneoshealth.com"
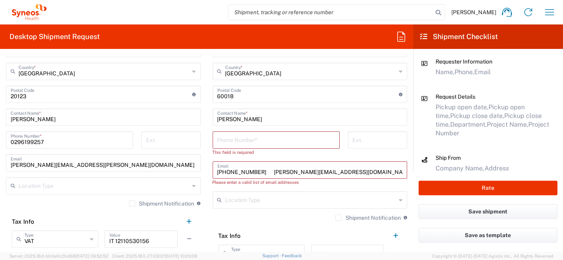
drag, startPoint x: 257, startPoint y: 172, endPoint x: 200, endPoint y: 172, distance: 57.6
click at [190, 169] on div "Ship From Syneos Health [GEOGRAPHIC_DATA] SRL Location Syneos Health [GEOGRAPHI…" at bounding box center [206, 103] width 413 height 391
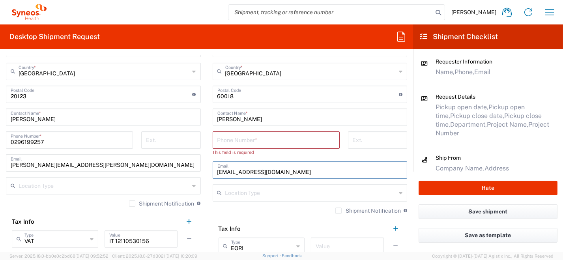
click at [254, 139] on input "tel" at bounding box center [276, 140] width 118 height 14
paste input "+39 3471422131"
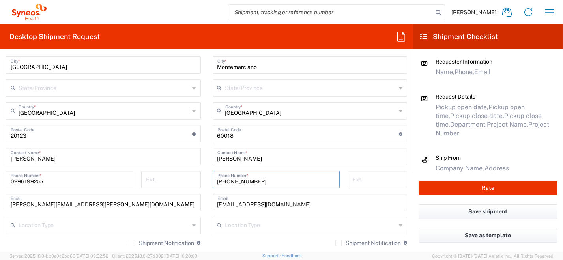
scroll to position [395, 0]
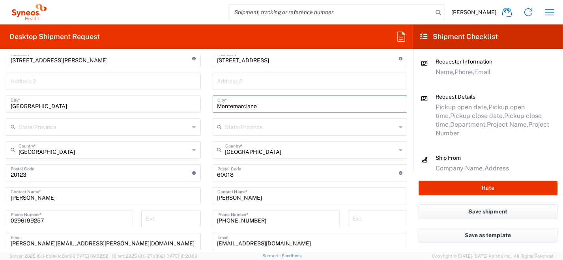
click at [264, 106] on input "Montemarciano" at bounding box center [309, 104] width 185 height 14
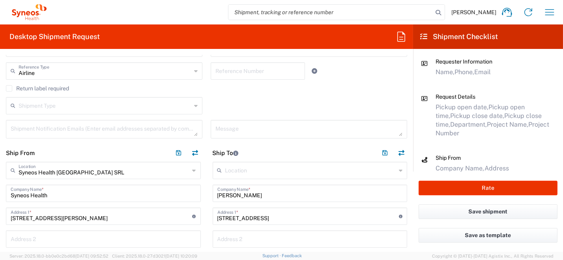
scroll to position [197, 0]
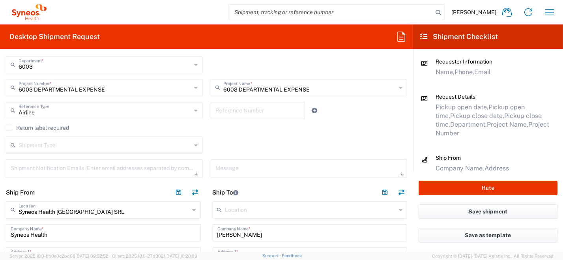
click at [194, 112] on icon at bounding box center [196, 110] width 4 height 13
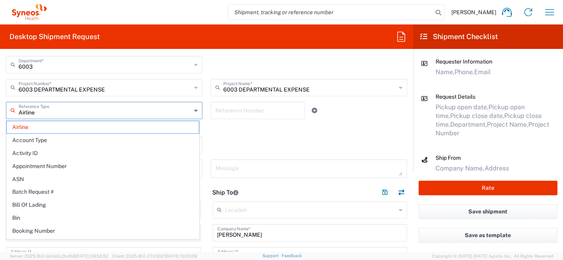
click at [194, 111] on icon at bounding box center [196, 110] width 4 height 13
click at [237, 143] on div "Shipment Type Batch Regular" at bounding box center [207, 148] width 410 height 23
drag, startPoint x: 47, startPoint y: 113, endPoint x: 0, endPoint y: 105, distance: 48.0
click at [0, 105] on html "Roberta Barberis Home Shipment estimator Shipment tracking Desktop shipment req…" at bounding box center [281, 130] width 563 height 260
drag, startPoint x: 247, startPoint y: 131, endPoint x: 244, endPoint y: 136, distance: 6.2
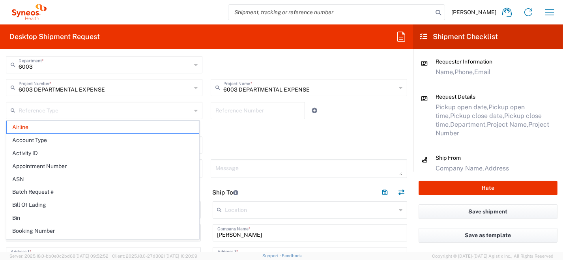
click at [247, 132] on div "Return label required" at bounding box center [206, 131] width 401 height 12
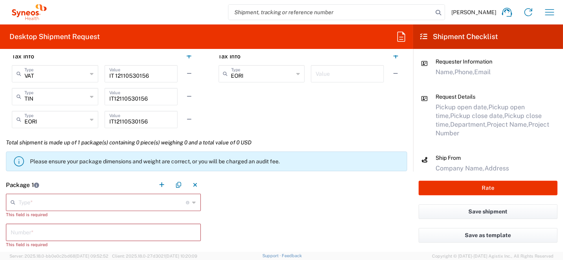
scroll to position [671, 0]
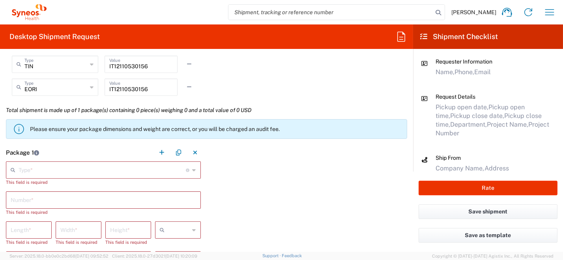
click at [193, 171] on icon at bounding box center [195, 170] width 4 height 13
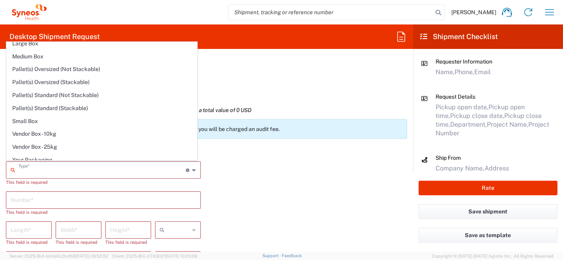
scroll to position [22, 0]
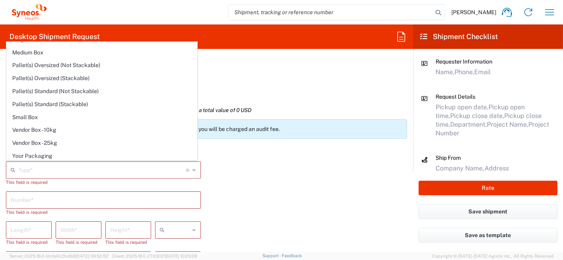
click at [100, 152] on span "Your Packaging" at bounding box center [102, 156] width 190 height 12
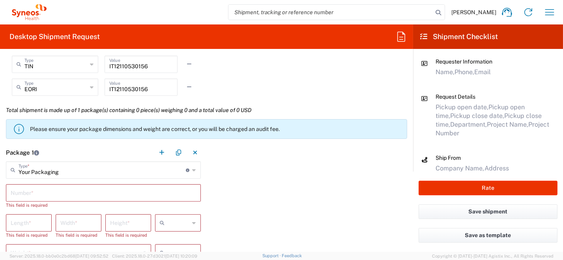
drag, startPoint x: 73, startPoint y: 193, endPoint x: 58, endPoint y: 189, distance: 15.6
click at [73, 193] on input "text" at bounding box center [103, 192] width 185 height 14
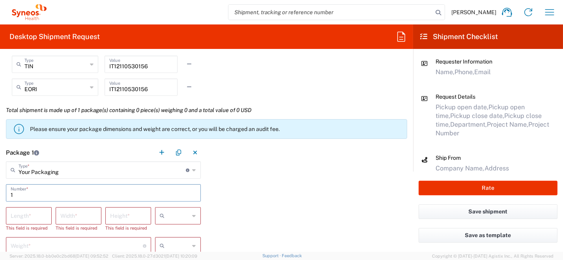
click at [193, 217] on div at bounding box center [178, 215] width 46 height 17
click at [184, 174] on span "cm" at bounding box center [174, 174] width 43 height 12
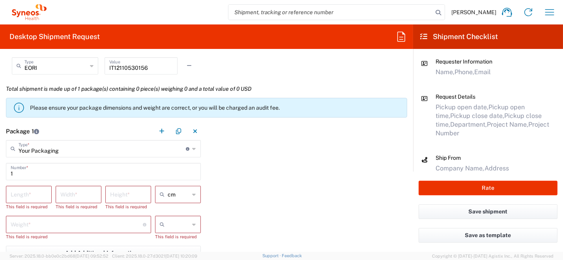
scroll to position [710, 0]
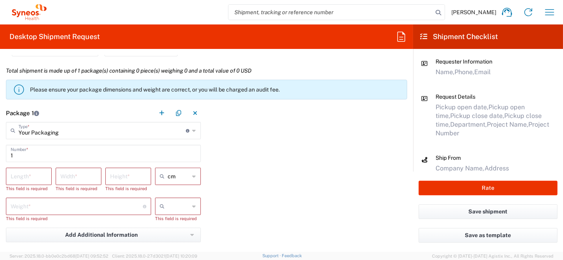
click at [193, 208] on icon at bounding box center [195, 206] width 4 height 13
click at [185, 224] on span "kgs" at bounding box center [174, 223] width 43 height 12
click at [32, 178] on input "number" at bounding box center [29, 176] width 36 height 14
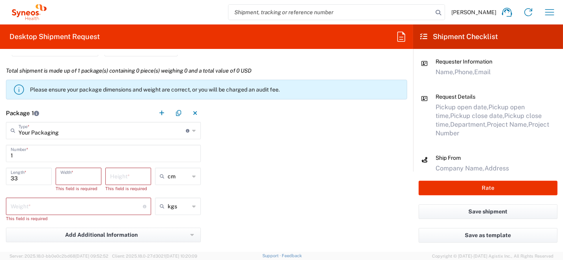
drag, startPoint x: 72, startPoint y: 176, endPoint x: 61, endPoint y: 171, distance: 12.2
click at [72, 176] on input "number" at bounding box center [78, 176] width 36 height 14
click at [123, 179] on input "number" at bounding box center [128, 176] width 36 height 14
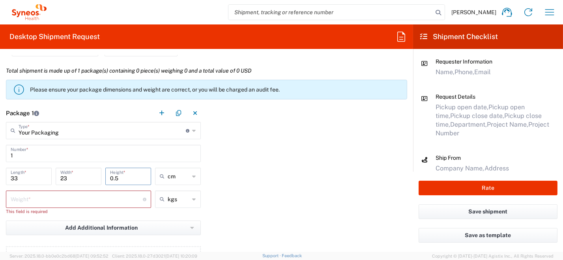
click at [65, 199] on input "number" at bounding box center [77, 199] width 132 height 14
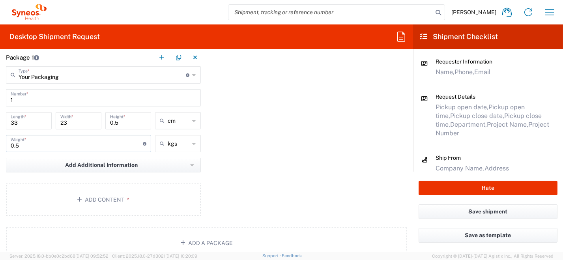
scroll to position [789, 0]
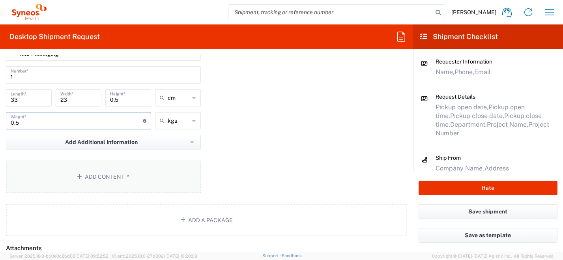
click at [169, 179] on button "Add Content *" at bounding box center [103, 177] width 195 height 32
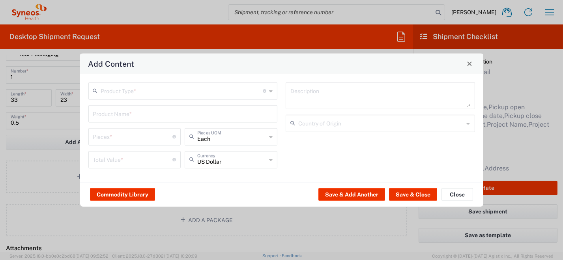
click at [271, 93] on icon at bounding box center [271, 90] width 4 height 13
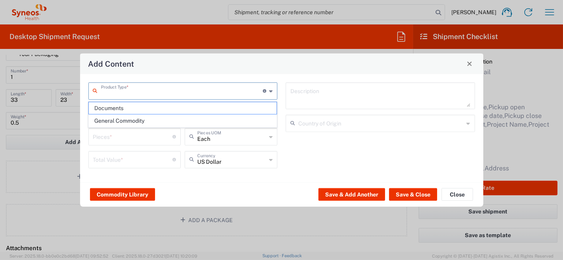
click at [228, 112] on span "Documents" at bounding box center [183, 108] width 188 height 12
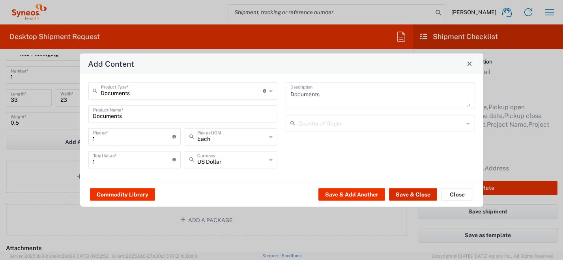
click at [416, 193] on button "Save & Close" at bounding box center [413, 194] width 48 height 13
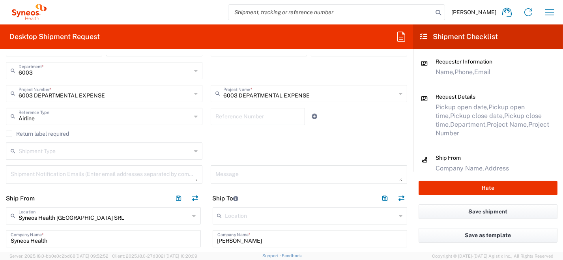
scroll to position [197, 0]
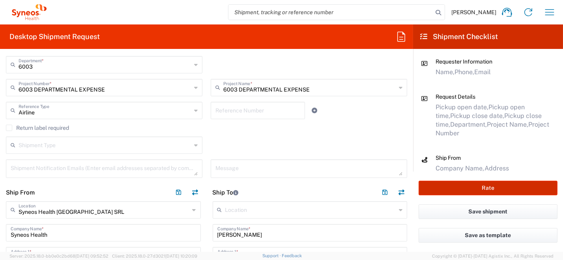
click at [467, 187] on button "Rate" at bounding box center [488, 188] width 139 height 15
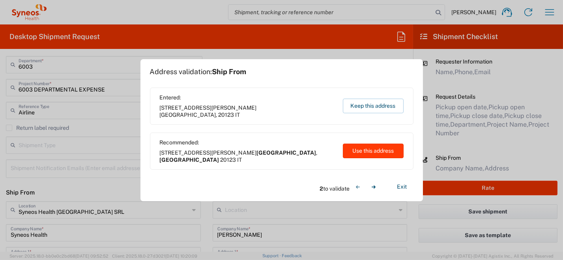
click at [375, 154] on button "Use this address" at bounding box center [373, 151] width 61 height 15
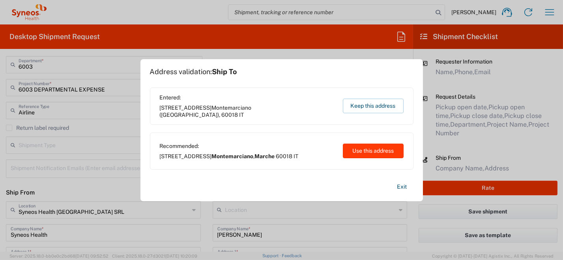
click at [382, 151] on button "Use this address" at bounding box center [373, 151] width 61 height 15
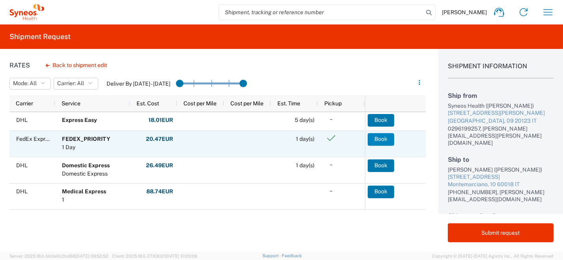
click at [378, 138] on button "Book" at bounding box center [381, 139] width 26 height 13
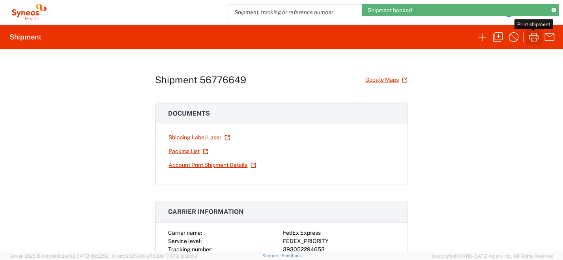
click at [534, 36] on icon "button" at bounding box center [534, 37] width 13 height 13
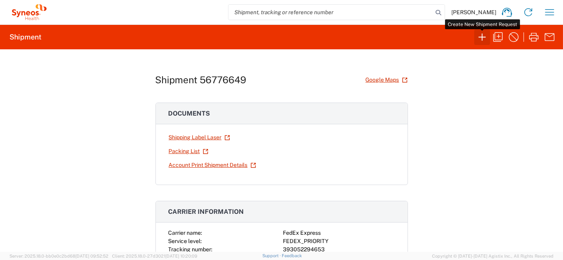
click at [484, 35] on icon "button" at bounding box center [482, 37] width 13 height 13
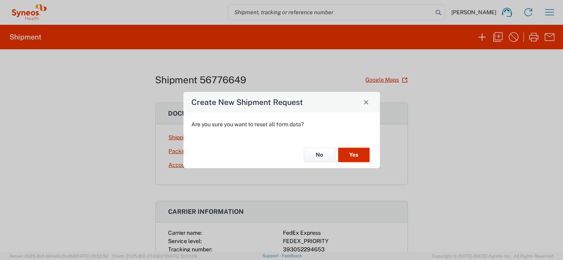
click at [359, 156] on button "Yes" at bounding box center [354, 155] width 32 height 15
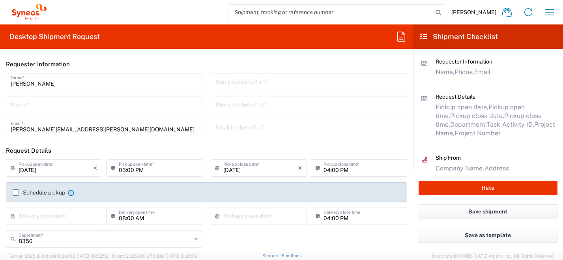
click at [107, 107] on input "tel" at bounding box center [104, 104] width 187 height 14
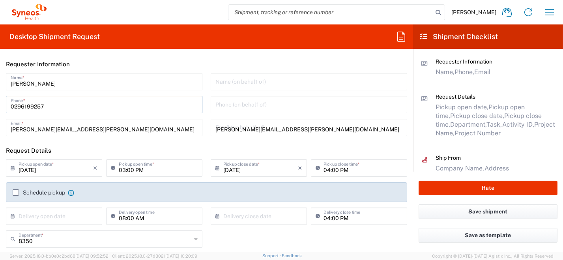
click at [59, 172] on input "[DATE]" at bounding box center [56, 168] width 75 height 14
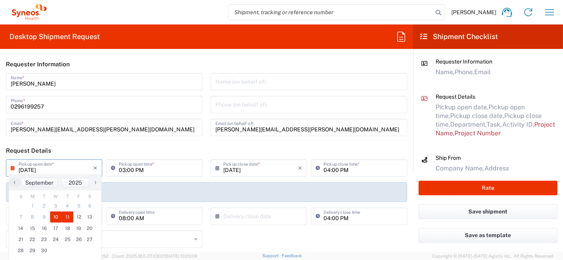
click at [65, 217] on span "11" at bounding box center [68, 216] width 12 height 11
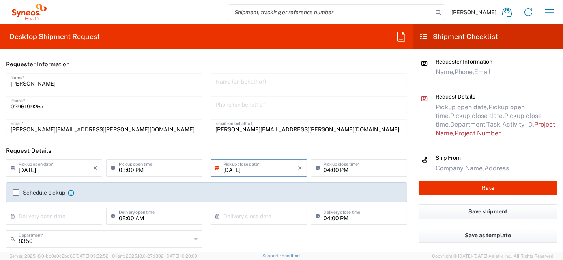
click at [144, 168] on input "03:00 PM" at bounding box center [158, 168] width 79 height 14
drag, startPoint x: 156, startPoint y: 176, endPoint x: 107, endPoint y: 171, distance: 48.8
click at [100, 172] on div "09/11/2025 × Pickup open date * Cancel Apply 03:00 PM Pickup open time *" at bounding box center [104, 170] width 200 height 23
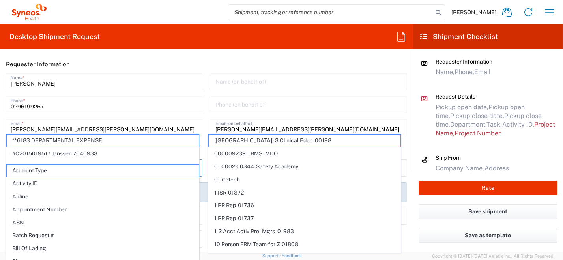
click at [159, 105] on input "0296199257" at bounding box center [104, 104] width 187 height 14
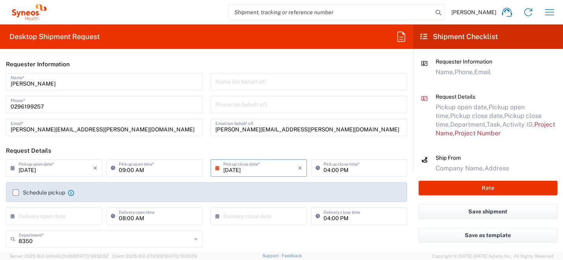
click at [19, 194] on label "Schedule pickup" at bounding box center [39, 192] width 52 height 6
click at [16, 193] on input "Schedule pickup" at bounding box center [16, 193] width 0 height 0
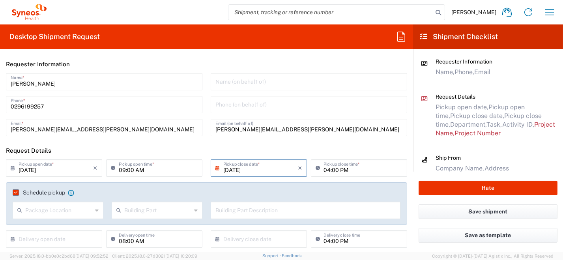
scroll to position [39, 0]
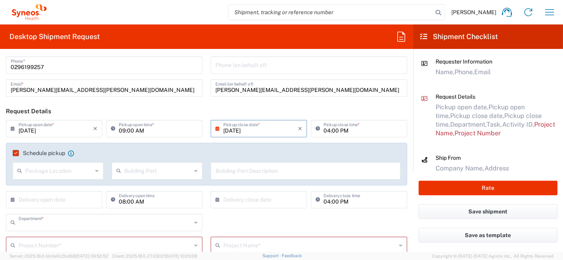
click at [73, 223] on input "text" at bounding box center [105, 222] width 173 height 14
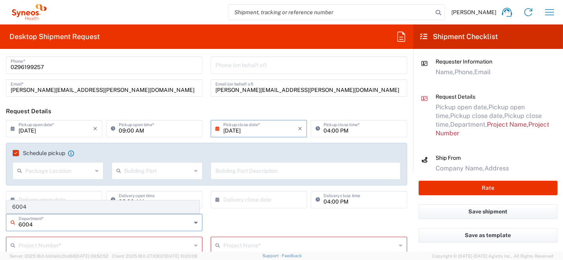
click at [40, 206] on span "6004" at bounding box center [103, 207] width 192 height 12
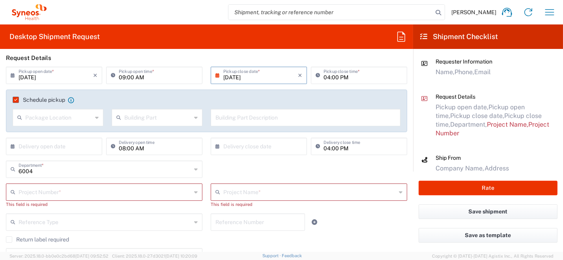
scroll to position [118, 0]
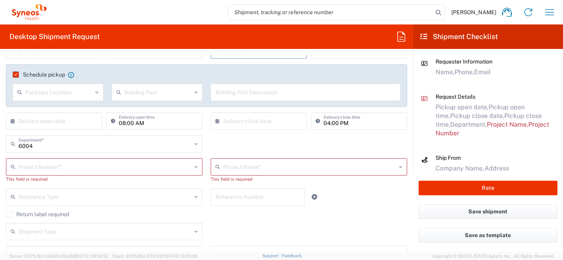
click at [105, 166] on input "text" at bounding box center [105, 166] width 173 height 14
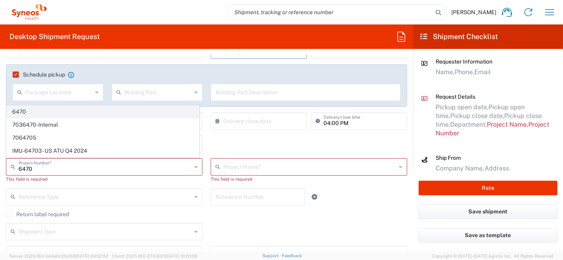
click at [49, 116] on span "6470" at bounding box center [103, 112] width 192 height 12
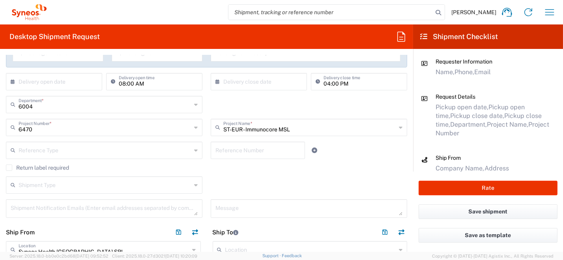
scroll to position [276, 0]
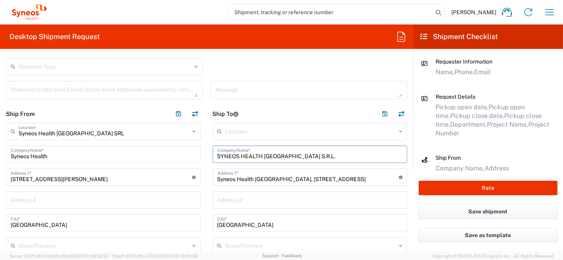
drag, startPoint x: 310, startPoint y: 155, endPoint x: 170, endPoint y: 153, distance: 139.3
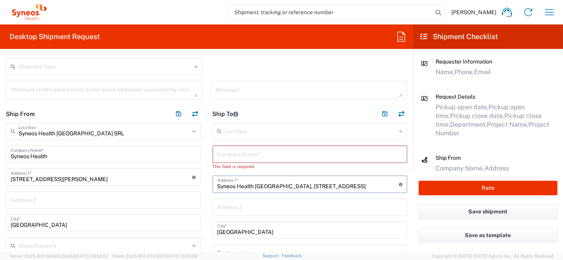
drag, startPoint x: 277, startPoint y: 187, endPoint x: 185, endPoint y: 186, distance: 92.7
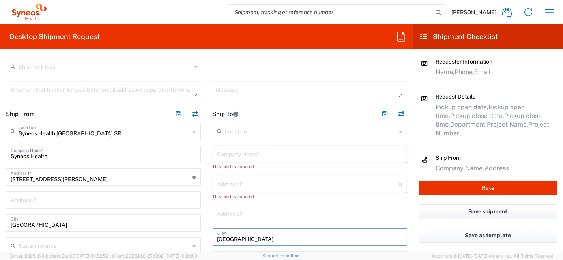
drag, startPoint x: 241, startPoint y: 234, endPoint x: 204, endPoint y: 233, distance: 37.5
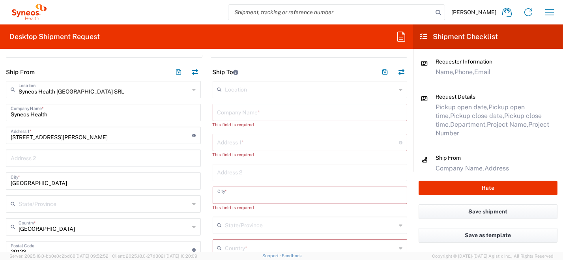
scroll to position [355, 0]
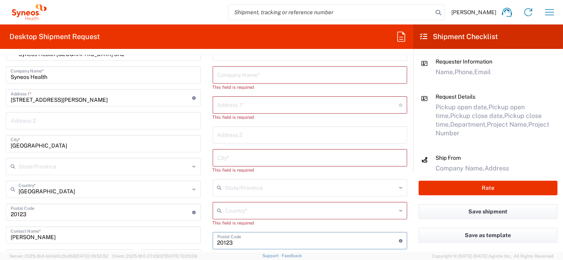
drag, startPoint x: 253, startPoint y: 238, endPoint x: 196, endPoint y: 238, distance: 56.8
click at [194, 239] on div "Ship From Syneos Health [GEOGRAPHIC_DATA] SRL Location Syneos Health [GEOGRAPHI…" at bounding box center [206, 221] width 413 height 391
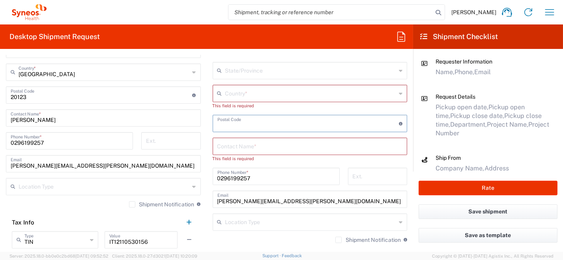
scroll to position [473, 0]
drag, startPoint x: 312, startPoint y: 201, endPoint x: 183, endPoint y: 197, distance: 128.7
click at [178, 198] on div "Ship From Syneos Health [GEOGRAPHIC_DATA] SRL Location Syneos Health [GEOGRAPHI…" at bounding box center [206, 103] width 413 height 391
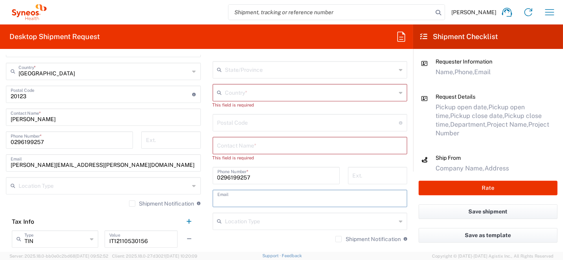
drag, startPoint x: 253, startPoint y: 177, endPoint x: 185, endPoint y: 178, distance: 68.3
click at [183, 177] on div "Ship From Syneos Health [GEOGRAPHIC_DATA] SRL Location Syneos Health [GEOGRAPHI…" at bounding box center [206, 103] width 413 height 391
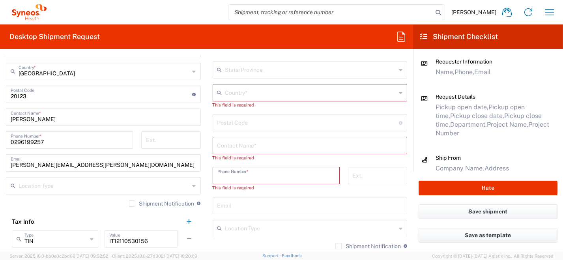
scroll to position [355, 0]
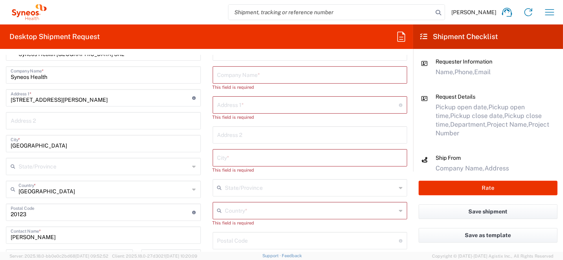
click at [399, 211] on icon at bounding box center [401, 210] width 4 height 13
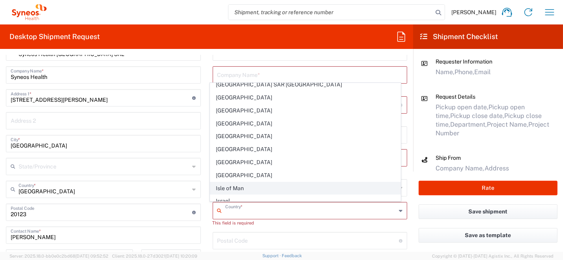
scroll to position [1302, 0]
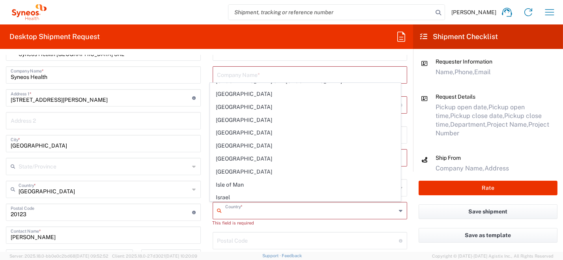
click at [273, 204] on span "[GEOGRAPHIC_DATA]" at bounding box center [305, 210] width 190 height 12
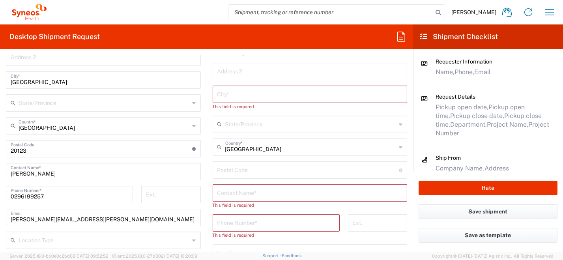
scroll to position [434, 0]
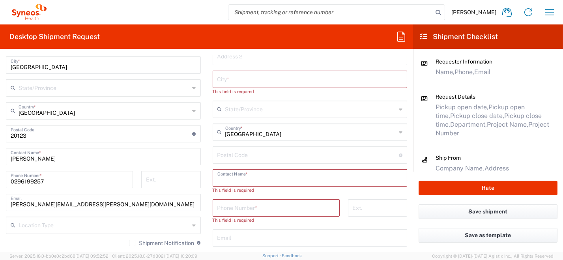
click at [247, 178] on input "text" at bounding box center [309, 177] width 185 height 14
paste input "Rita D'ATTINO"
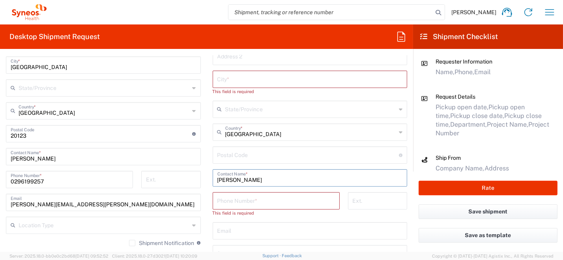
drag, startPoint x: 224, startPoint y: 180, endPoint x: 176, endPoint y: 169, distance: 48.9
click at [196, 178] on div "Ship From Syneos Health [GEOGRAPHIC_DATA] SRL Location Syneos Health [GEOGRAPHI…" at bounding box center [206, 142] width 413 height 391
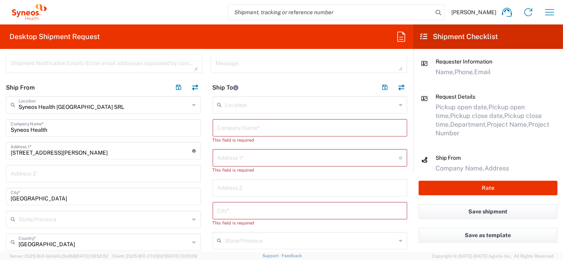
scroll to position [276, 0]
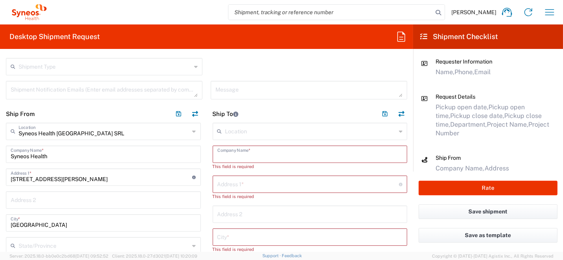
click at [246, 152] on input "text" at bounding box center [309, 154] width 185 height 14
paste input "AURELIA CAR SERVICE SRL"
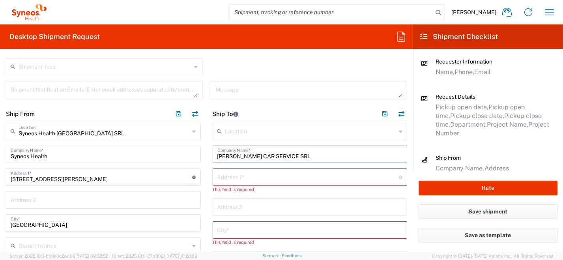
click at [230, 178] on input "text" at bounding box center [308, 177] width 182 height 14
paste input "Via Aurelia n. 557"
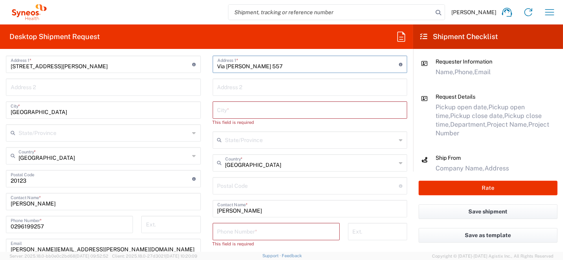
scroll to position [395, 0]
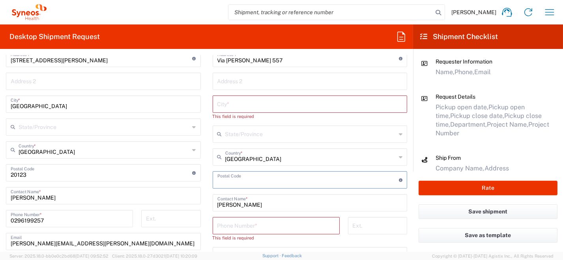
click at [224, 181] on input "undefined" at bounding box center [308, 179] width 182 height 14
paste input "00165"
click at [258, 103] on input "text" at bounding box center [309, 104] width 185 height 14
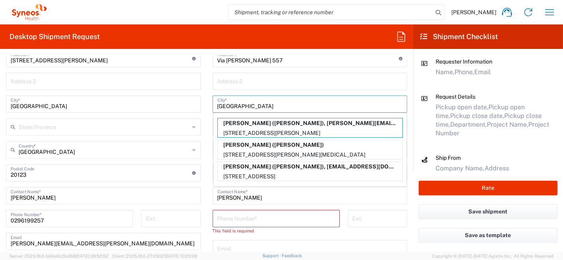
click at [255, 221] on input "tel" at bounding box center [276, 218] width 118 height 14
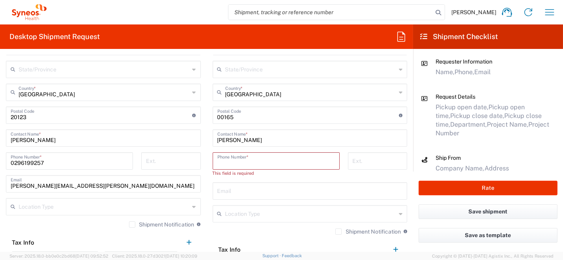
scroll to position [473, 0]
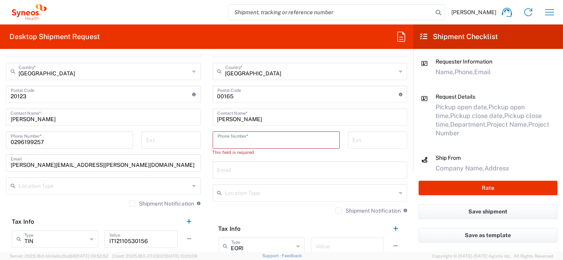
drag, startPoint x: 226, startPoint y: 166, endPoint x: 230, endPoint y: 168, distance: 4.2
click at [227, 166] on input "text" at bounding box center [309, 170] width 185 height 14
paste input "+39 393357208178 rita.dattino@syneoshealth.com"
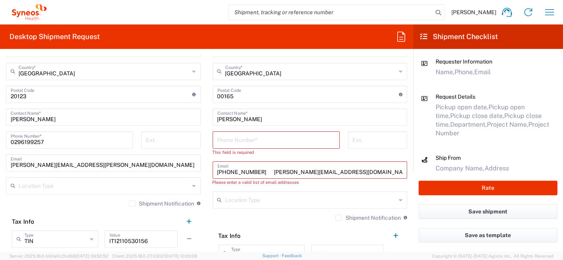
drag, startPoint x: 266, startPoint y: 170, endPoint x: 211, endPoint y: 171, distance: 54.4
click at [208, 170] on main "Location [PERSON_NAME] LLC-[GEOGRAPHIC_DATA] [GEOGRAPHIC_DATA] [GEOGRAPHIC_DATA…" at bounding box center [310, 96] width 207 height 342
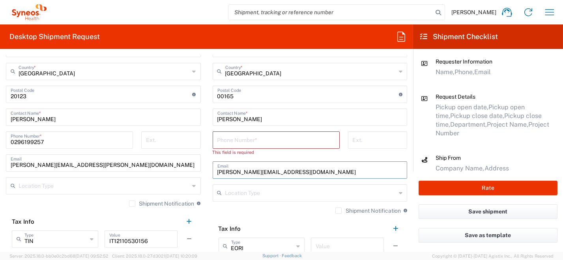
click at [247, 136] on input "tel" at bounding box center [276, 140] width 118 height 14
paste input "+39 393357208178"
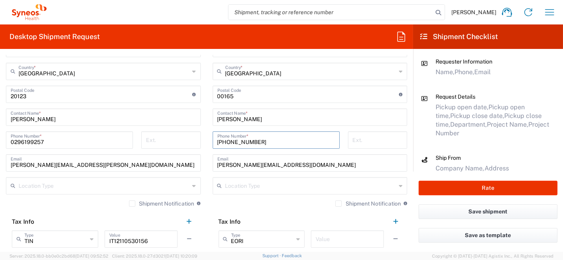
click at [224, 165] on input "rita.dattino@syneoshealth.com" at bounding box center [309, 162] width 185 height 14
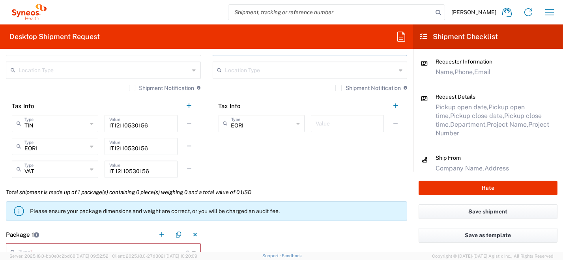
scroll to position [631, 0]
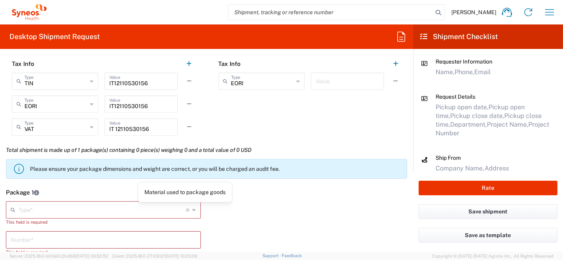
click at [193, 212] on icon at bounding box center [195, 210] width 4 height 13
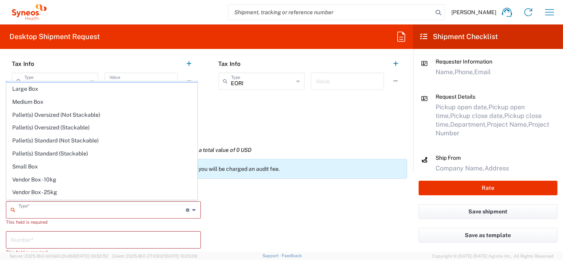
scroll to position [22, 0]
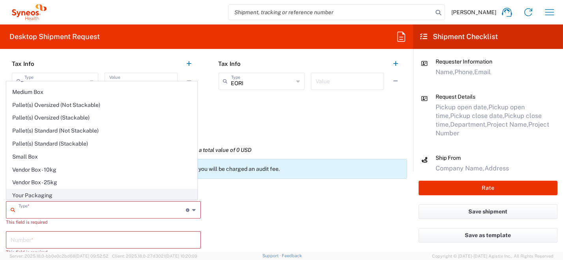
click at [142, 196] on span "Your Packaging" at bounding box center [102, 195] width 190 height 12
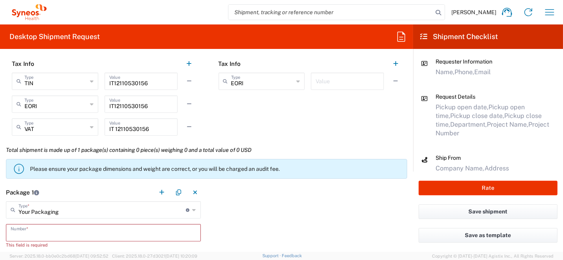
click at [190, 232] on input "text" at bounding box center [103, 232] width 185 height 14
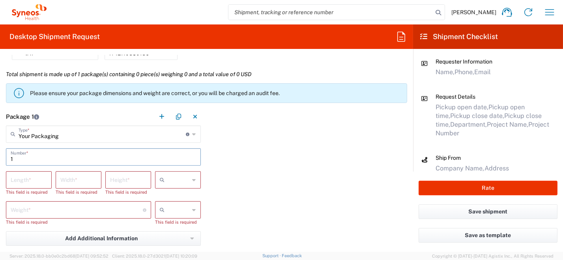
scroll to position [710, 0]
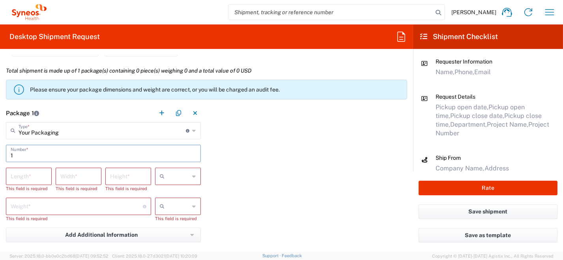
click at [40, 181] on input "number" at bounding box center [29, 176] width 36 height 14
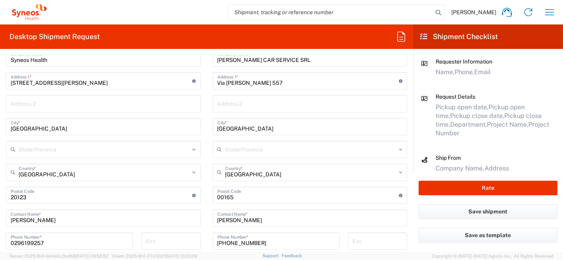
scroll to position [315, 0]
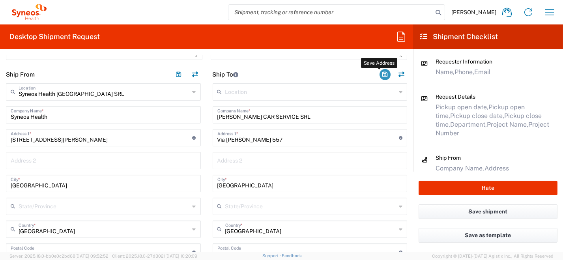
click at [380, 75] on button "button" at bounding box center [385, 74] width 11 height 11
